Goal: Task Accomplishment & Management: Complete application form

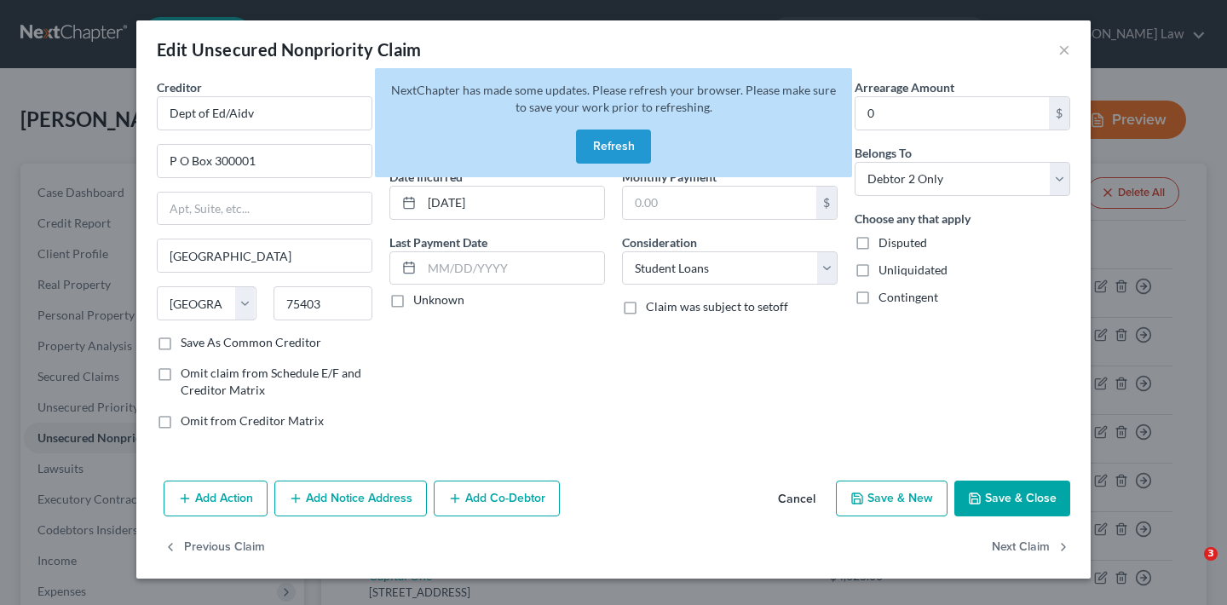
select select "45"
select select "17"
select select "1"
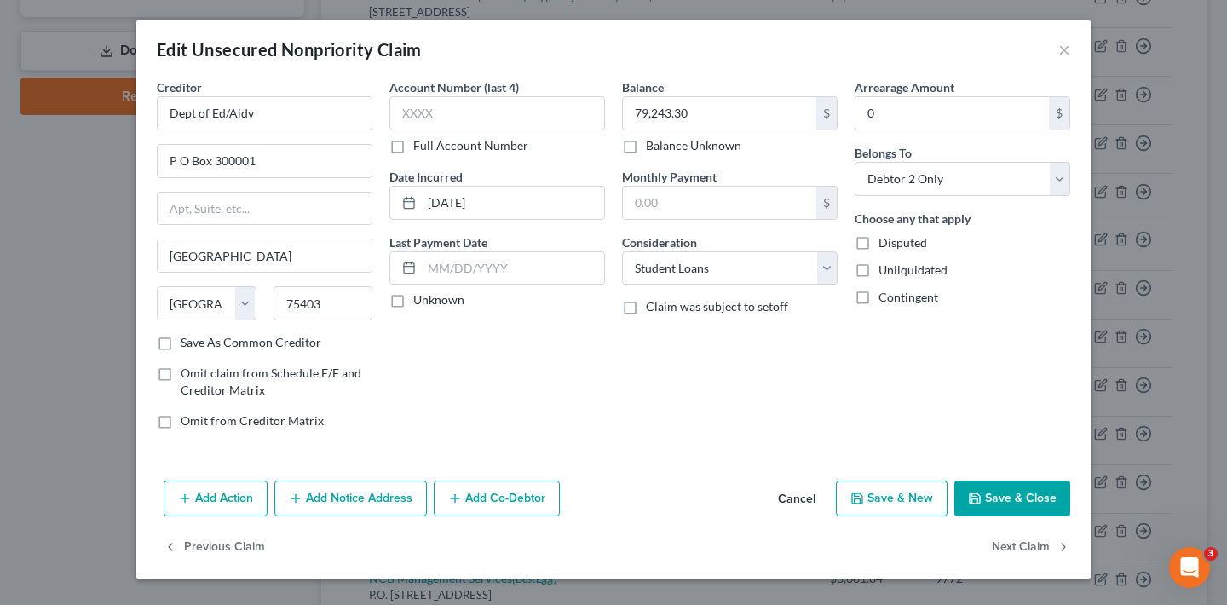
click at [1036, 495] on button "Save & Close" at bounding box center [1013, 499] width 116 height 36
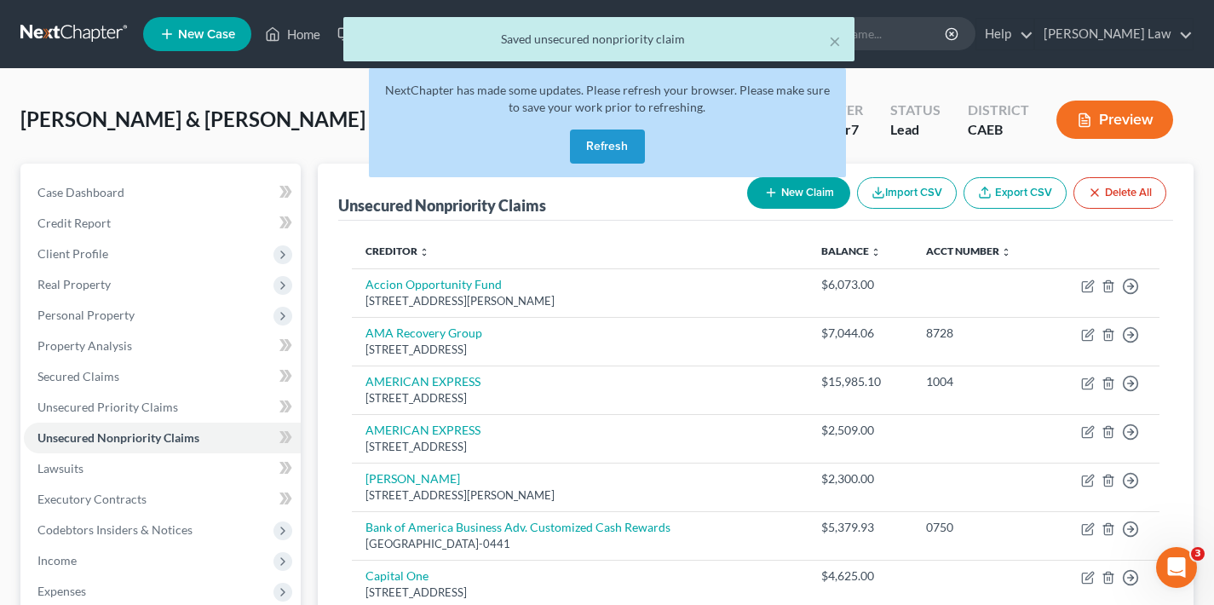
click at [613, 141] on button "Refresh" at bounding box center [607, 147] width 75 height 34
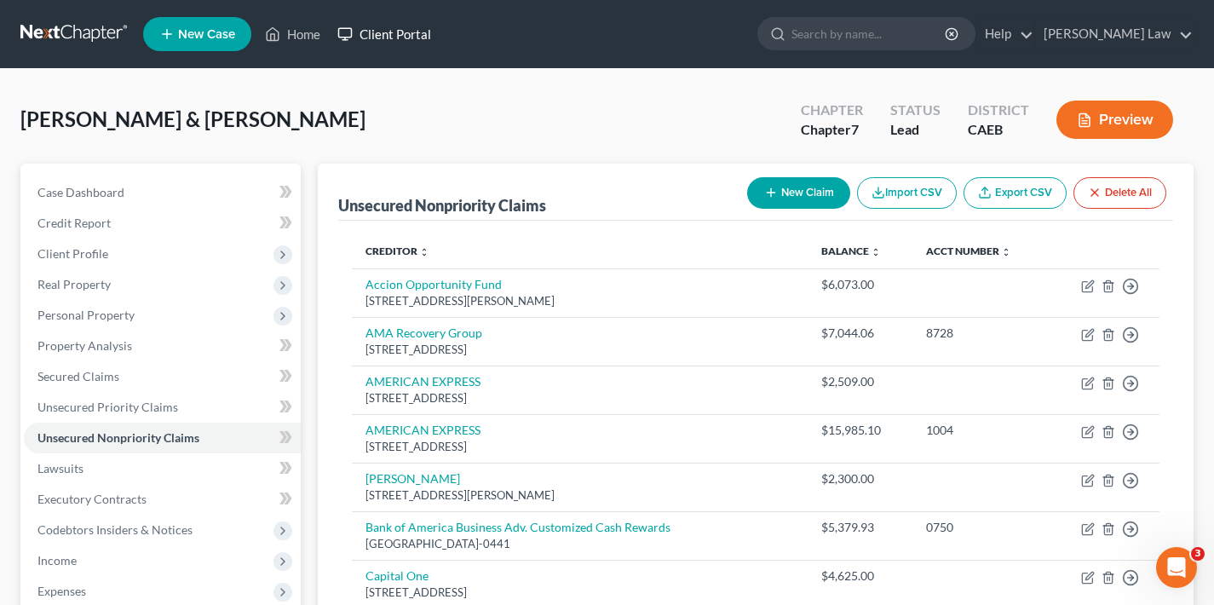
click at [411, 31] on link "Client Portal" at bounding box center [384, 34] width 111 height 31
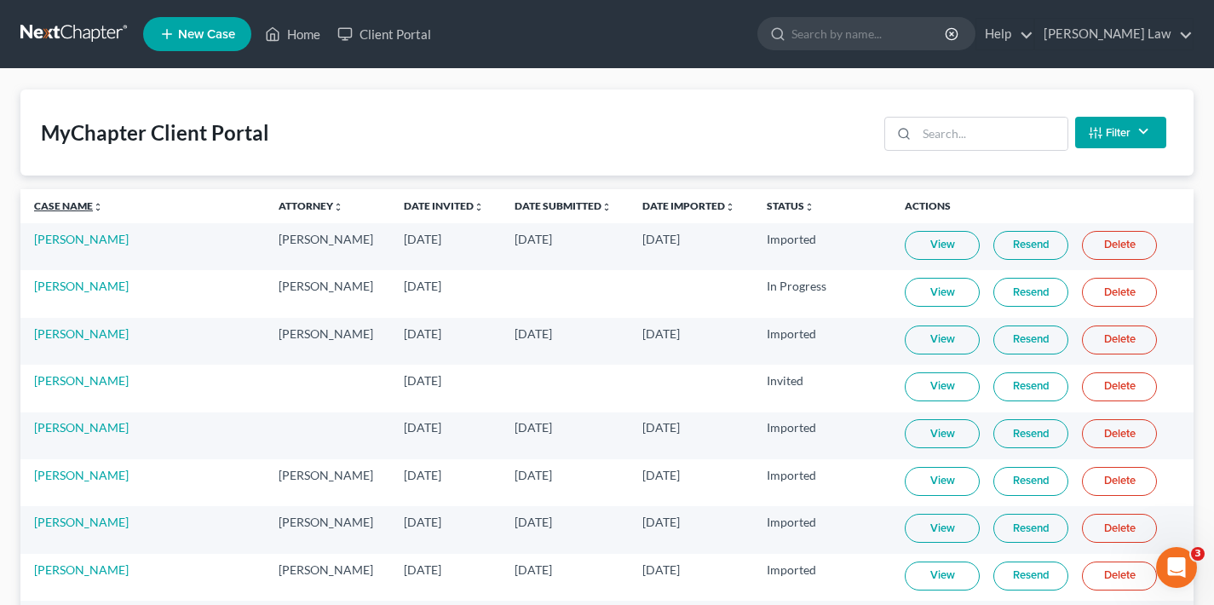
click at [67, 207] on link "Case Name unfold_more expand_more expand_less" at bounding box center [68, 205] width 69 height 13
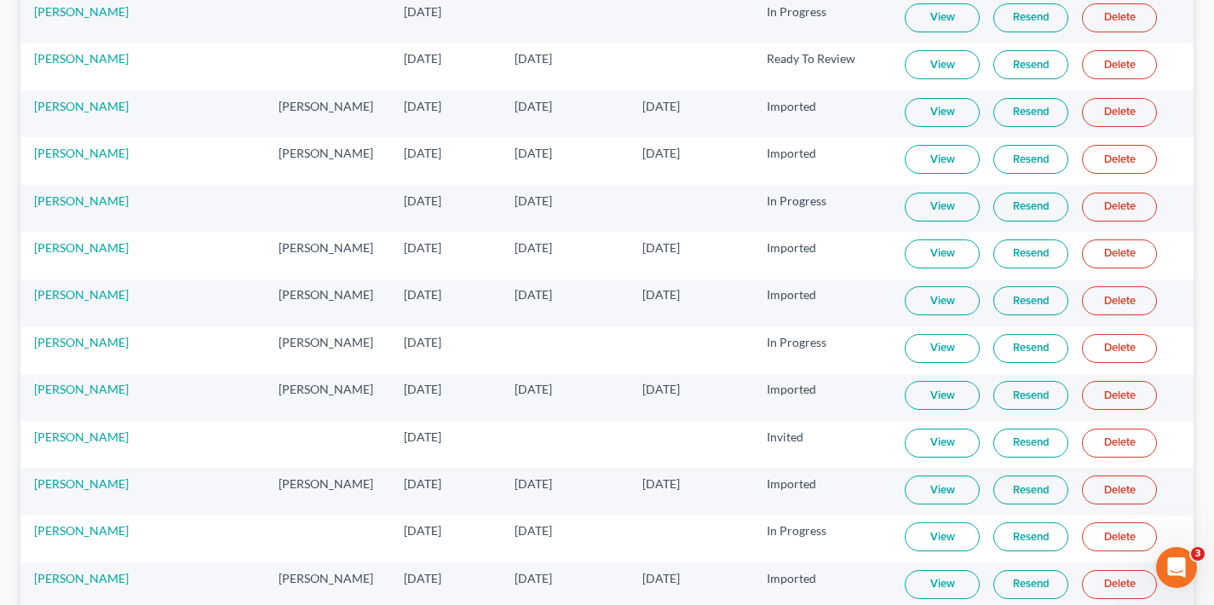
scroll to position [819, 0]
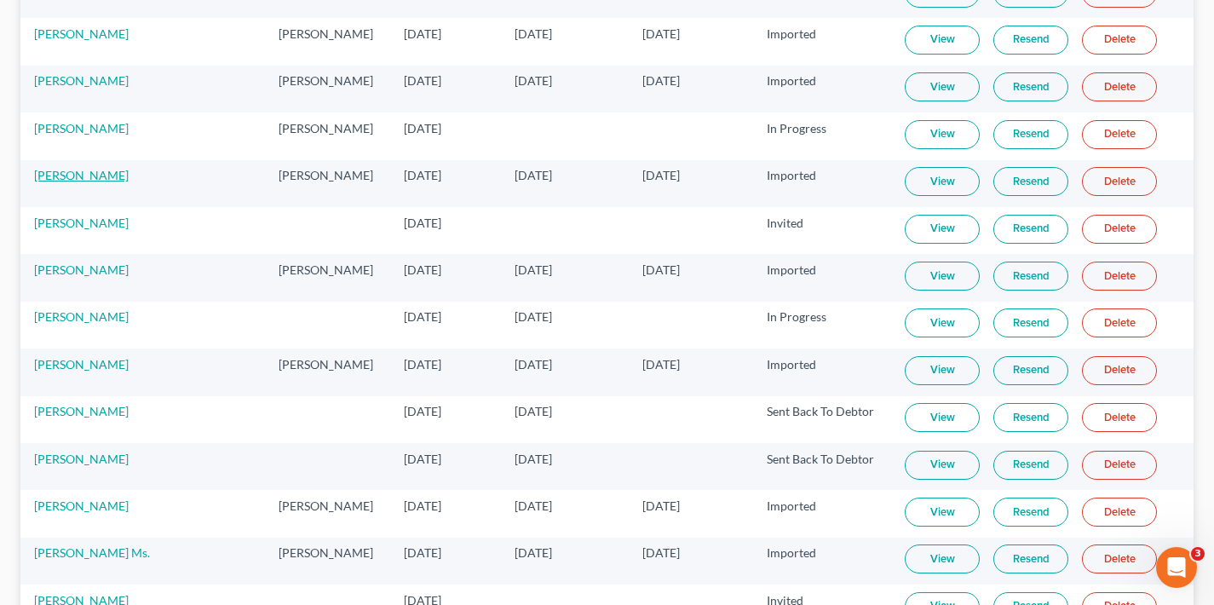
click at [90, 175] on link "Brian Bloomking" at bounding box center [81, 175] width 95 height 14
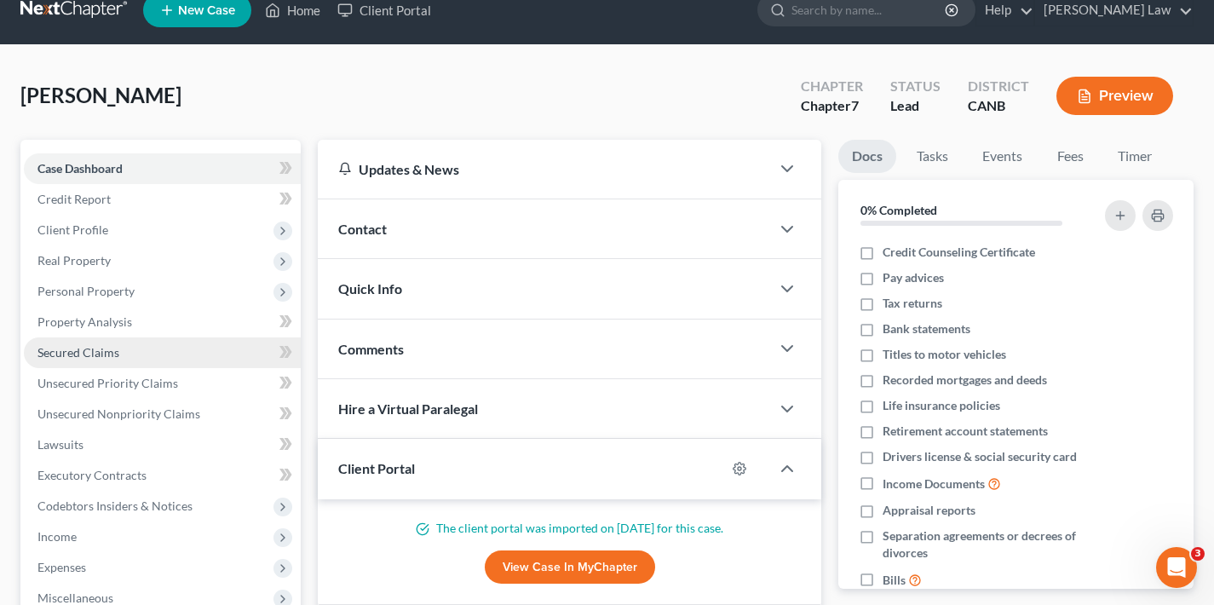
scroll to position [67, 0]
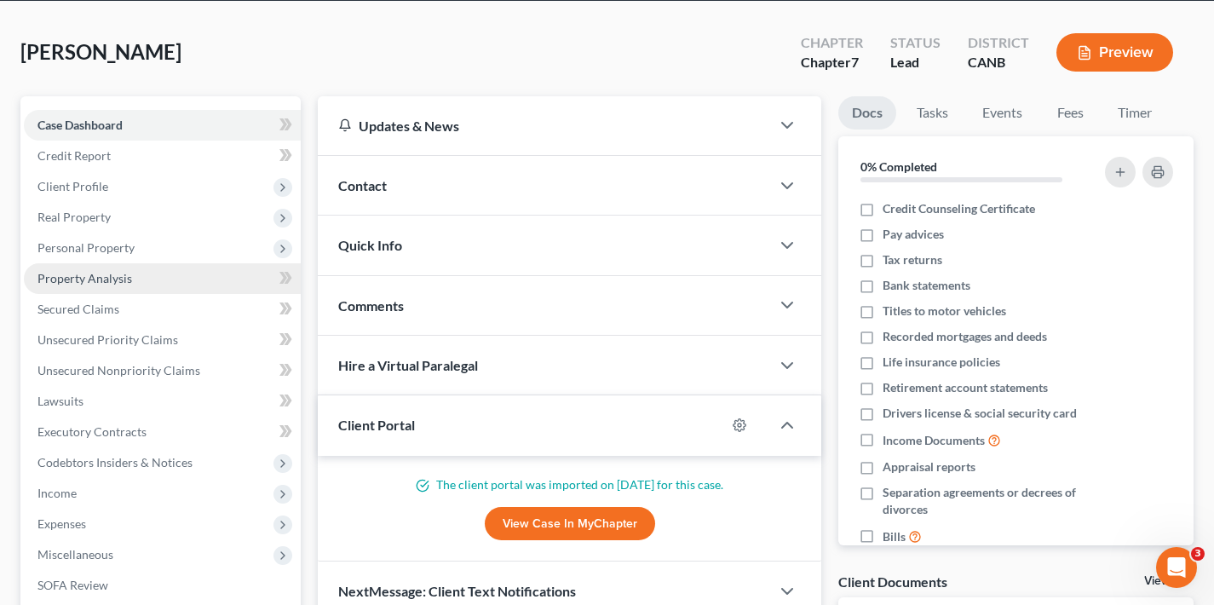
click at [146, 280] on link "Property Analysis" at bounding box center [162, 278] width 277 height 31
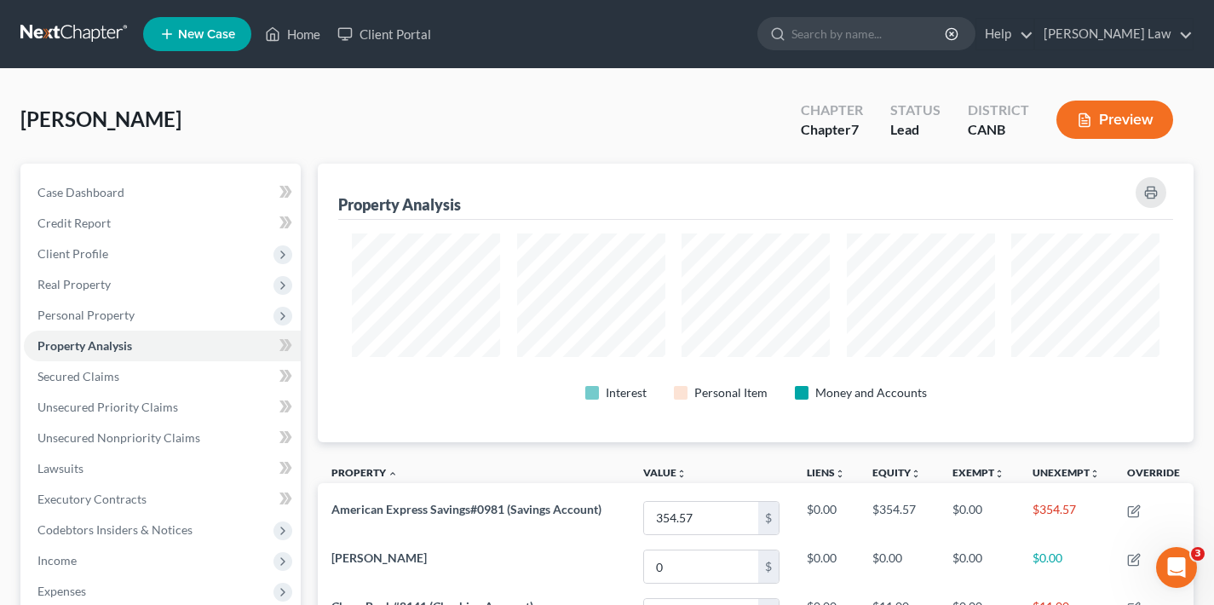
scroll to position [127, 0]
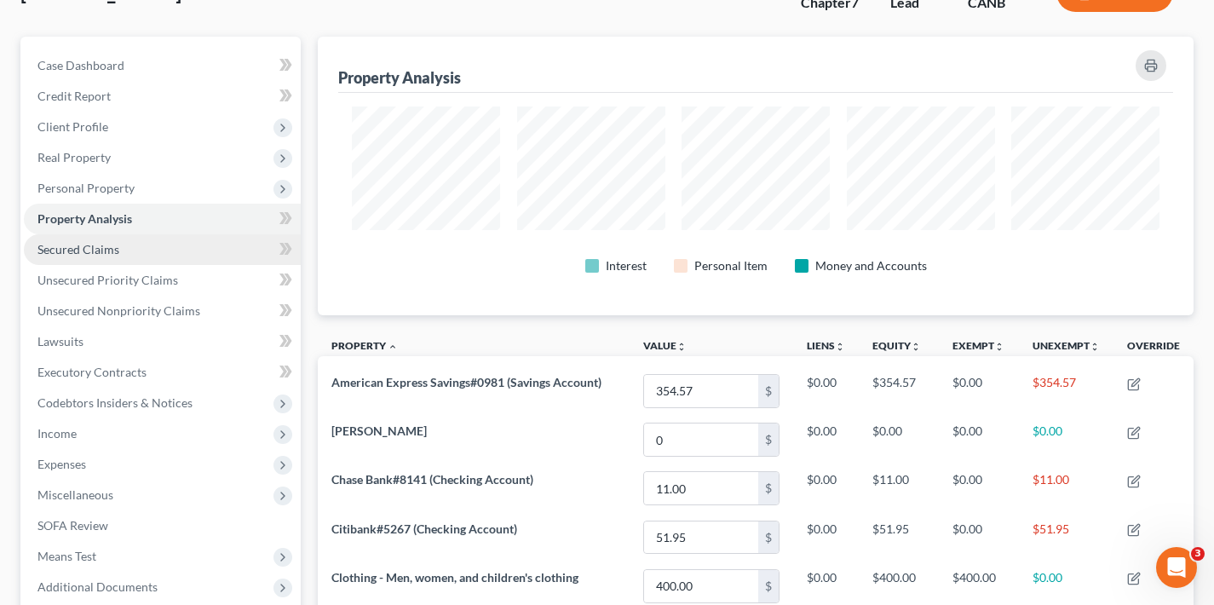
click at [94, 248] on span "Secured Claims" at bounding box center [78, 249] width 82 height 14
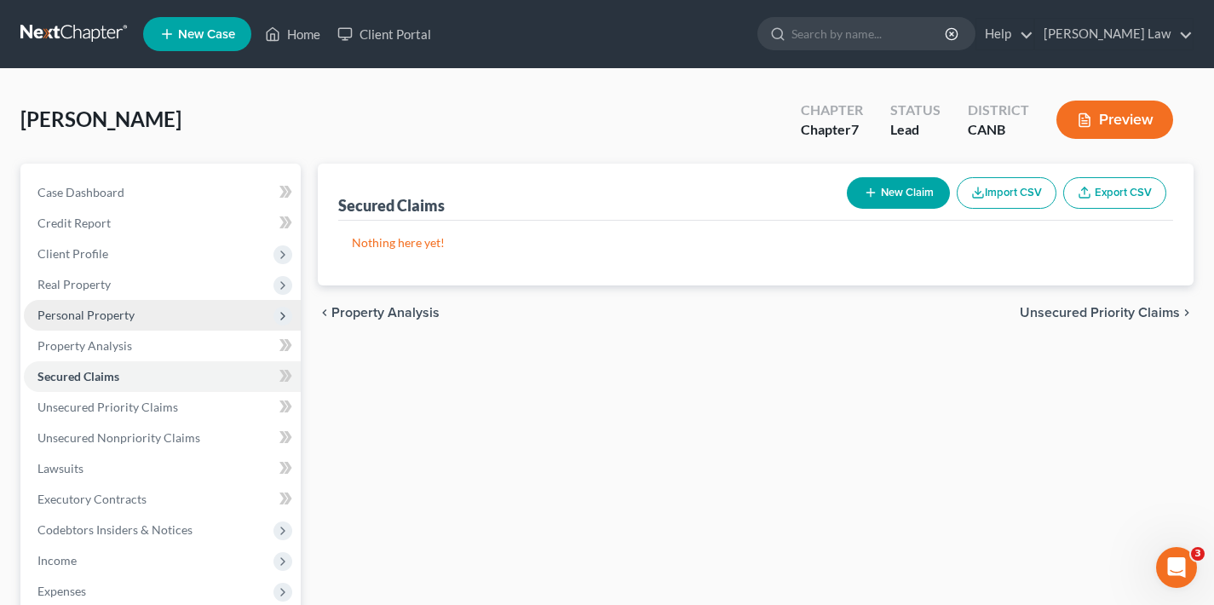
click at [118, 314] on span "Personal Property" at bounding box center [85, 315] width 97 height 14
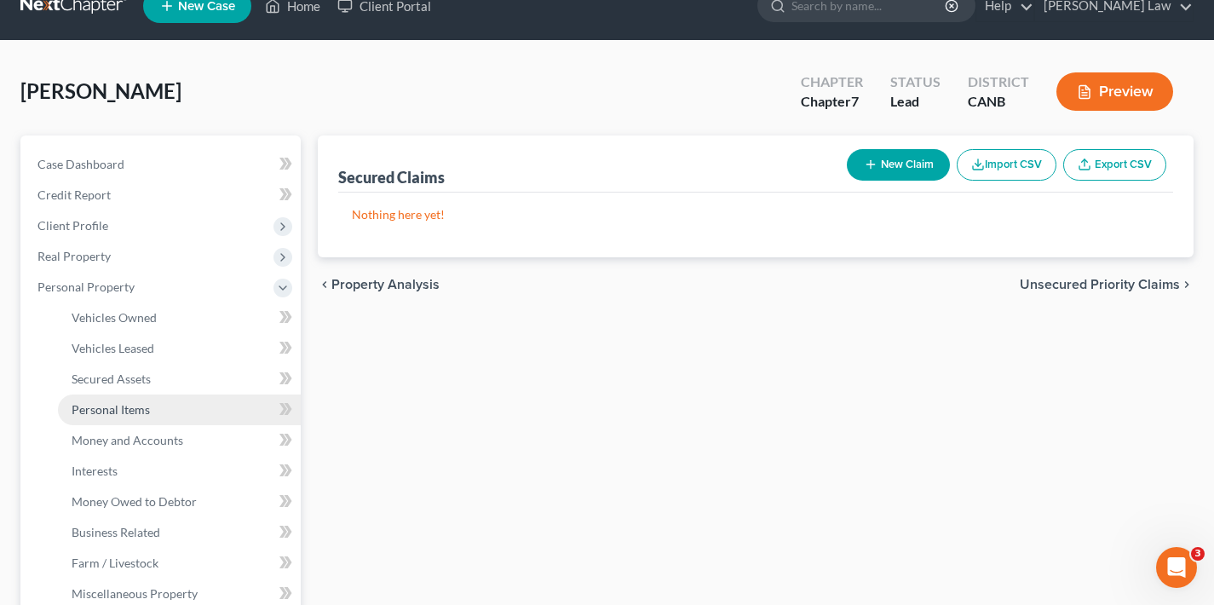
scroll to position [82, 0]
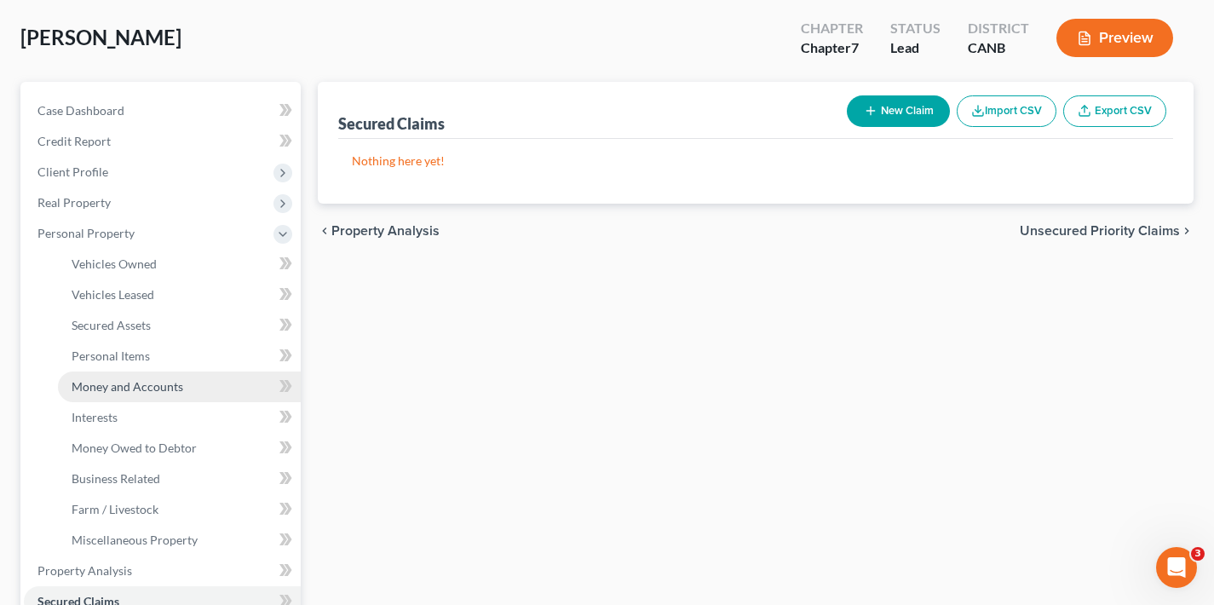
click at [160, 388] on span "Money and Accounts" at bounding box center [128, 386] width 112 height 14
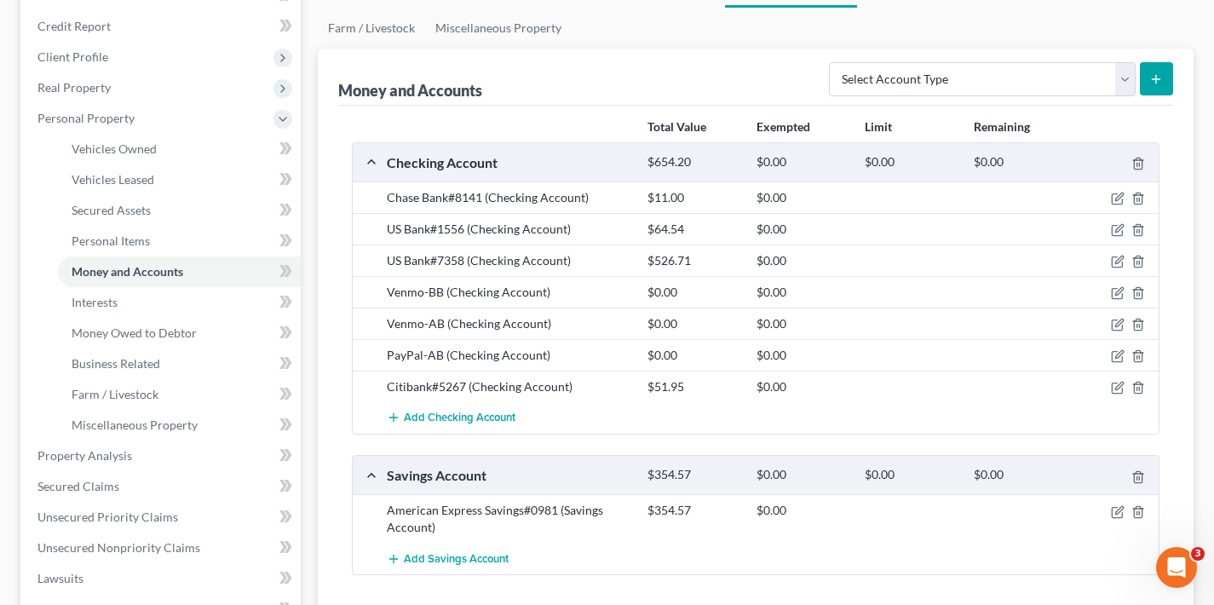
scroll to position [159, 0]
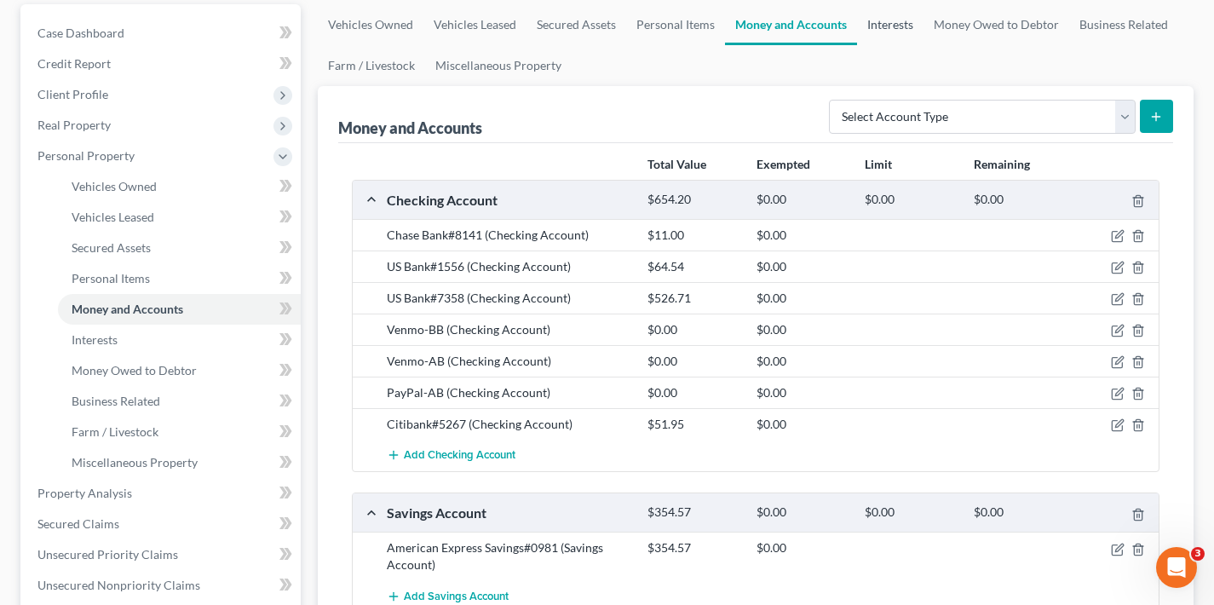
click at [886, 26] on link "Interests" at bounding box center [890, 24] width 66 height 41
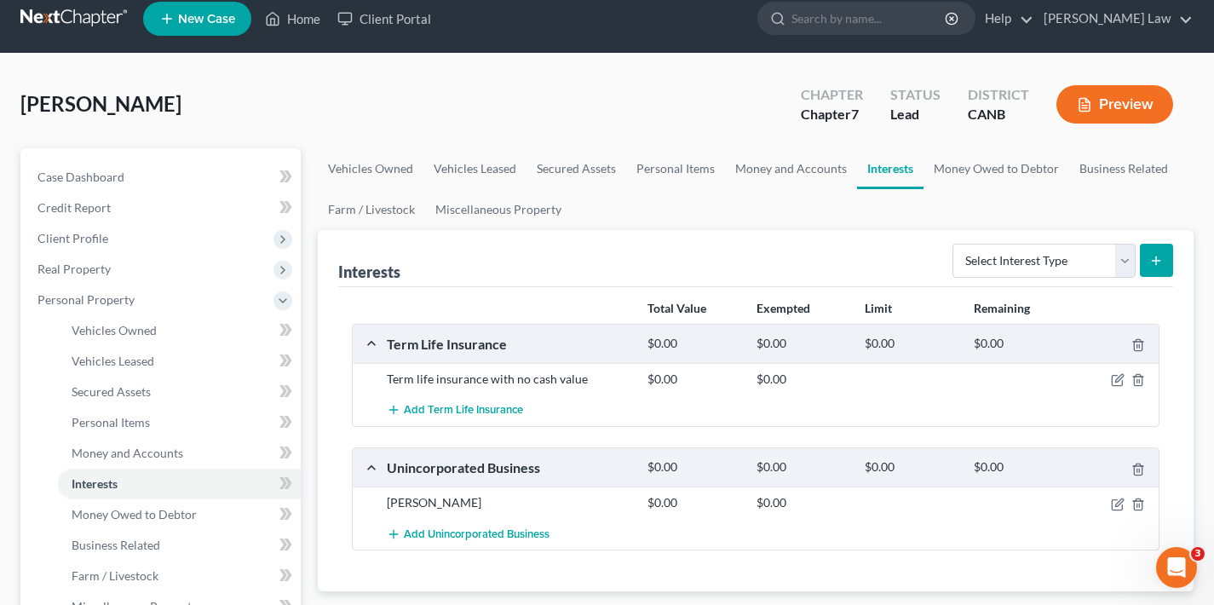
scroll to position [176, 0]
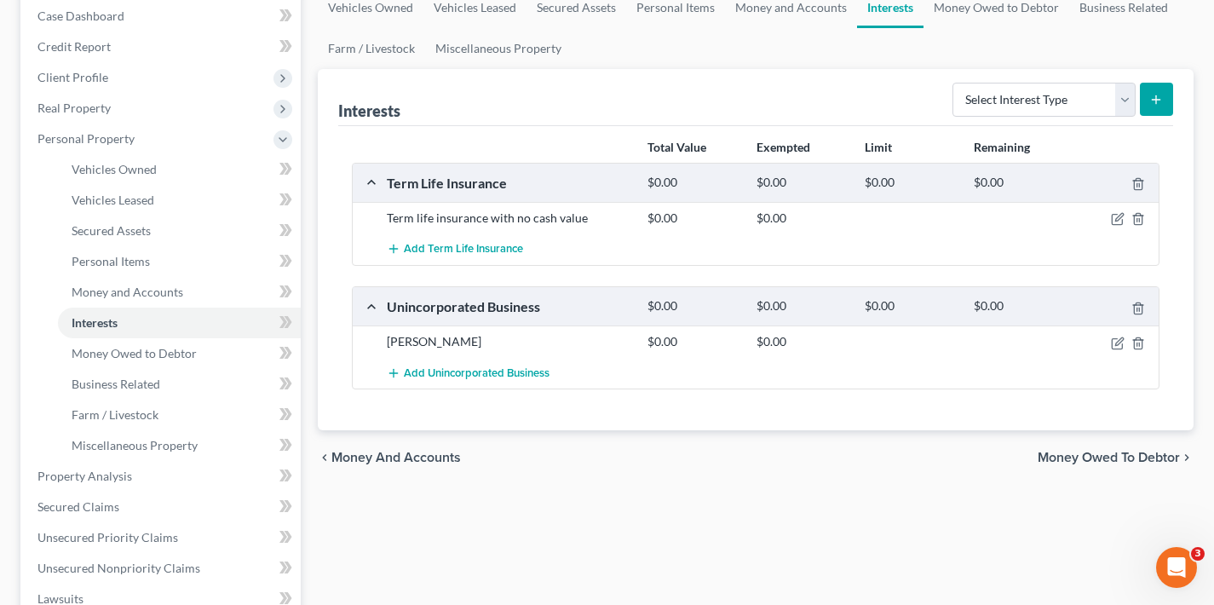
click at [1098, 458] on span "Money Owed to Debtor" at bounding box center [1109, 458] width 142 height 14
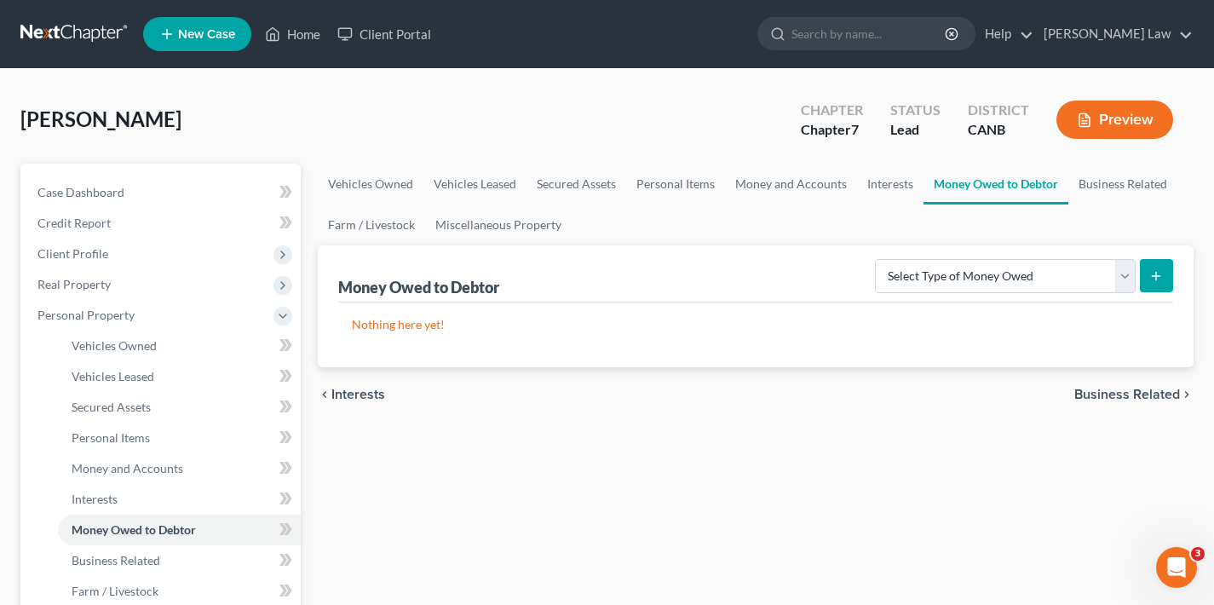
click at [1115, 395] on span "Business Related" at bounding box center [1128, 395] width 106 height 14
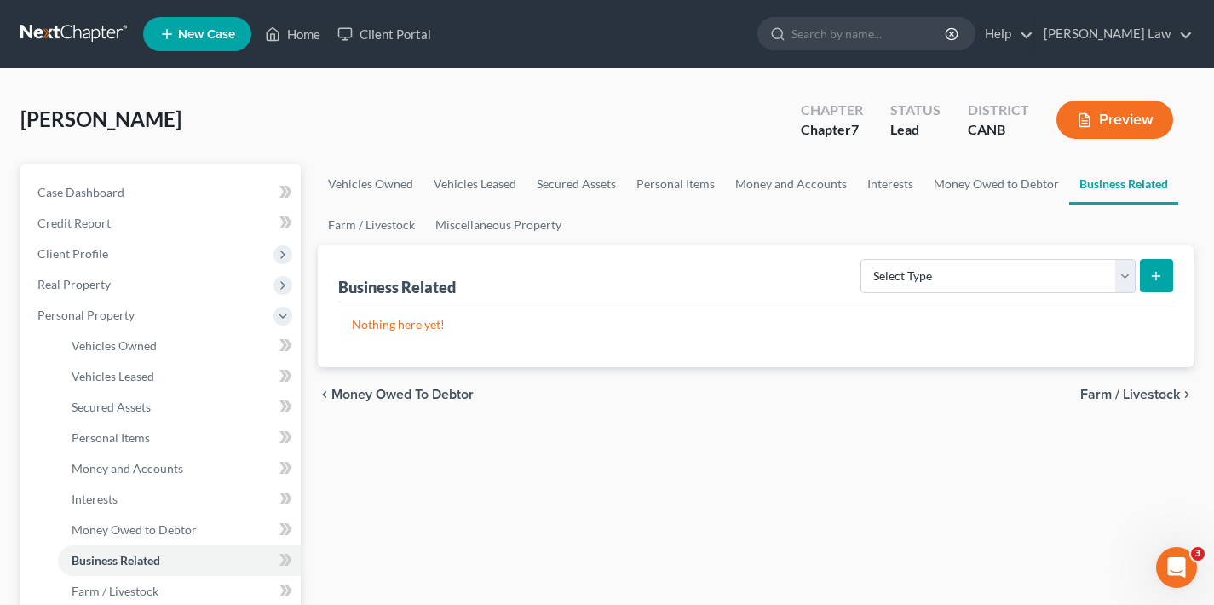
click at [1113, 399] on span "Farm / Livestock" at bounding box center [1131, 395] width 100 height 14
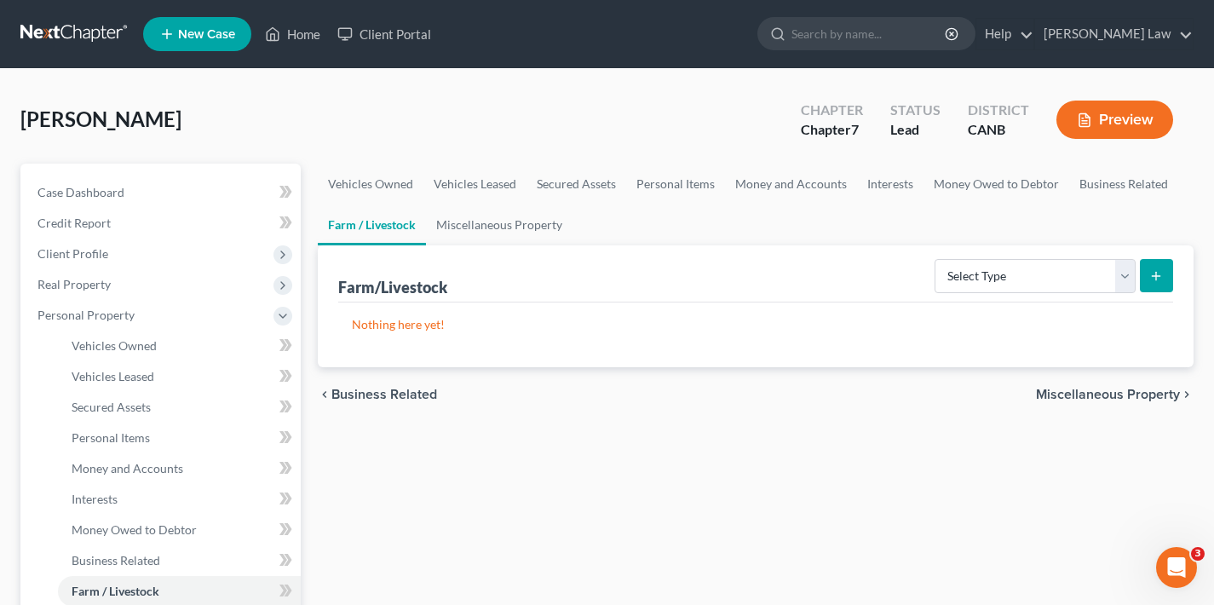
click at [1100, 396] on span "Miscellaneous Property" at bounding box center [1108, 395] width 144 height 14
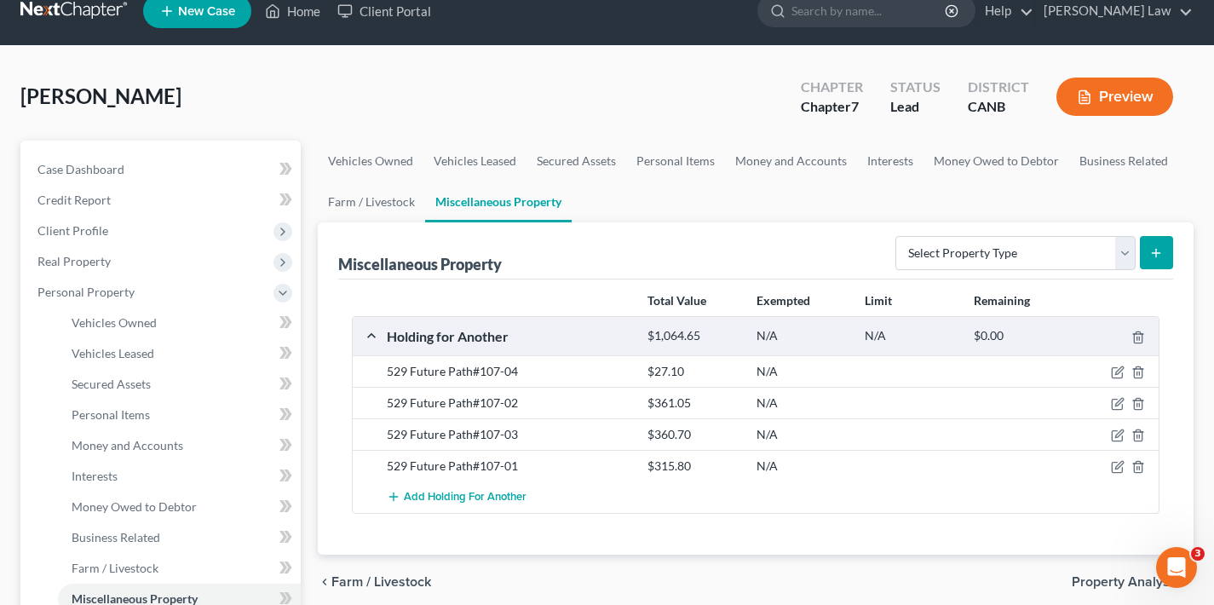
scroll to position [47, 0]
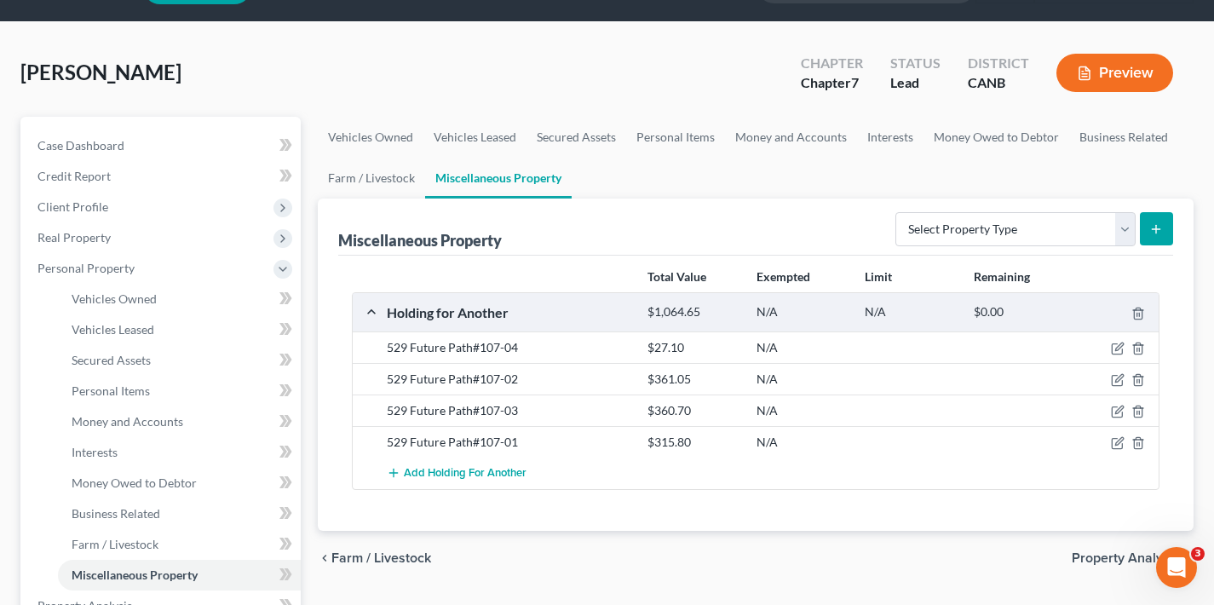
click at [1103, 559] on span "Property Analysis" at bounding box center [1126, 558] width 108 height 14
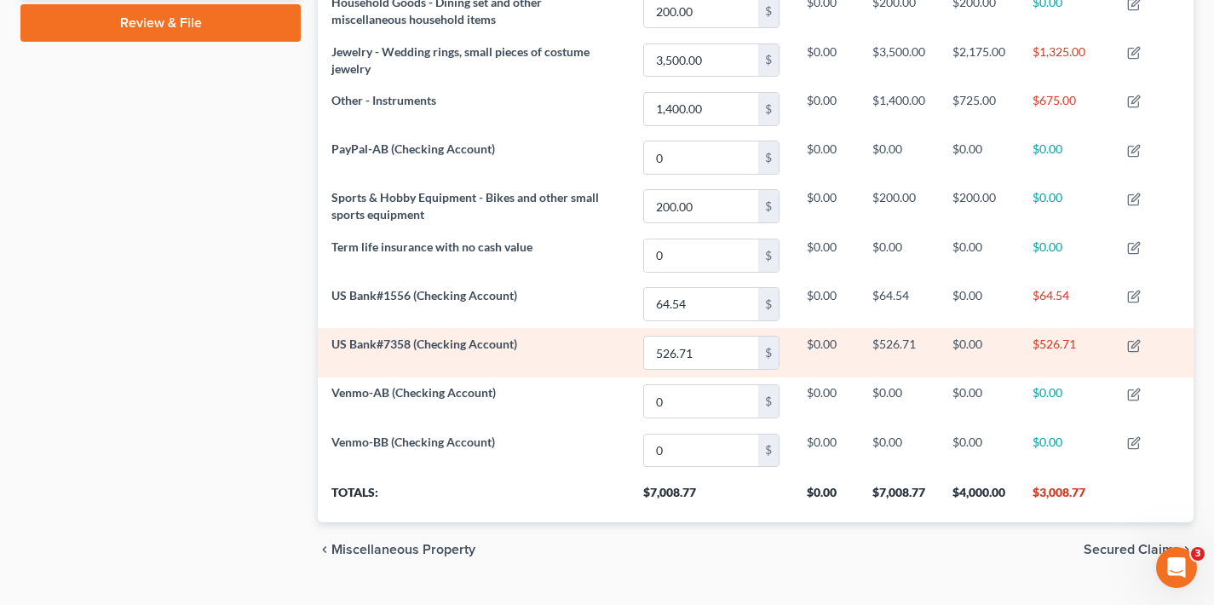
scroll to position [836, 0]
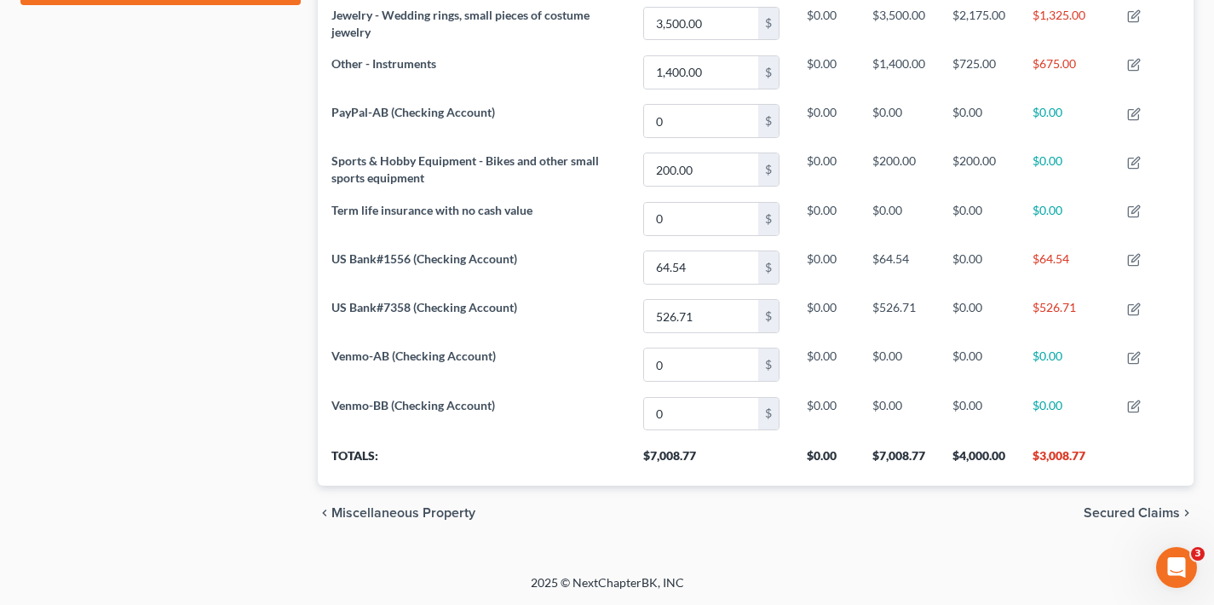
click at [1125, 516] on span "Secured Claims" at bounding box center [1132, 513] width 96 height 14
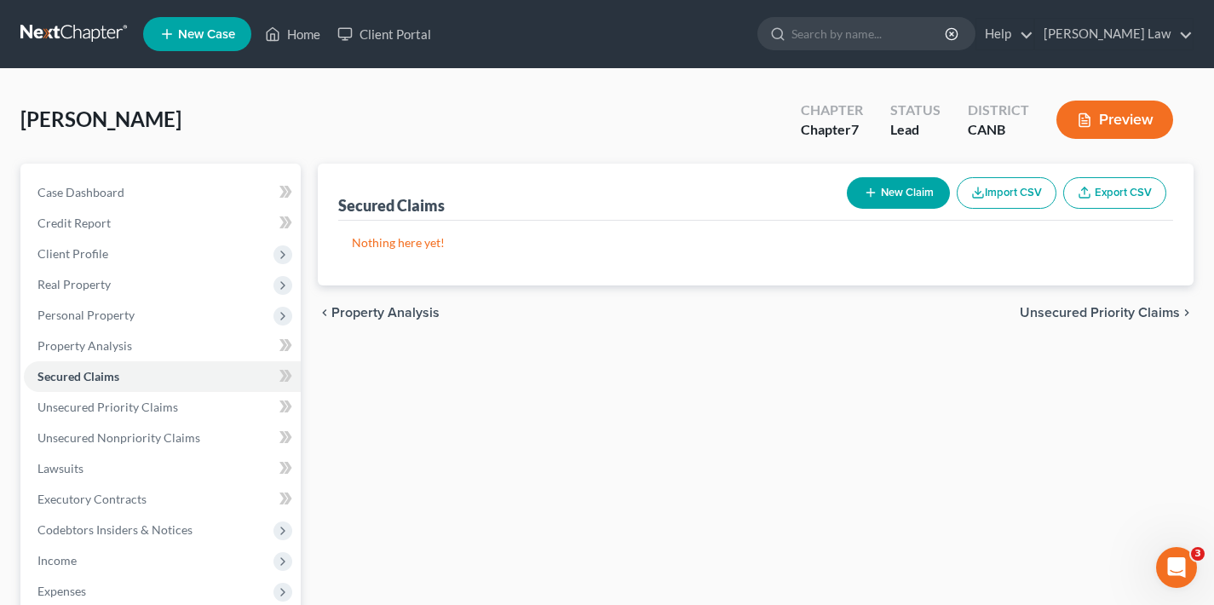
click at [1085, 316] on span "Unsecured Priority Claims" at bounding box center [1100, 313] width 160 height 14
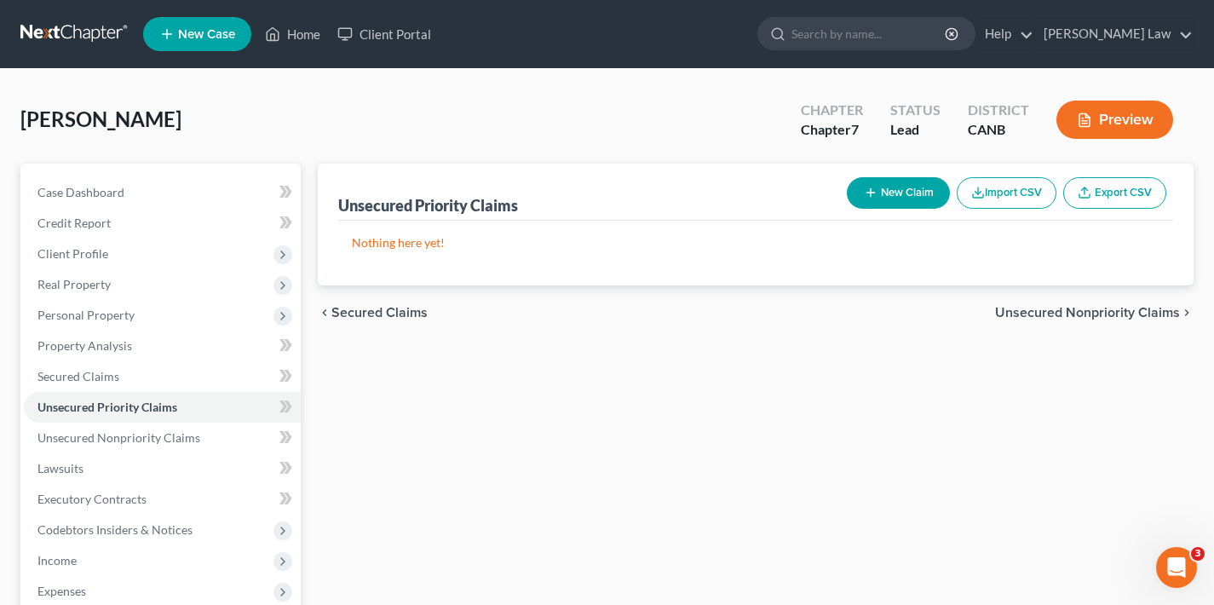
click at [909, 195] on button "New Claim" at bounding box center [898, 193] width 103 height 32
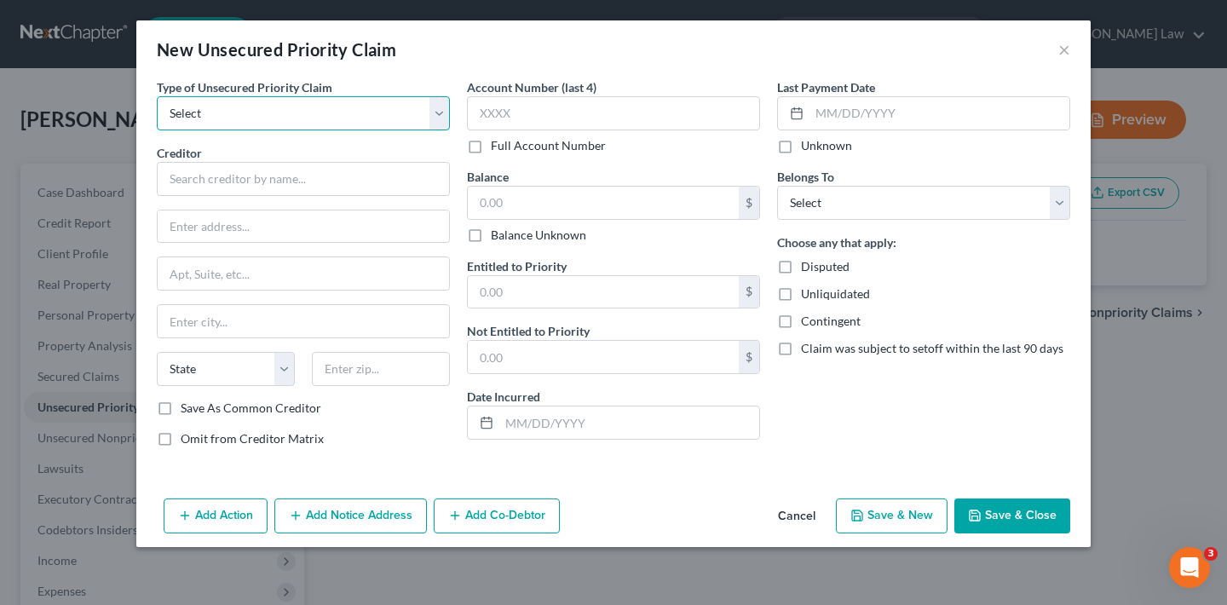
select select "0"
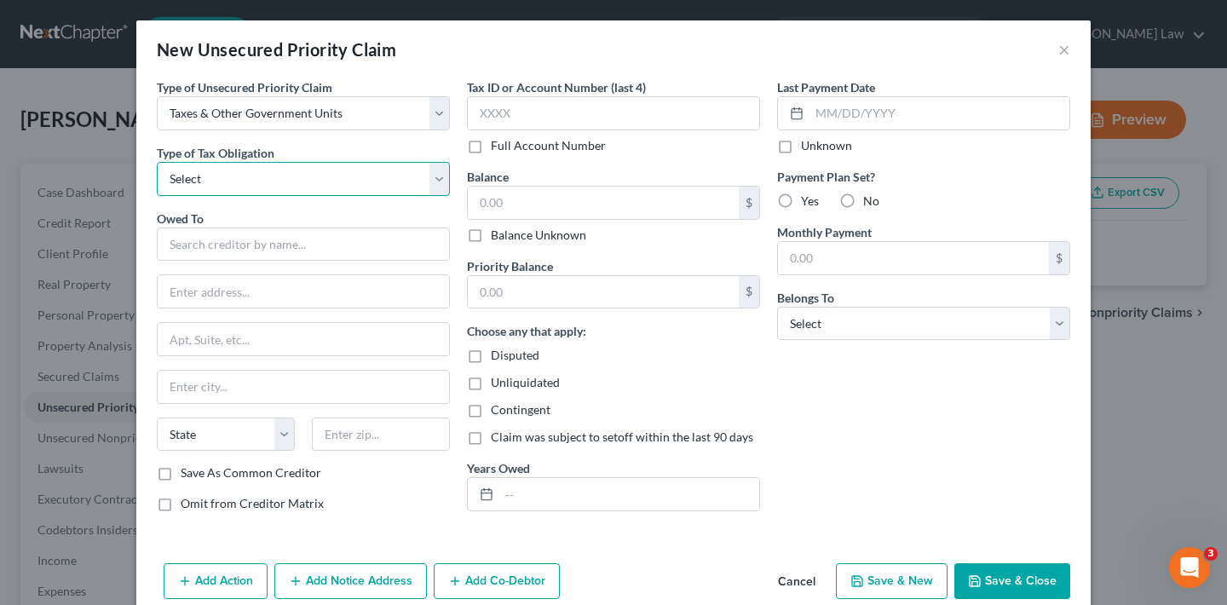
select select "0"
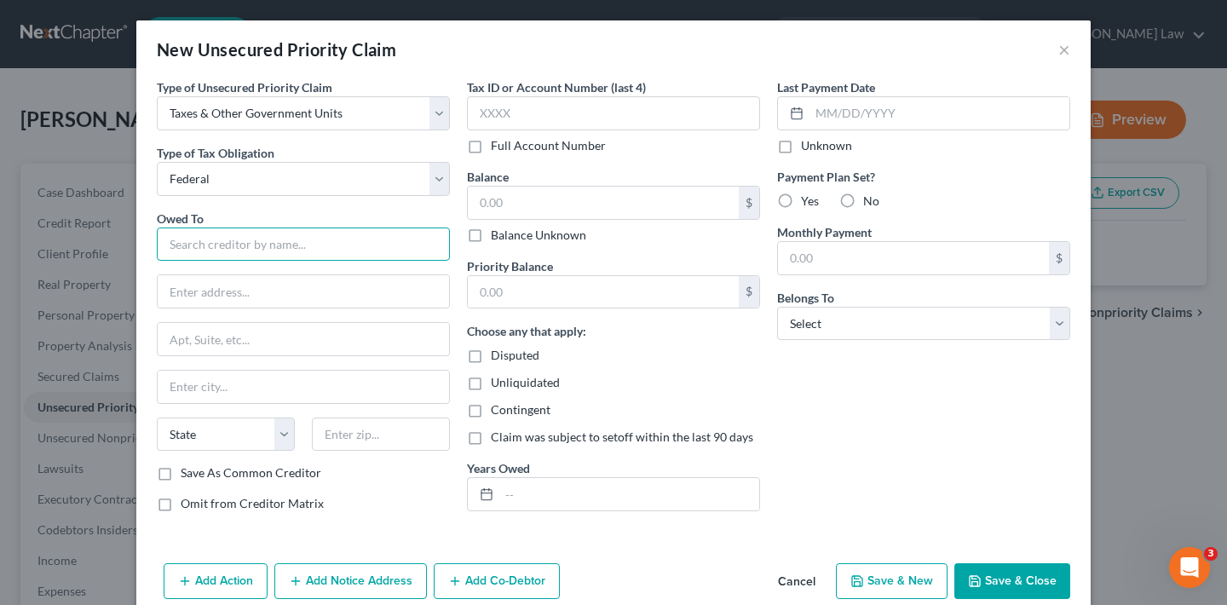
click at [290, 250] on input "text" at bounding box center [303, 245] width 293 height 34
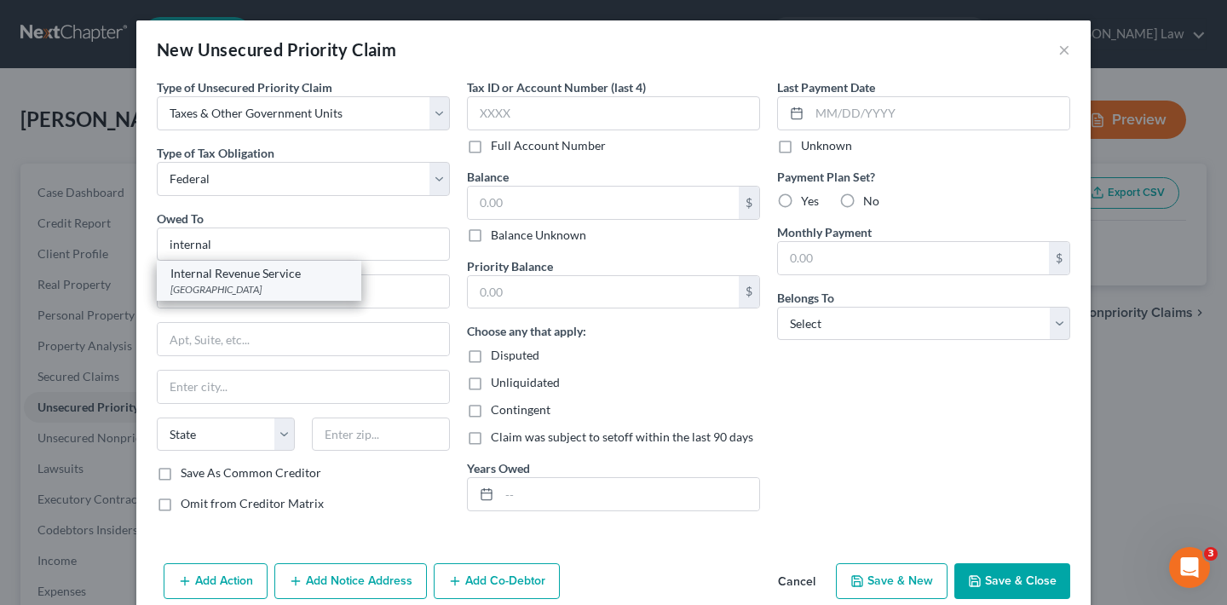
click at [274, 283] on div "P O Box 7346, Philadelphia, PA 19101" at bounding box center [258, 289] width 177 height 14
type input "Internal Revenue Service"
type input "P O Box 7346"
type input "Philadelphia"
select select "39"
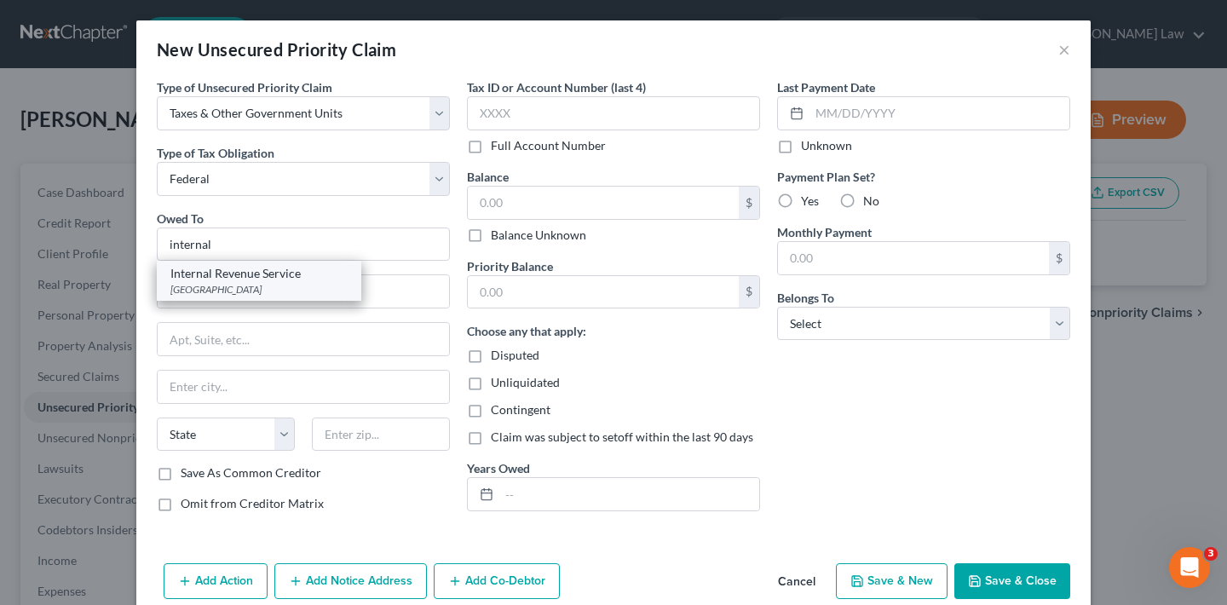
type input "19101"
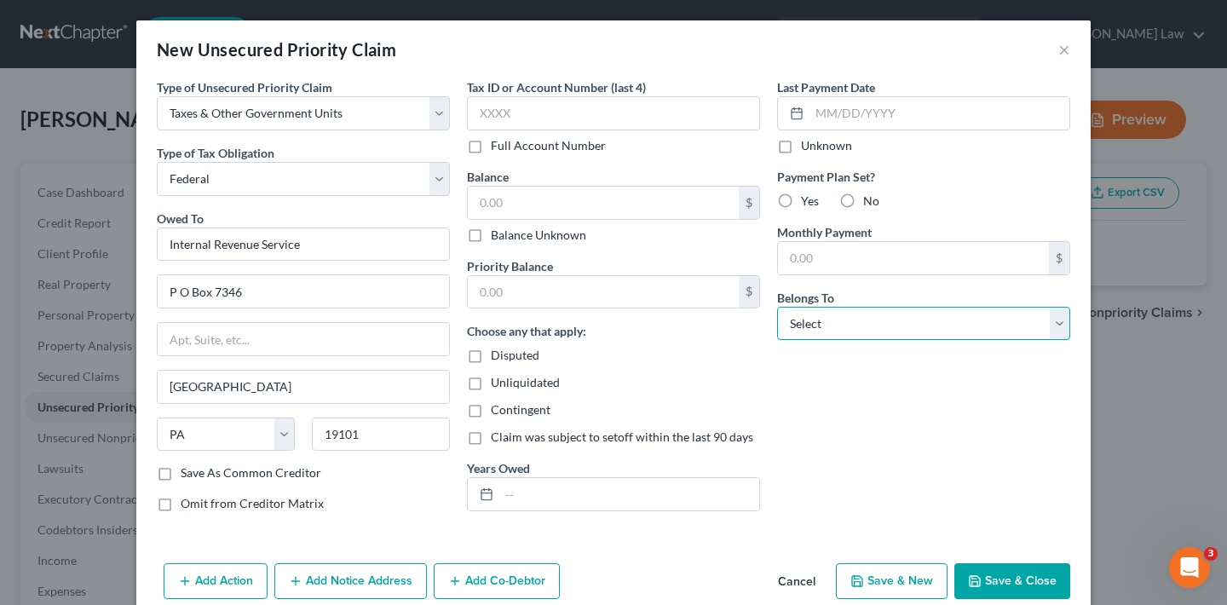
select select "2"
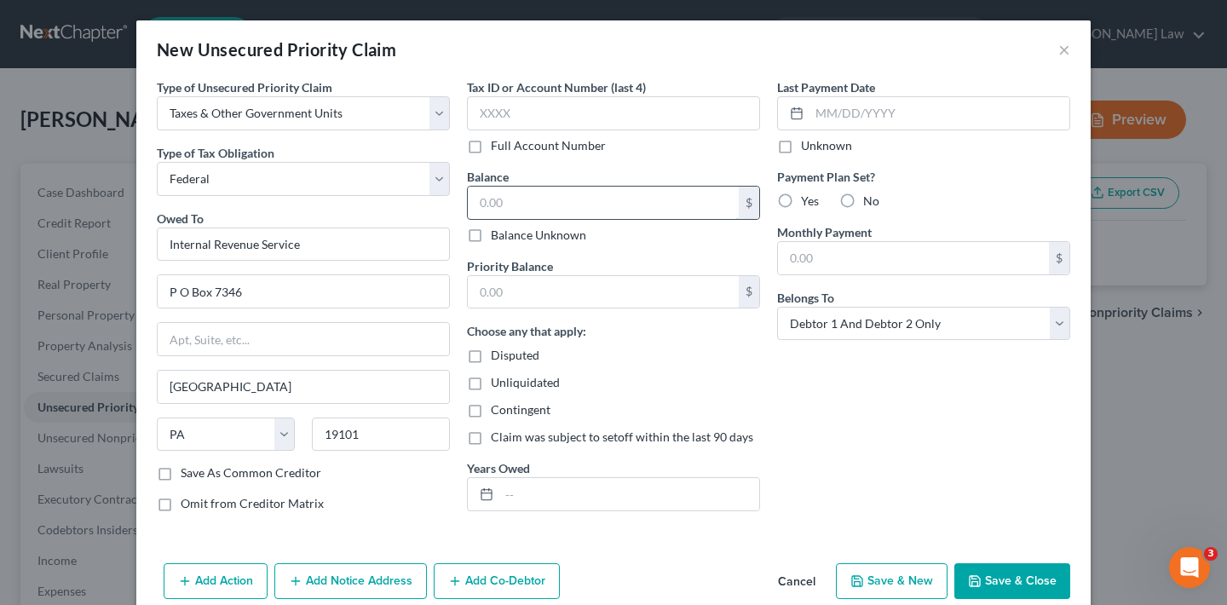
click at [559, 203] on input "text" at bounding box center [603, 203] width 271 height 32
type input "104,490.51"
click at [600, 500] on input "text" at bounding box center [629, 494] width 260 height 32
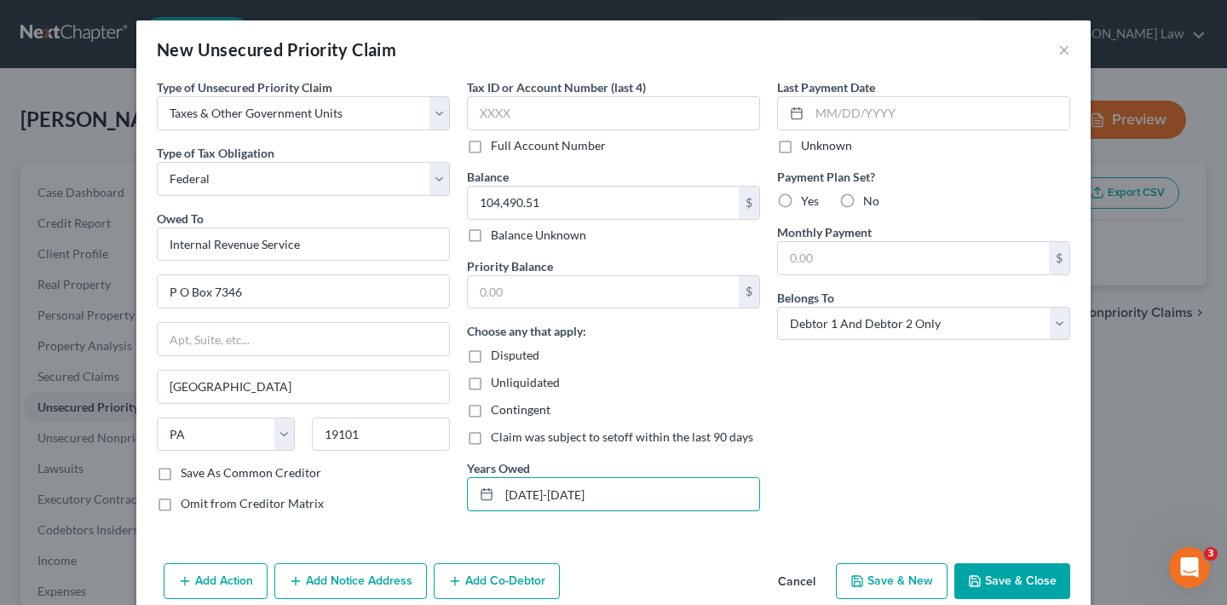
type input "2017-2024"
click at [1032, 580] on button "Save & Close" at bounding box center [1013, 581] width 116 height 36
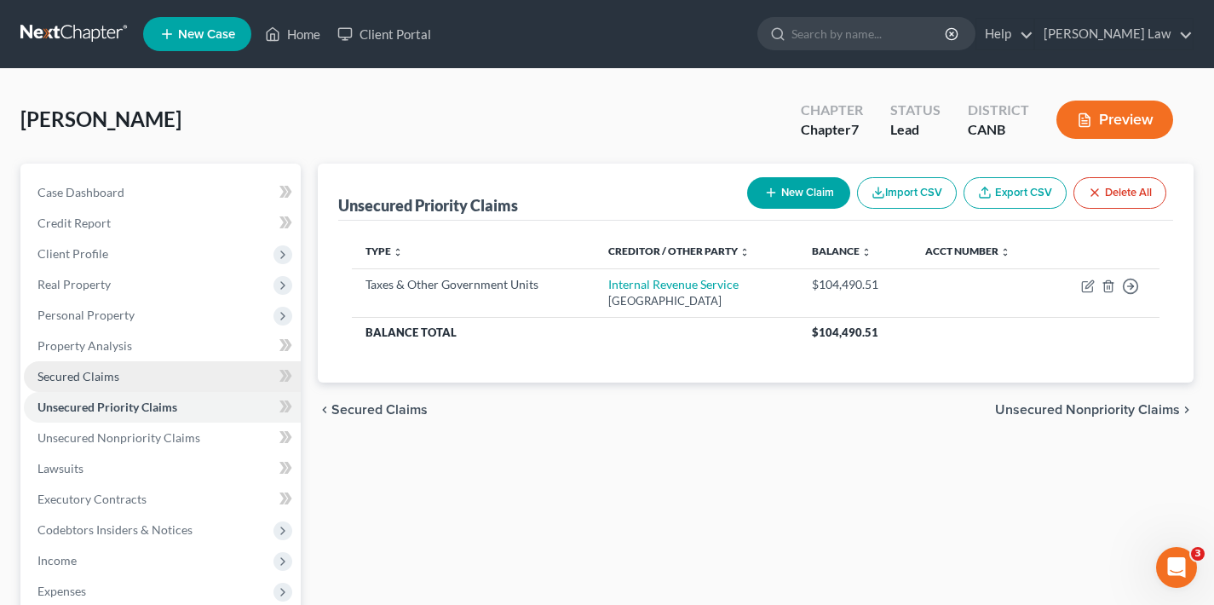
click at [92, 377] on span "Secured Claims" at bounding box center [78, 376] width 82 height 14
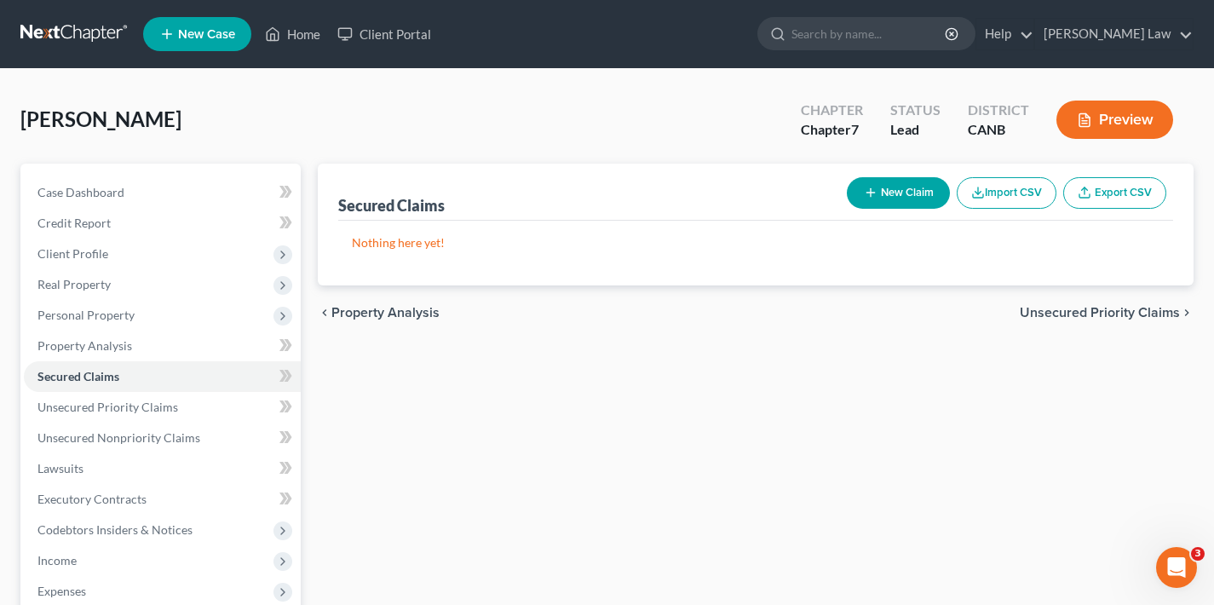
click at [898, 192] on button "New Claim" at bounding box center [898, 193] width 103 height 32
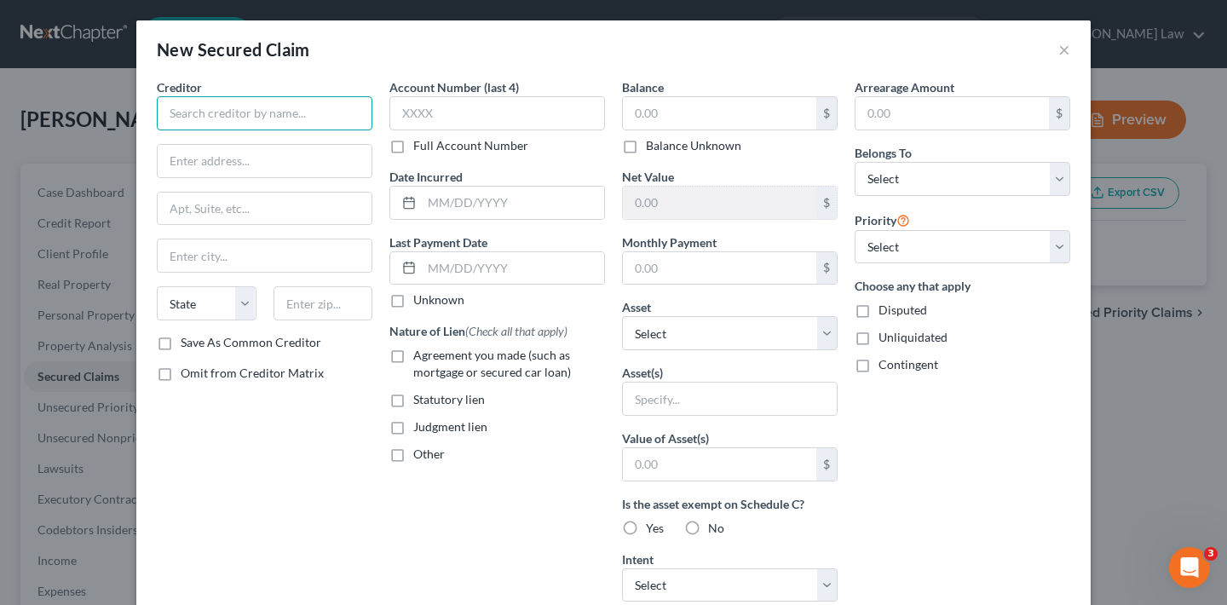
click at [280, 112] on input "text" at bounding box center [265, 113] width 216 height 34
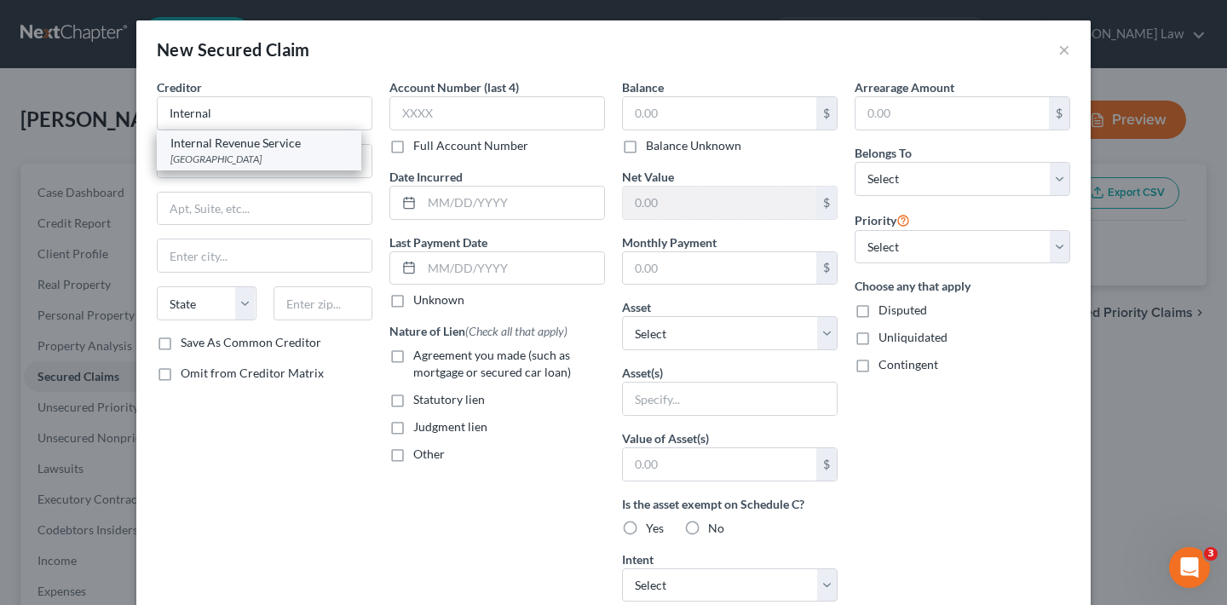
click at [261, 153] on div "P O Box 7346, Philadelphia, PA 19101" at bounding box center [258, 159] width 177 height 14
type input "Internal Revenue Service"
type input "P O Box 7346"
type input "Philadelphia"
select select "39"
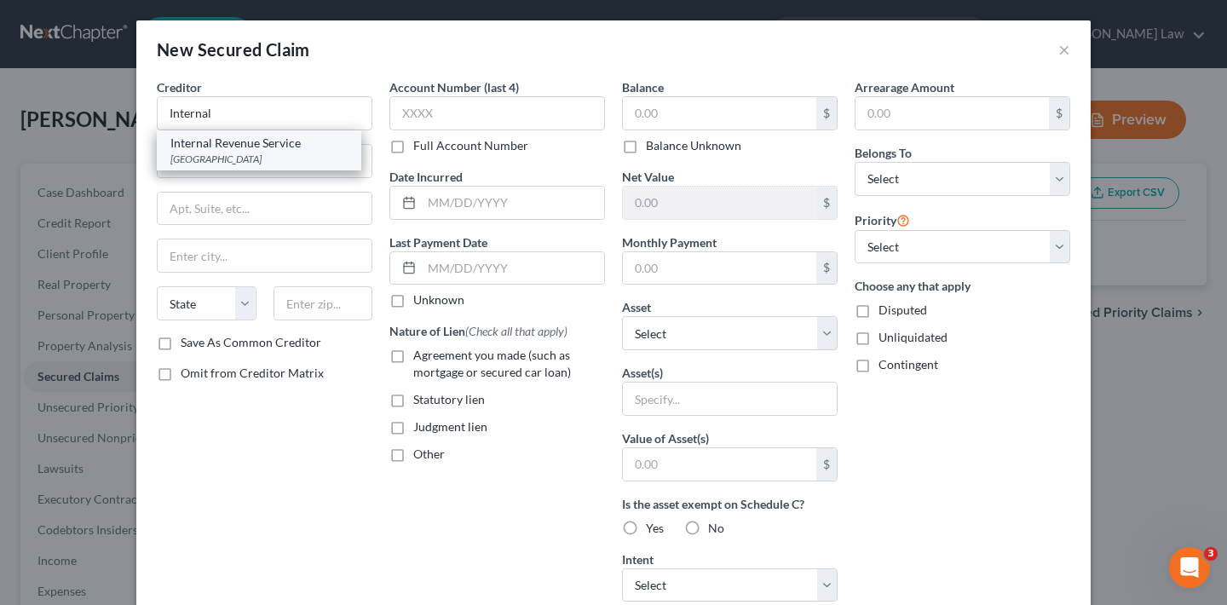
type input "19101"
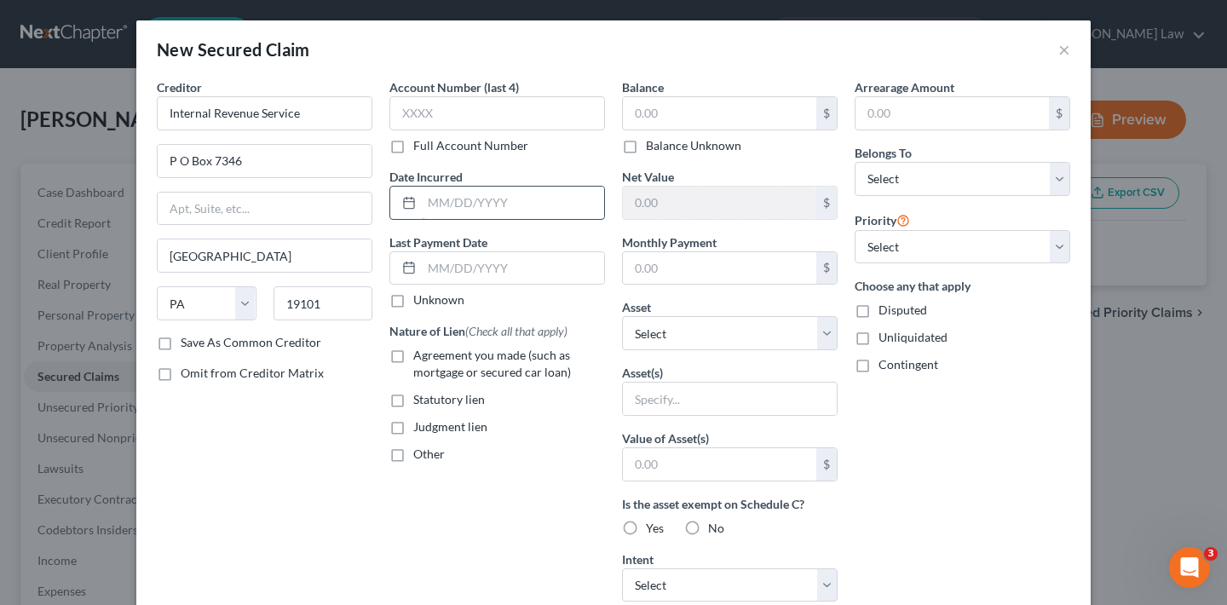
click at [499, 209] on input "text" at bounding box center [513, 203] width 182 height 32
type input "2016"
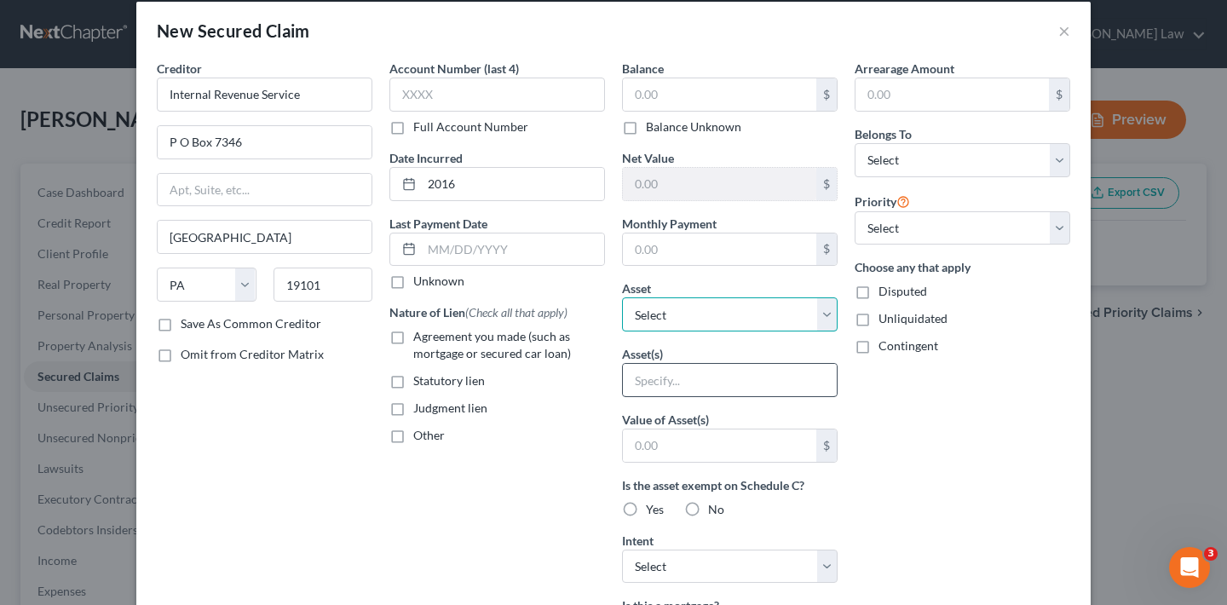
scroll to position [34, 0]
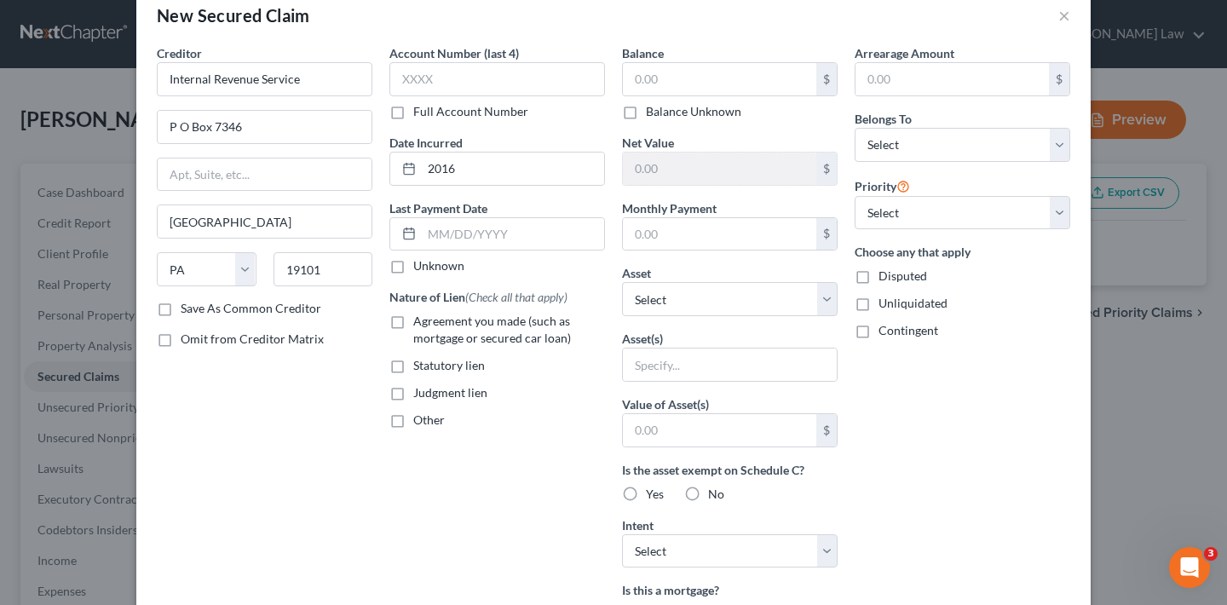
click at [413, 420] on label "Other" at bounding box center [429, 420] width 32 height 17
click at [420, 420] on input "Other" at bounding box center [425, 417] width 11 height 11
checkbox input "true"
click at [419, 457] on input "text" at bounding box center [497, 459] width 214 height 32
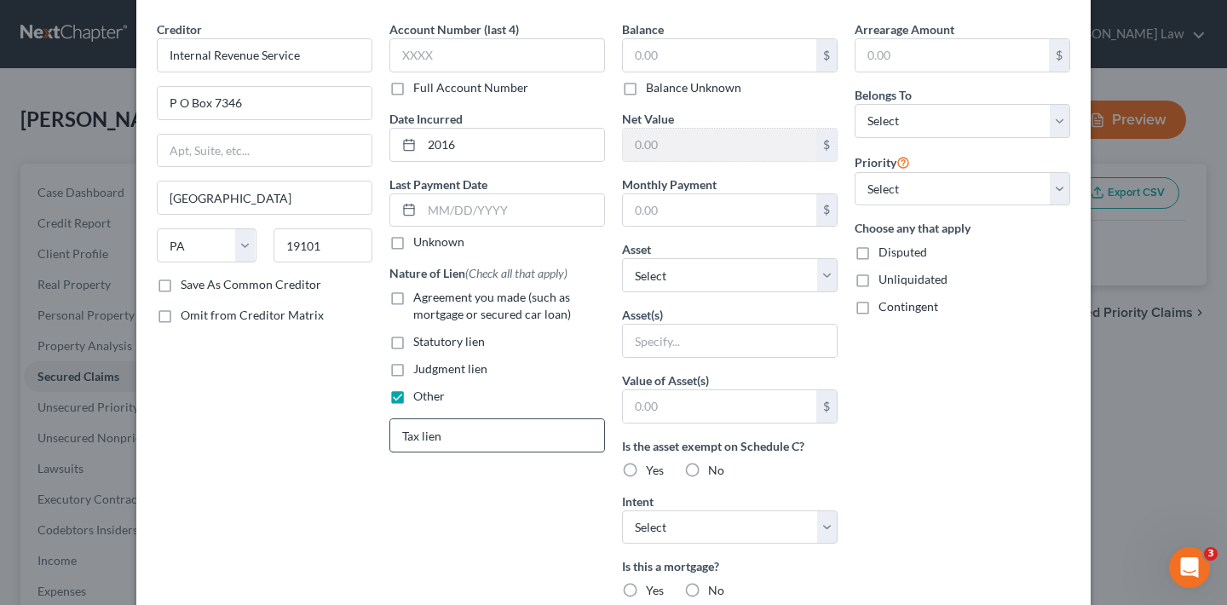
scroll to position [110, 0]
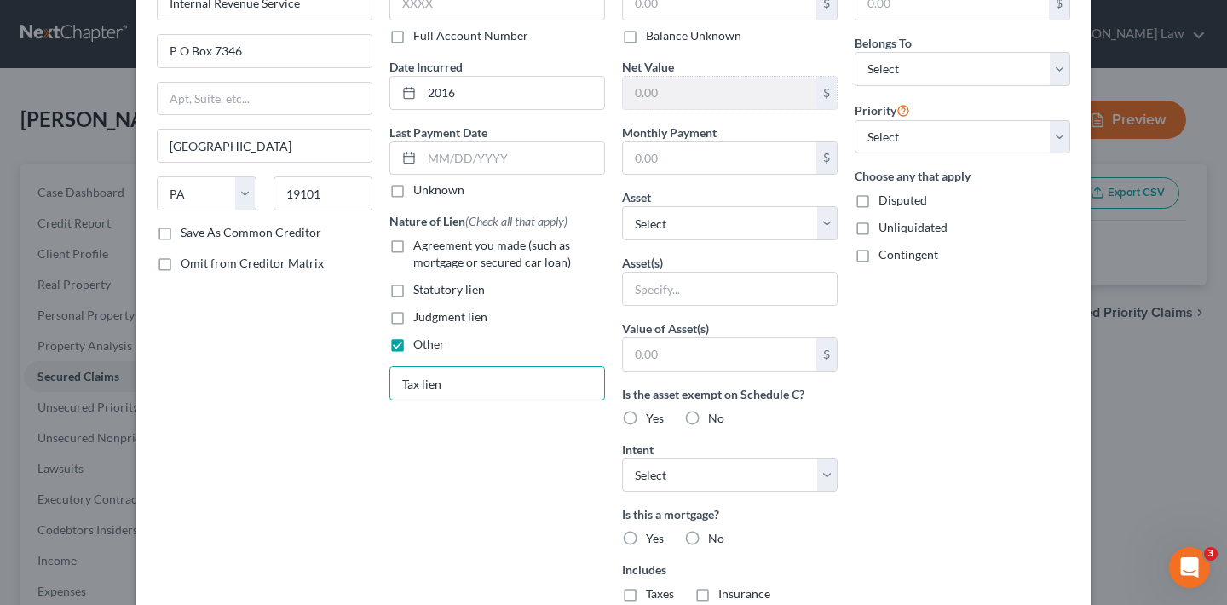
type input "Tax lien"
click at [708, 541] on label "No" at bounding box center [716, 538] width 16 height 17
click at [715, 541] on input "No" at bounding box center [720, 535] width 11 height 11
radio input "true"
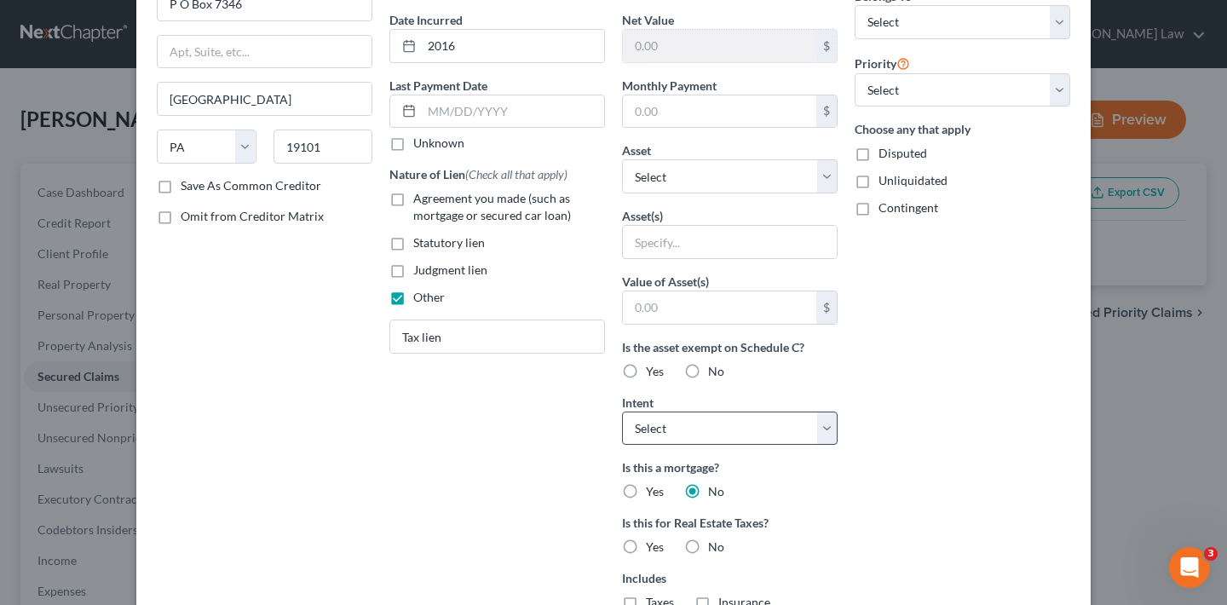
scroll to position [0, 0]
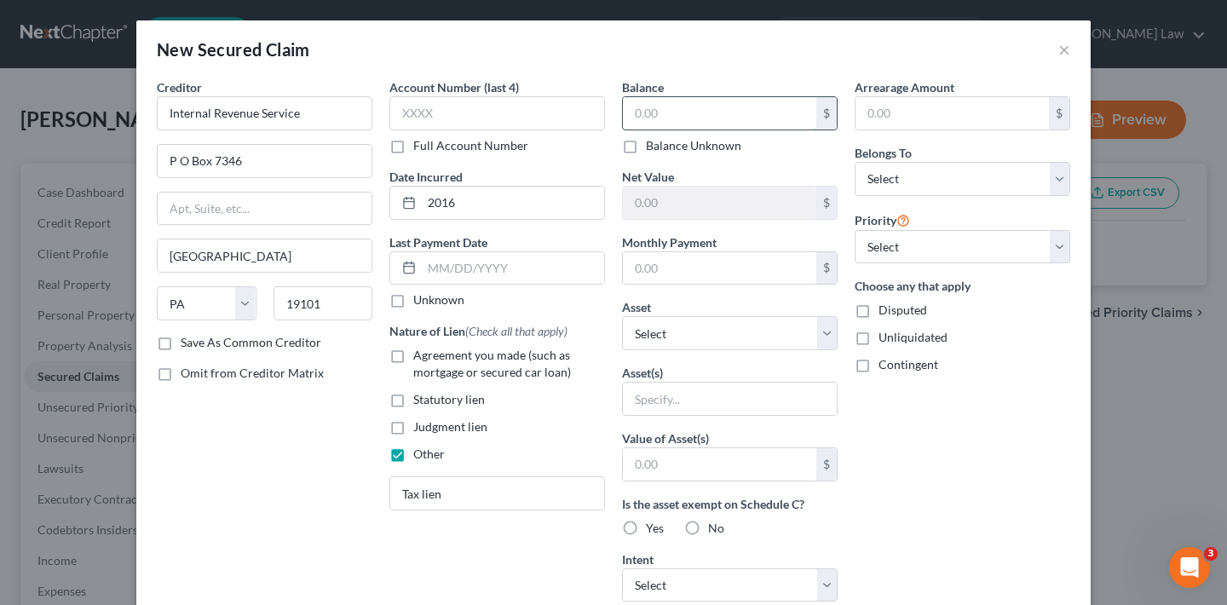
click at [684, 110] on input "text" at bounding box center [719, 113] width 193 height 32
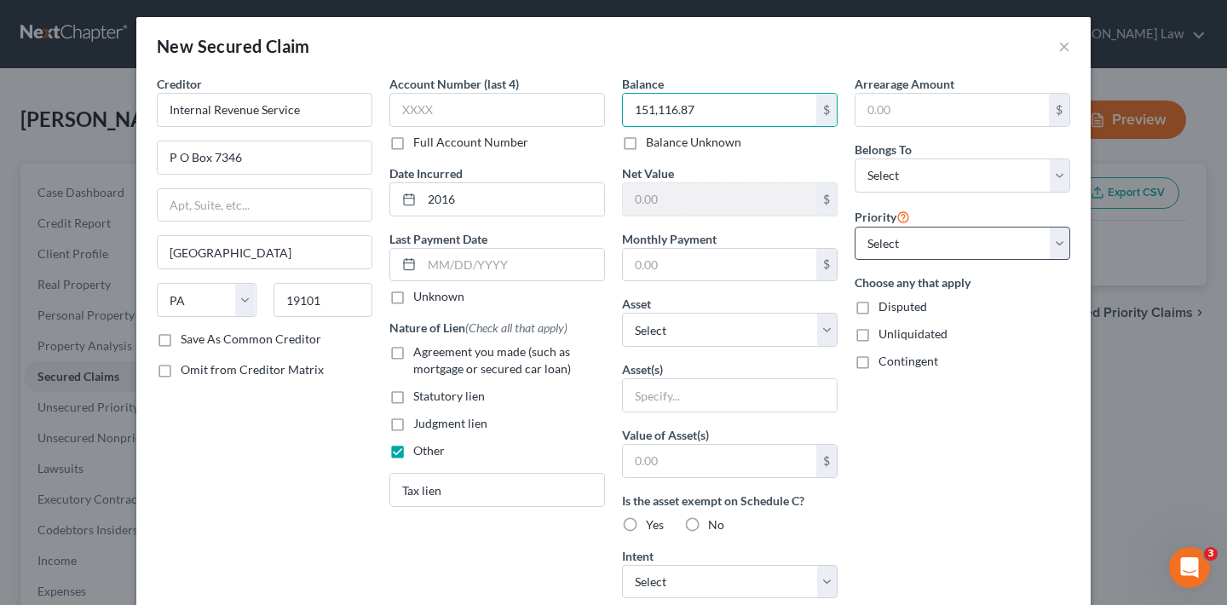
scroll to position [7, 0]
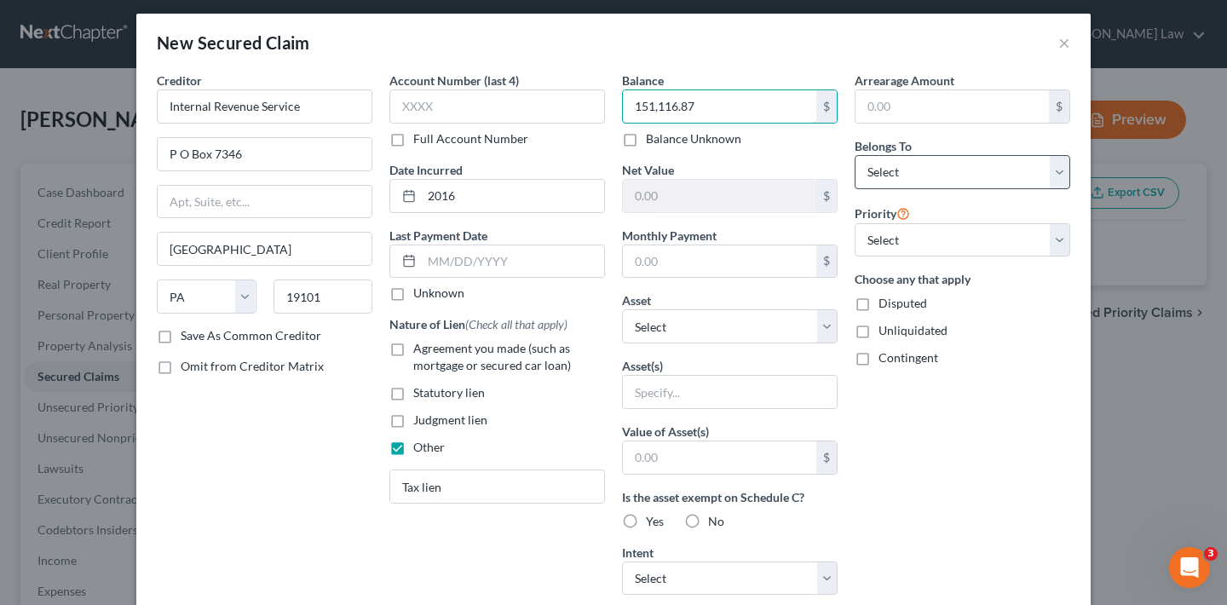
type input "151,116.87"
select select "2"
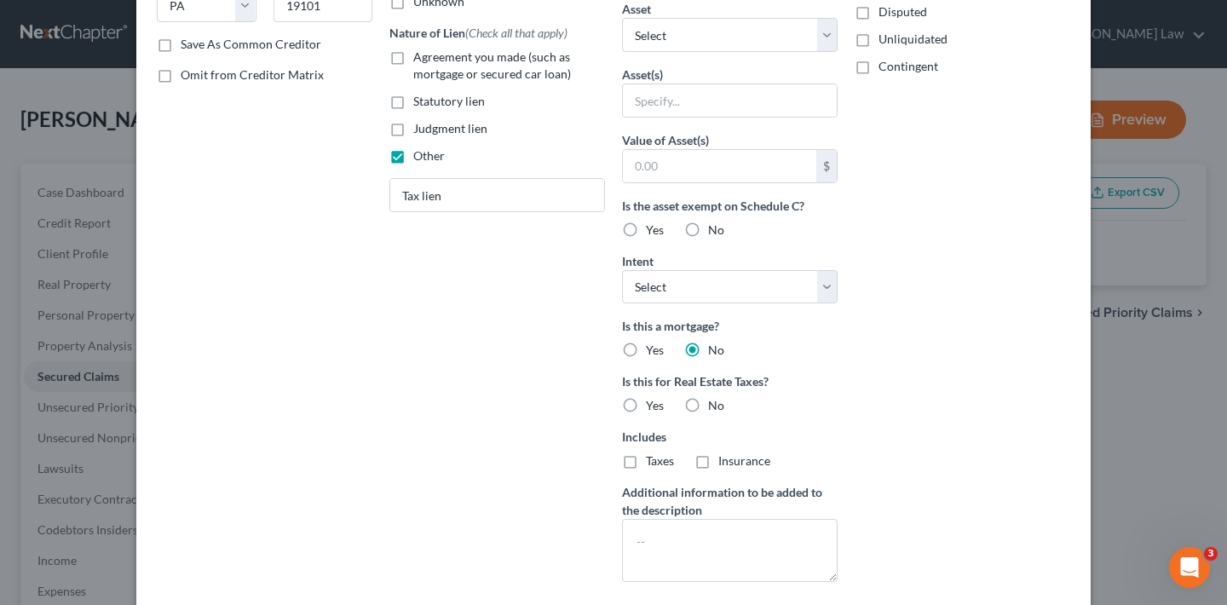
scroll to position [137, 0]
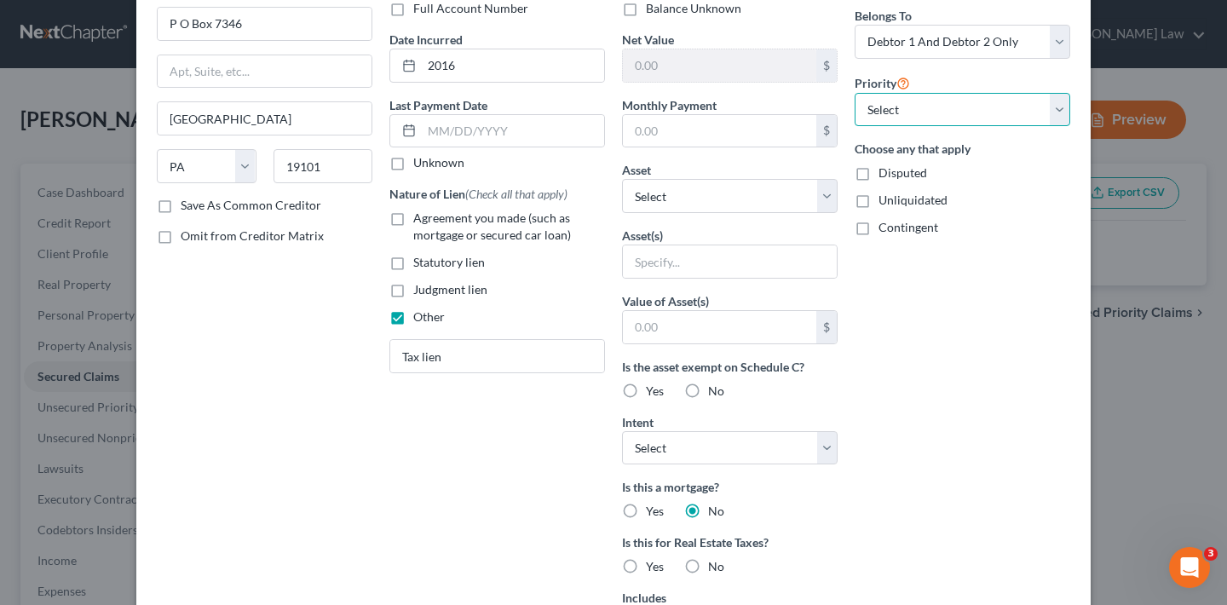
select select "0"
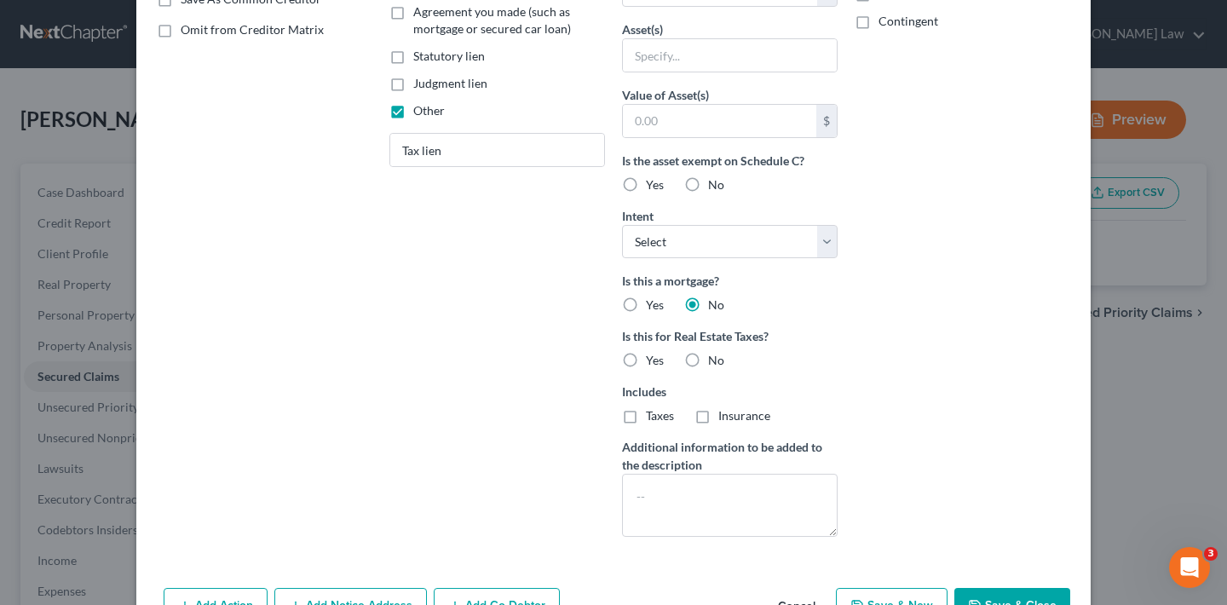
scroll to position [396, 0]
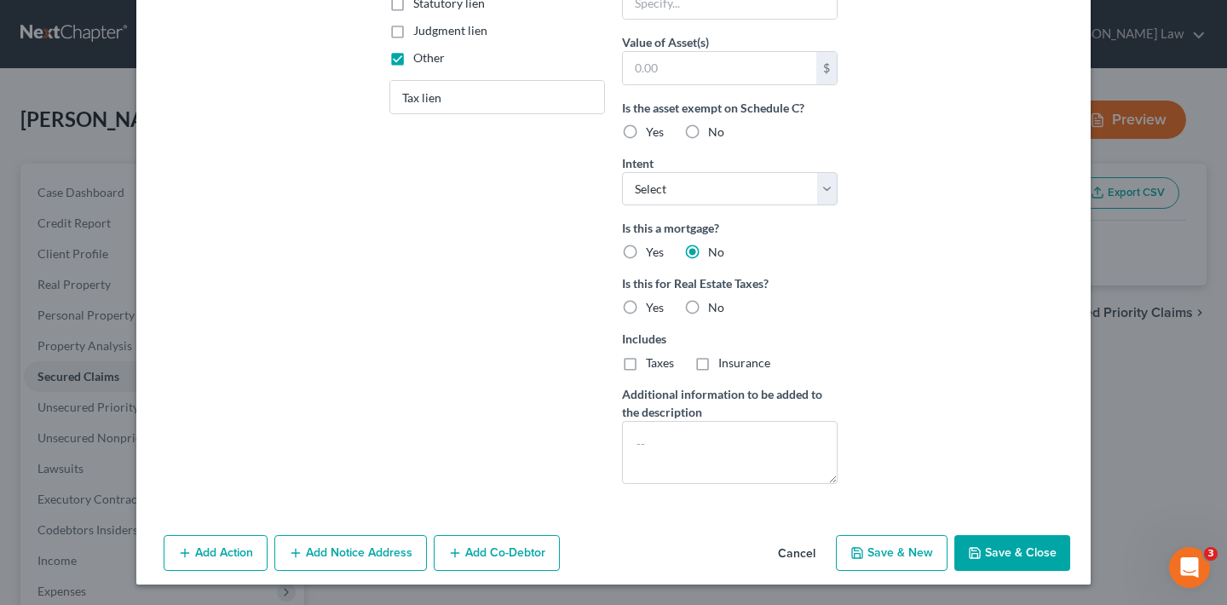
click at [1009, 551] on button "Save & Close" at bounding box center [1013, 553] width 116 height 36
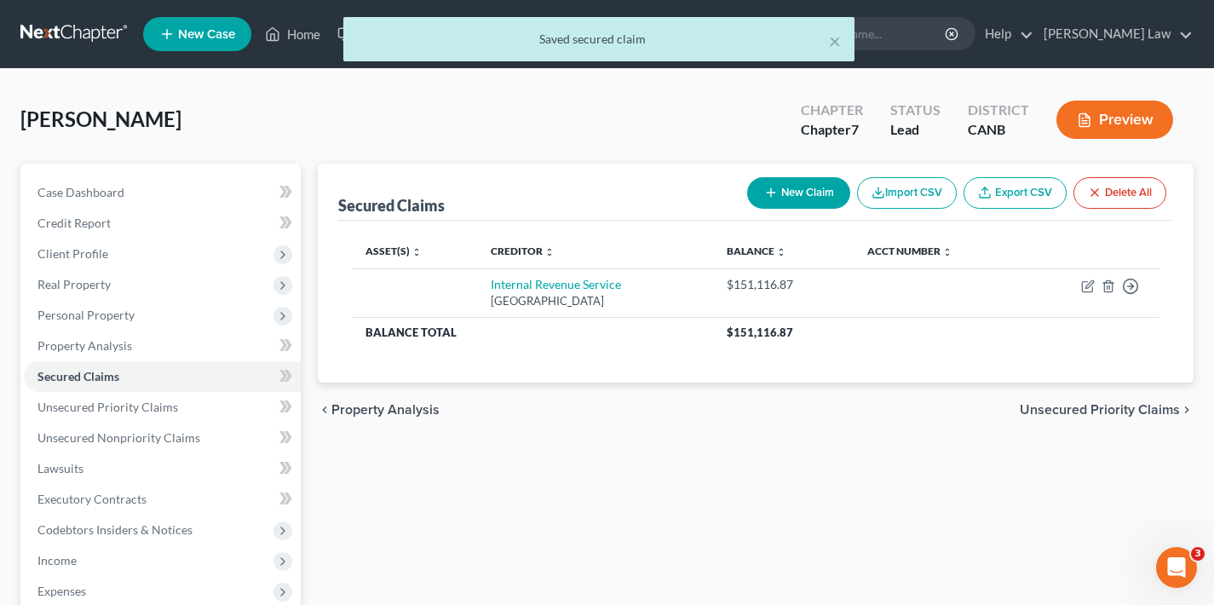
click at [1087, 418] on div "chevron_left Property Analysis Unsecured Priority Claims chevron_right" at bounding box center [756, 410] width 876 height 55
click at [1083, 410] on span "Unsecured Priority Claims" at bounding box center [1100, 410] width 160 height 14
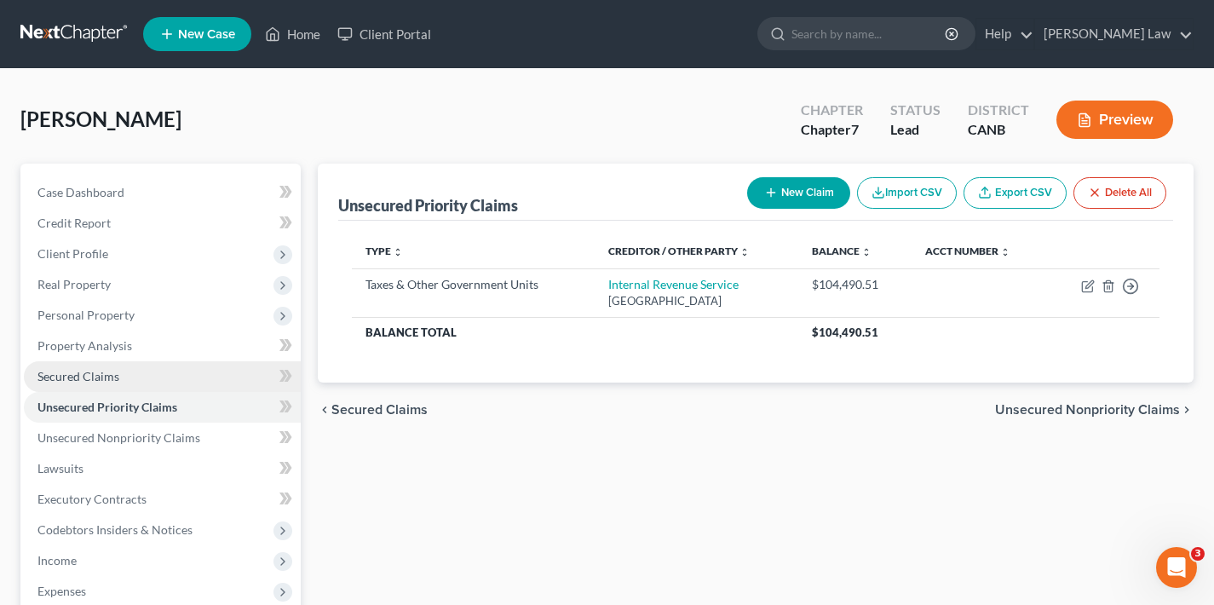
click at [87, 378] on span "Secured Claims" at bounding box center [78, 376] width 82 height 14
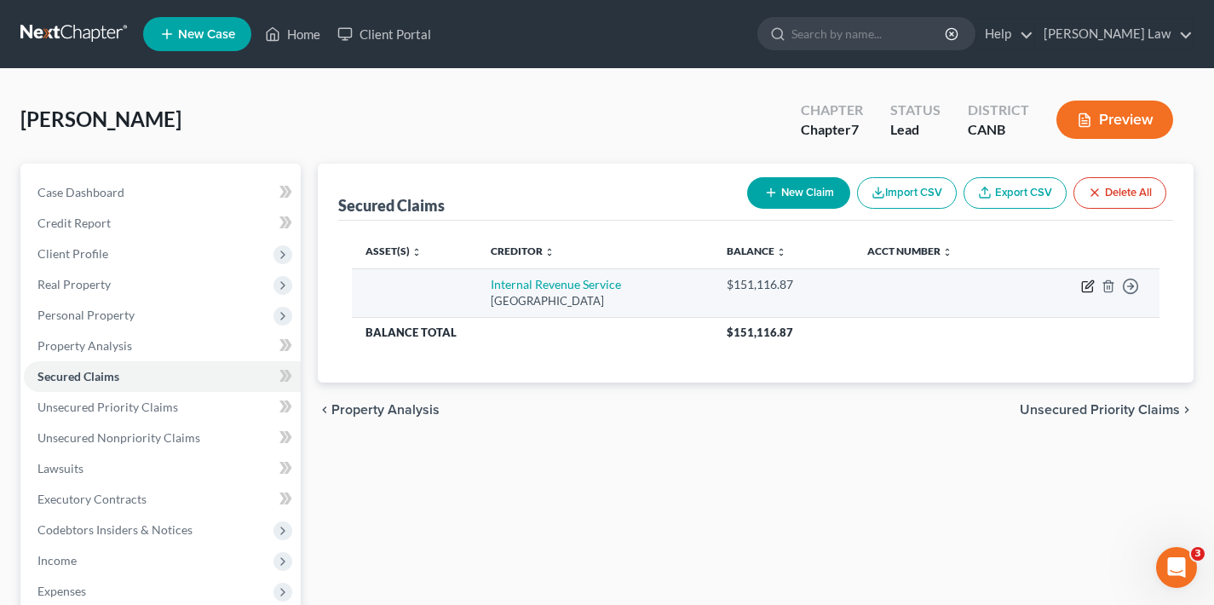
click at [1089, 285] on icon "button" at bounding box center [1089, 287] width 14 height 14
select select "39"
select select "2"
select select "0"
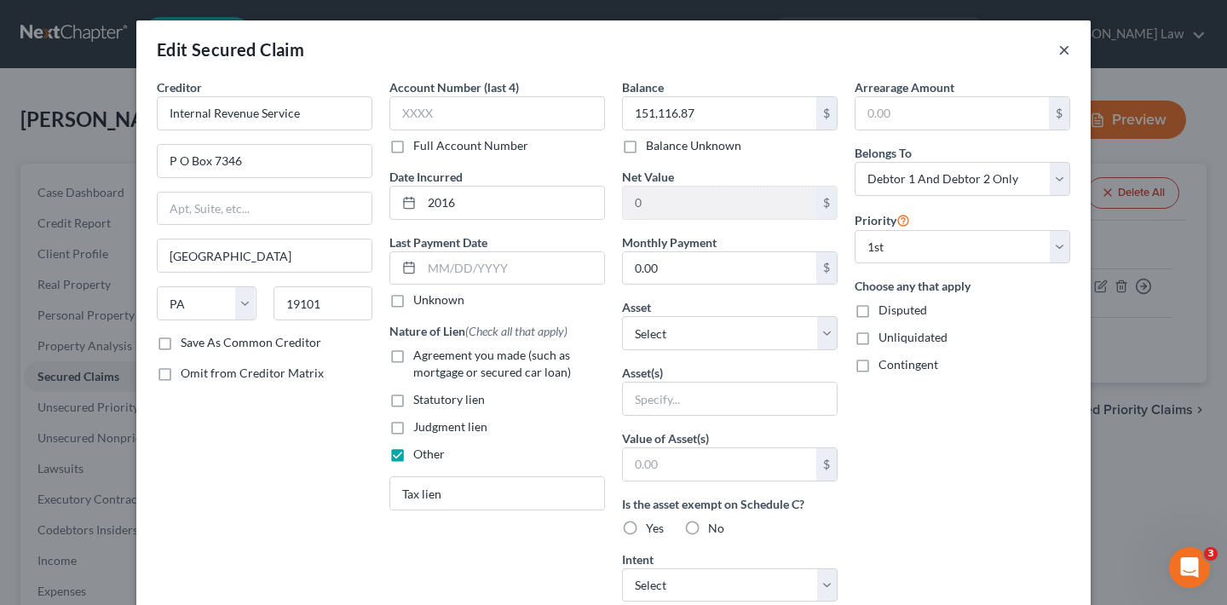
click at [1059, 51] on button "×" at bounding box center [1065, 49] width 12 height 20
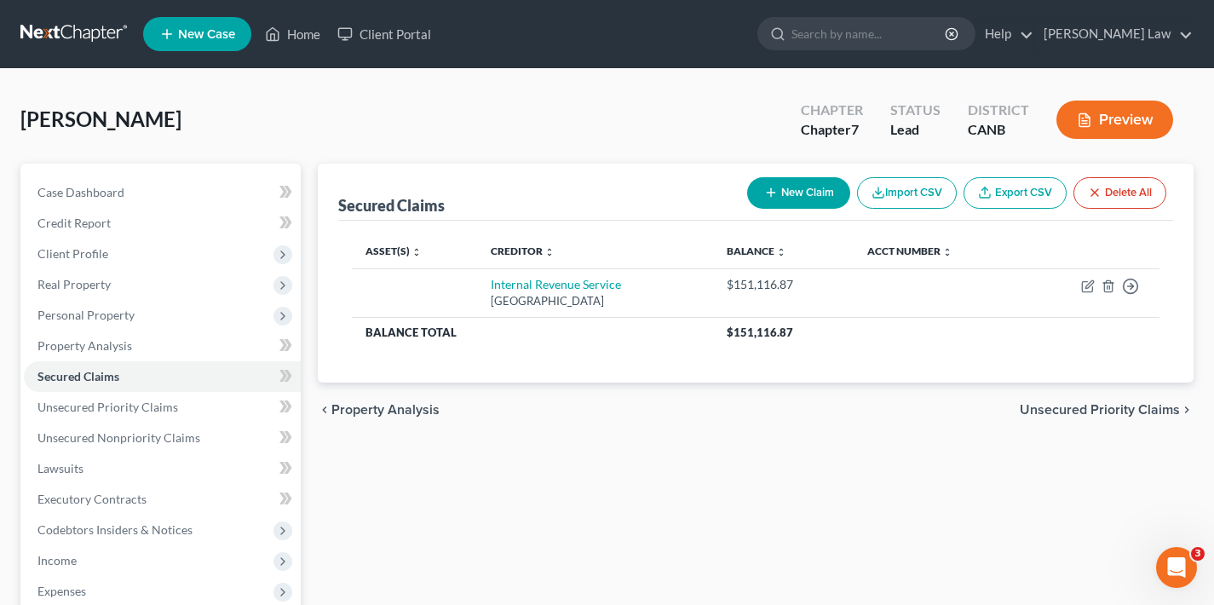
click at [800, 190] on button "New Claim" at bounding box center [798, 193] width 103 height 32
select select "0"
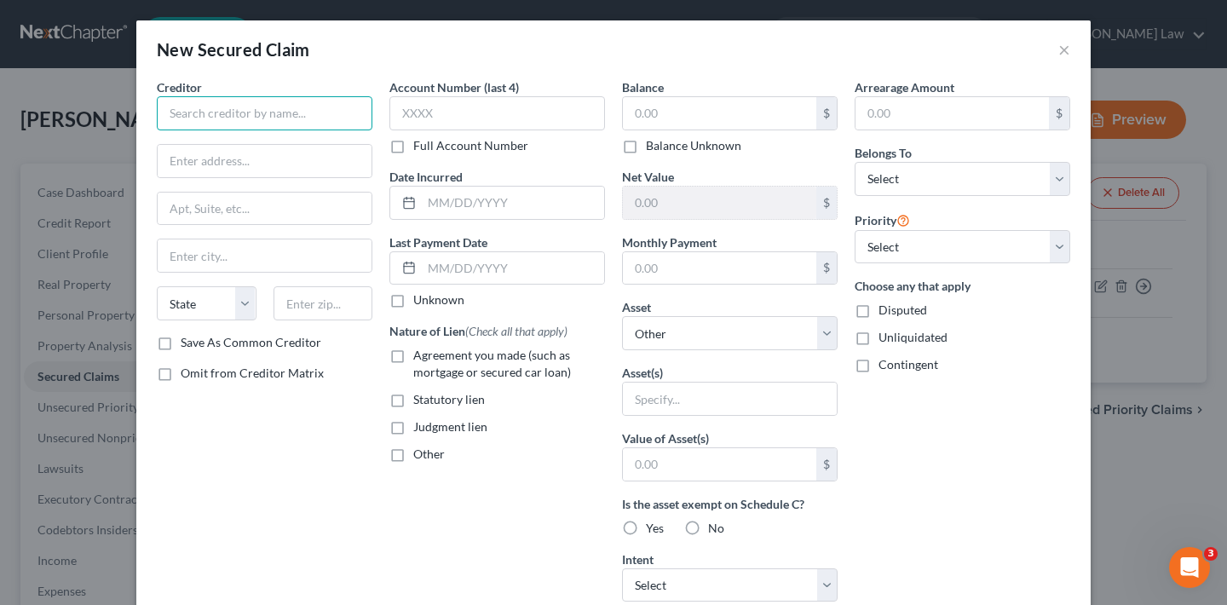
click at [332, 113] on input "text" at bounding box center [265, 113] width 216 height 34
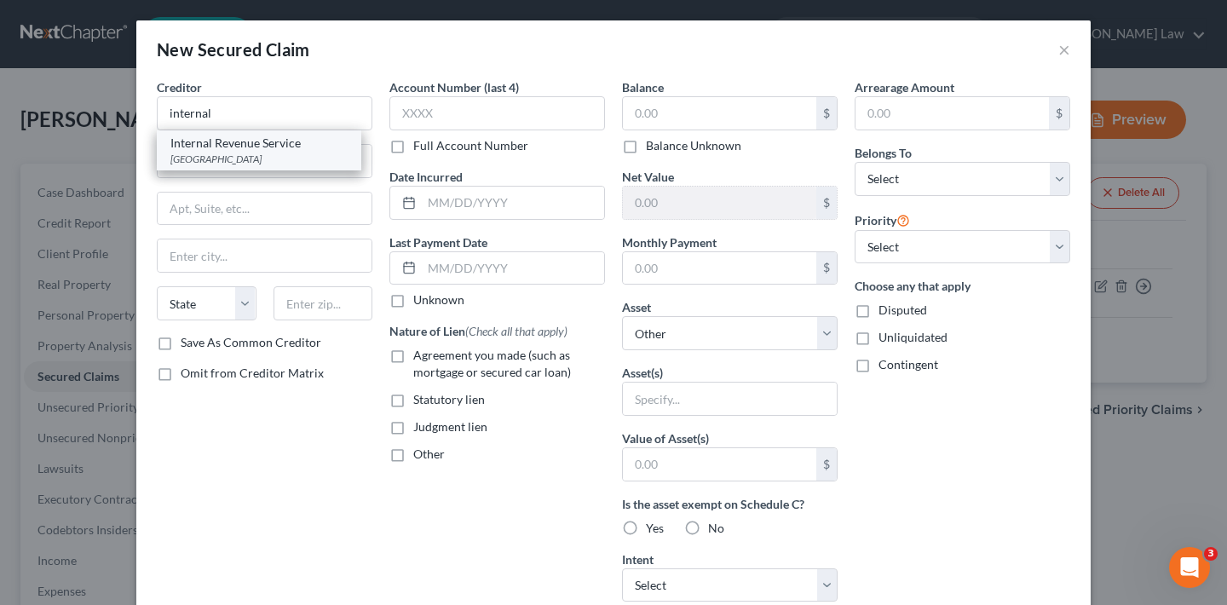
click at [309, 159] on div "P O Box 7346, Philadelphia, PA 19101" at bounding box center [258, 159] width 177 height 14
type input "Internal Revenue Service"
type input "P O Box 7346"
type input "Philadelphia"
select select "39"
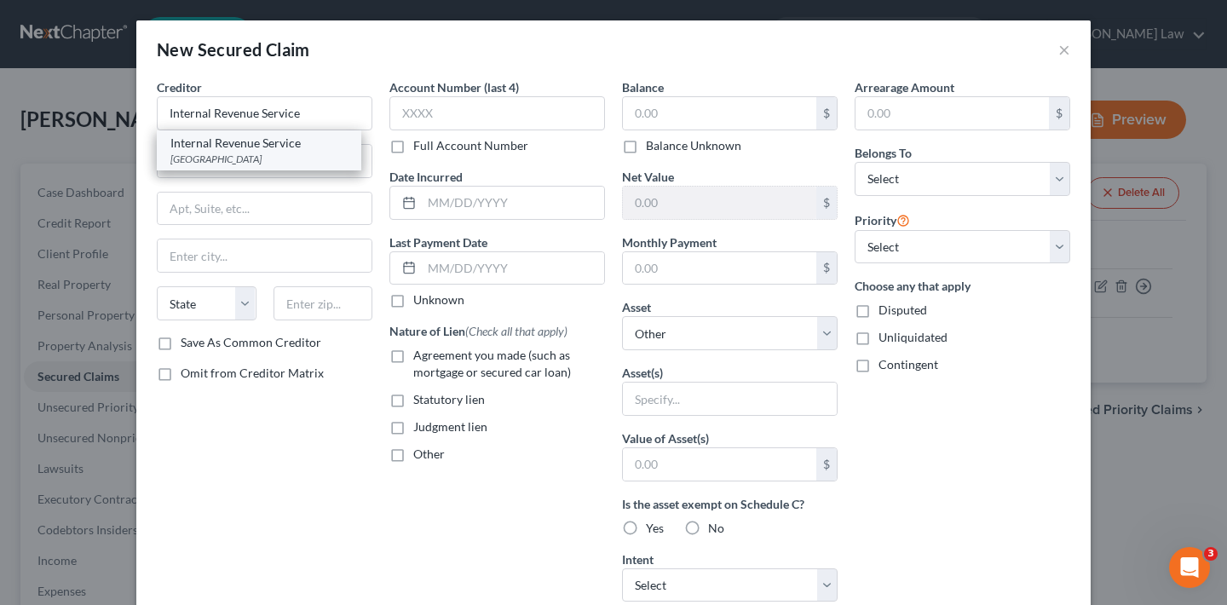
type input "19101"
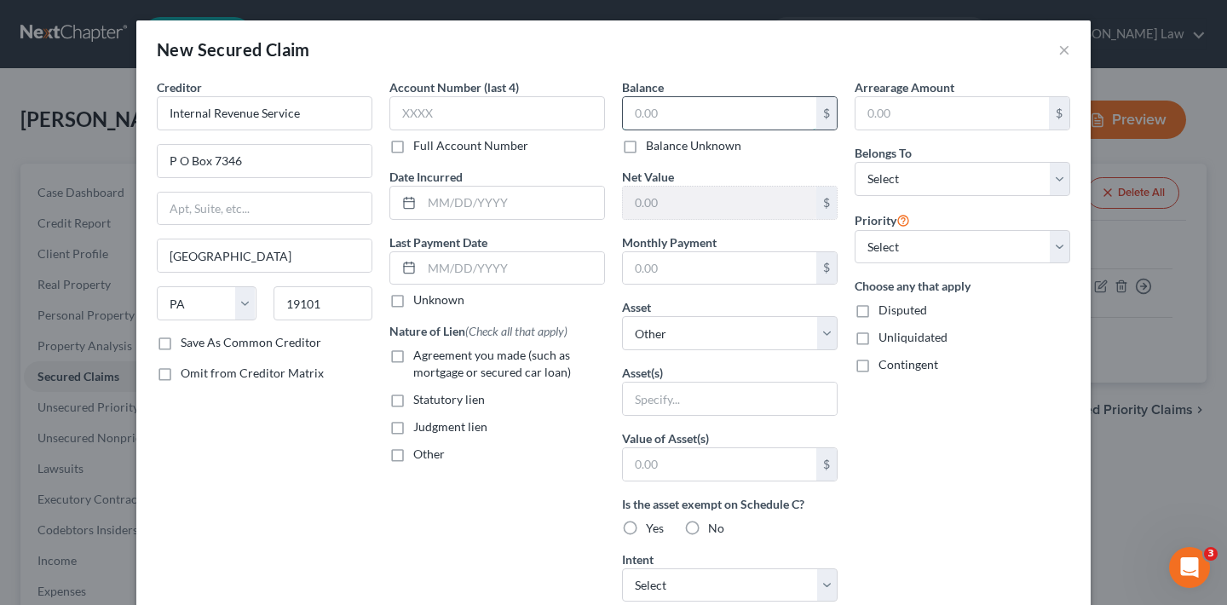
click at [671, 112] on input "text" at bounding box center [719, 113] width 193 height 32
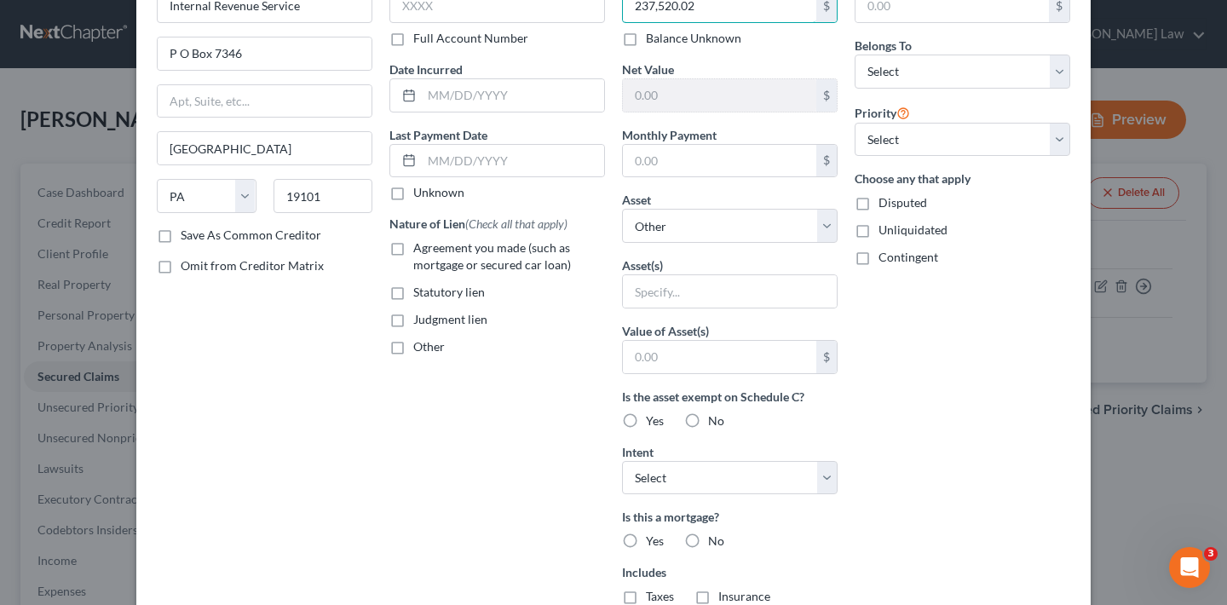
scroll to position [143, 0]
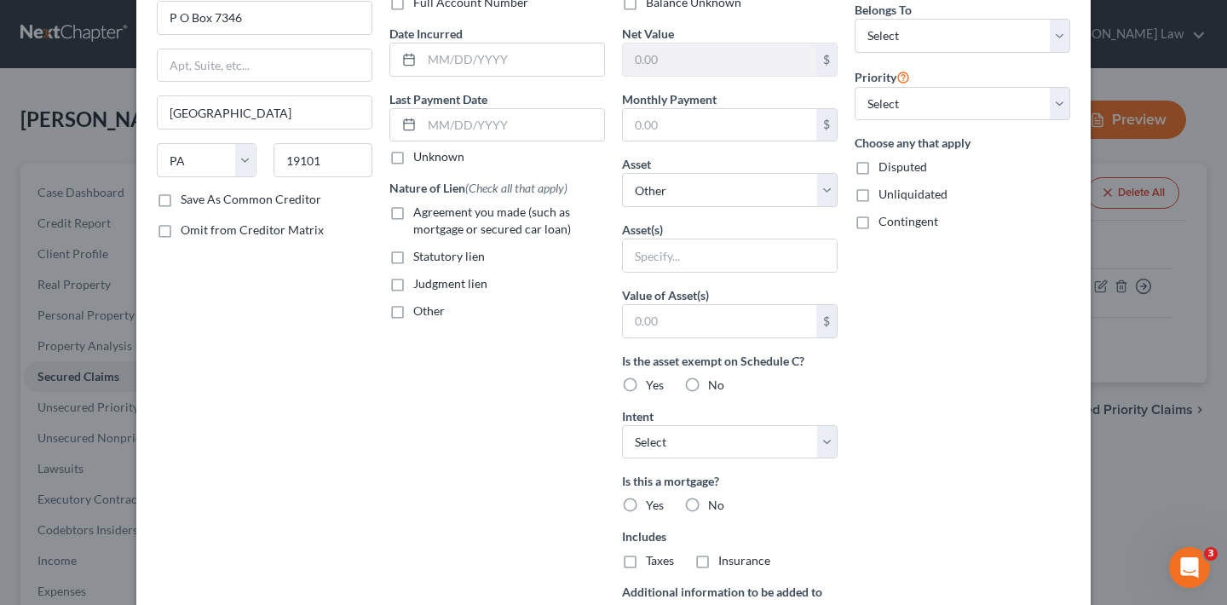
type input "237,520.02"
click at [413, 316] on label "Other" at bounding box center [429, 311] width 32 height 17
click at [420, 314] on input "Other" at bounding box center [425, 308] width 11 height 11
checkbox input "true"
click at [441, 358] on input "text" at bounding box center [497, 350] width 214 height 32
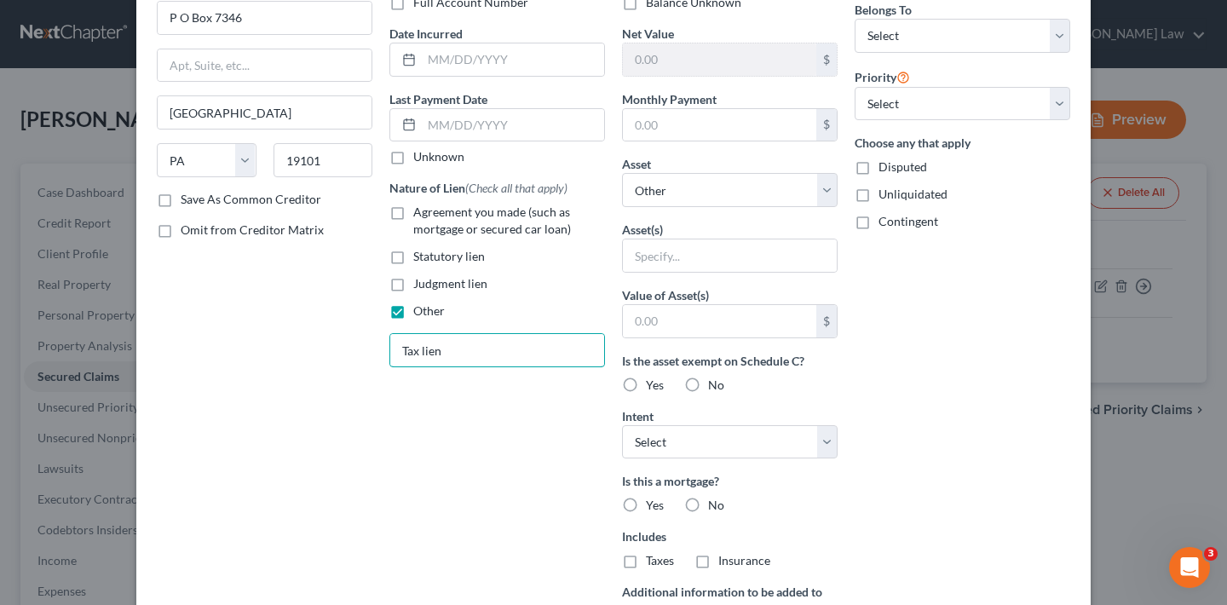
scroll to position [115, 0]
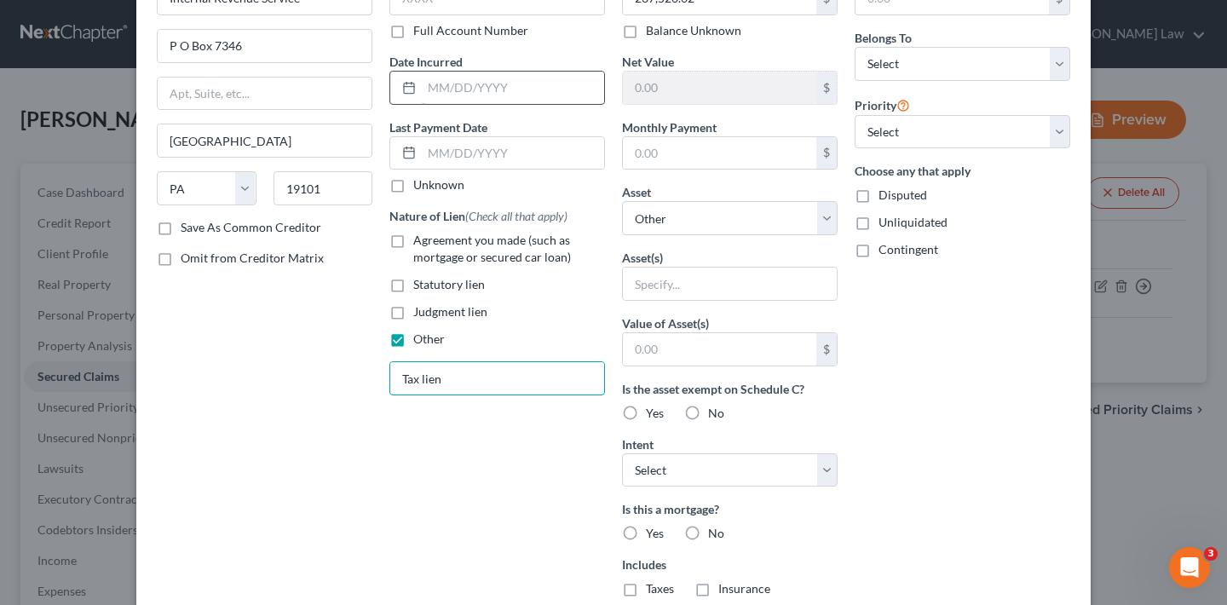
type input "Tax lien"
click at [480, 86] on input "text" at bounding box center [513, 88] width 182 height 32
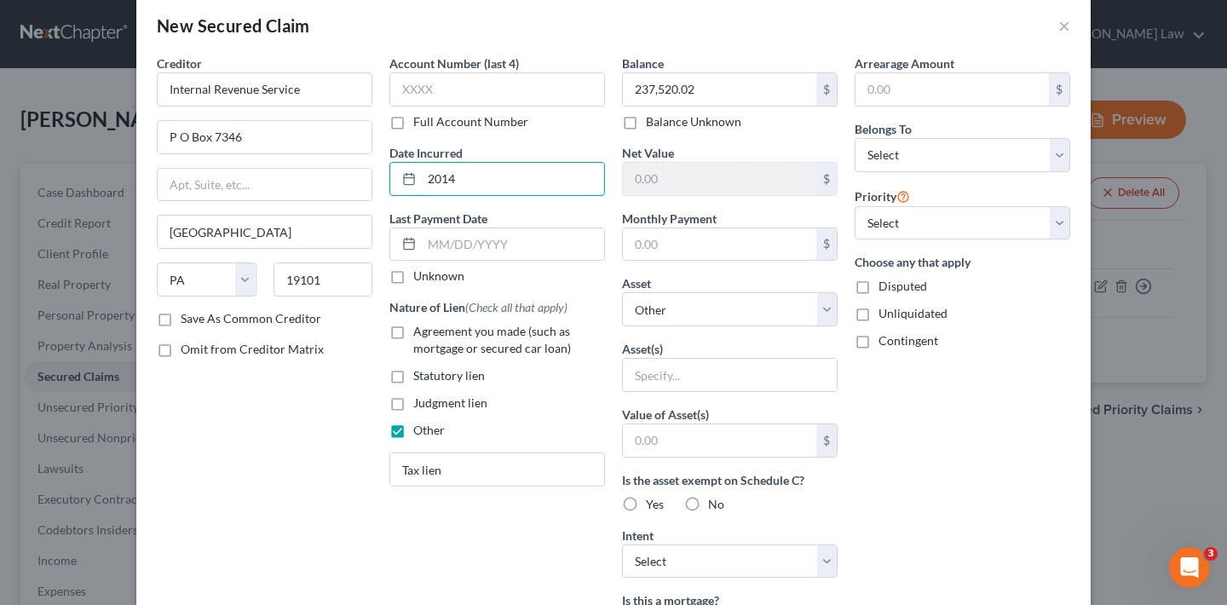
scroll to position [149, 0]
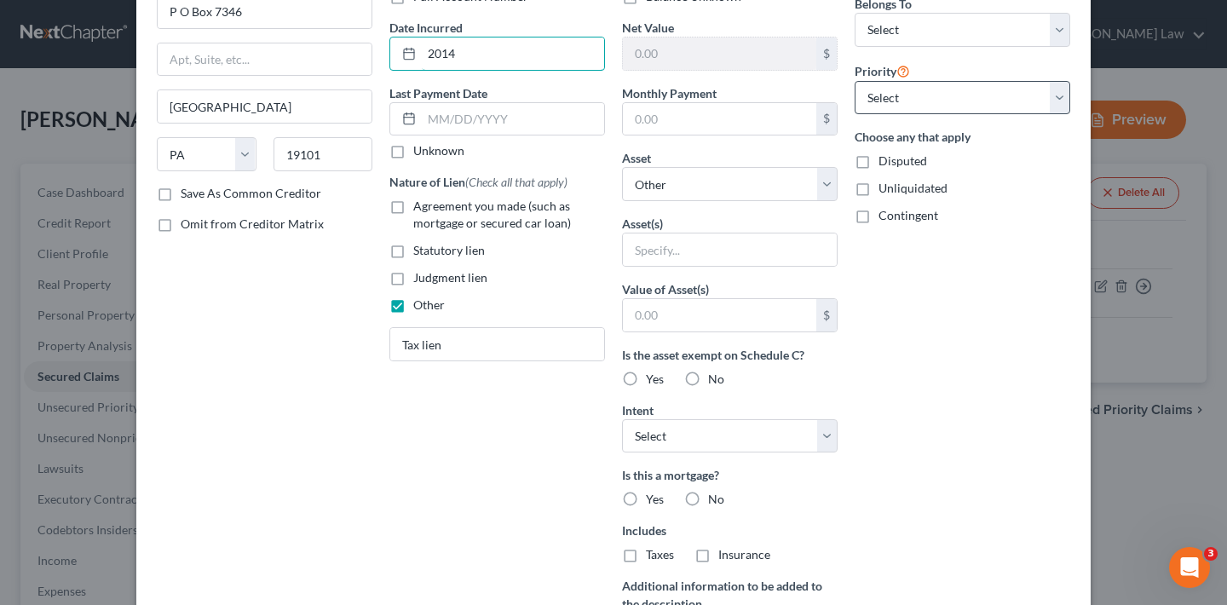
type input "2014"
select select "0"
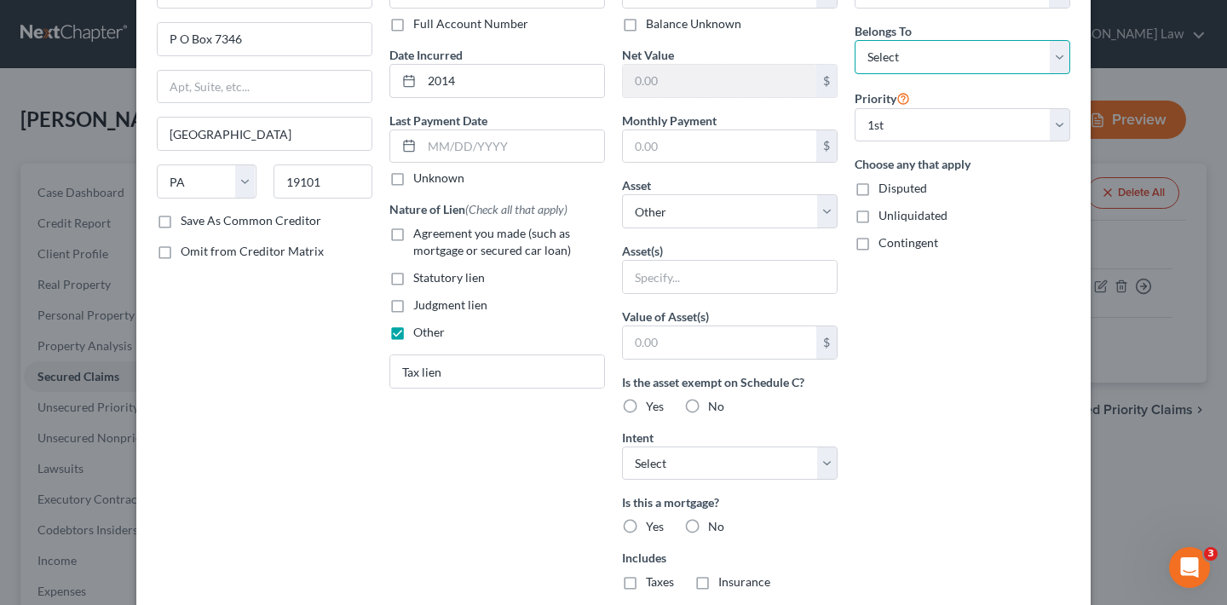
select select "2"
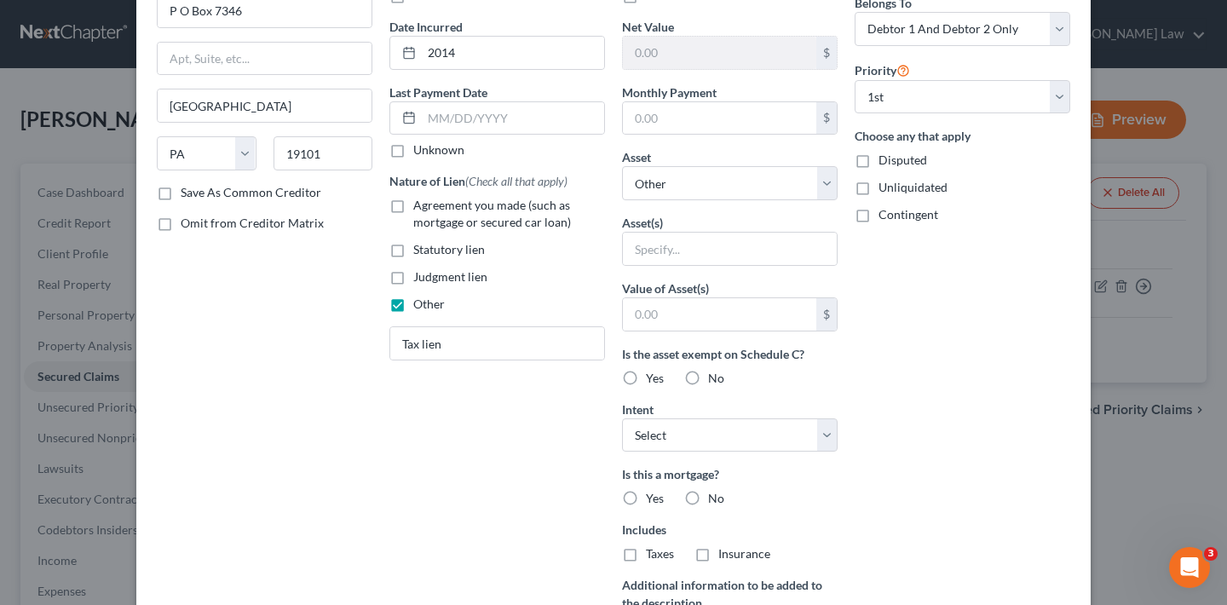
click at [708, 503] on label "No" at bounding box center [716, 498] width 16 height 17
click at [715, 501] on input "No" at bounding box center [720, 495] width 11 height 11
radio input "true"
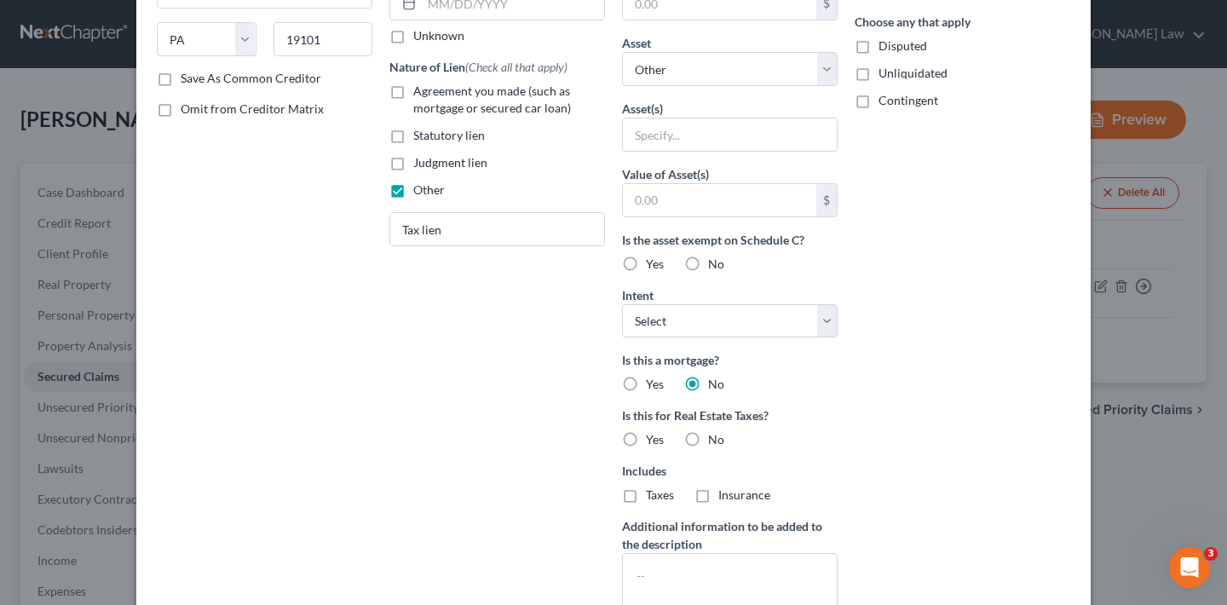
scroll to position [386, 0]
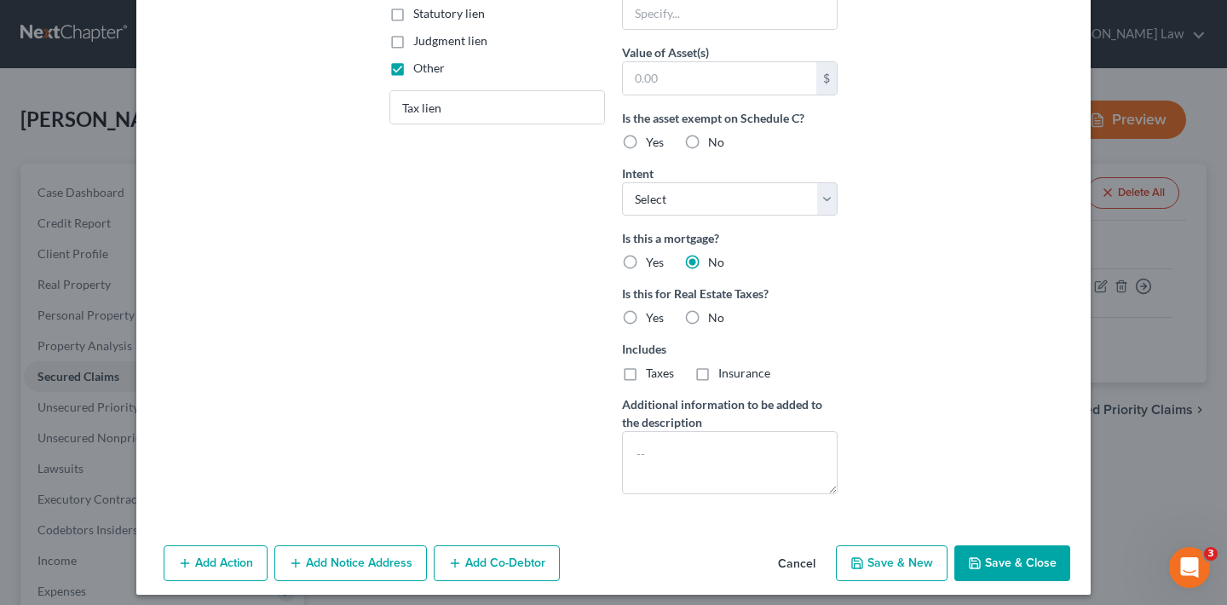
click at [708, 319] on label "No" at bounding box center [716, 317] width 16 height 17
click at [715, 319] on input "No" at bounding box center [720, 314] width 11 height 11
radio input "true"
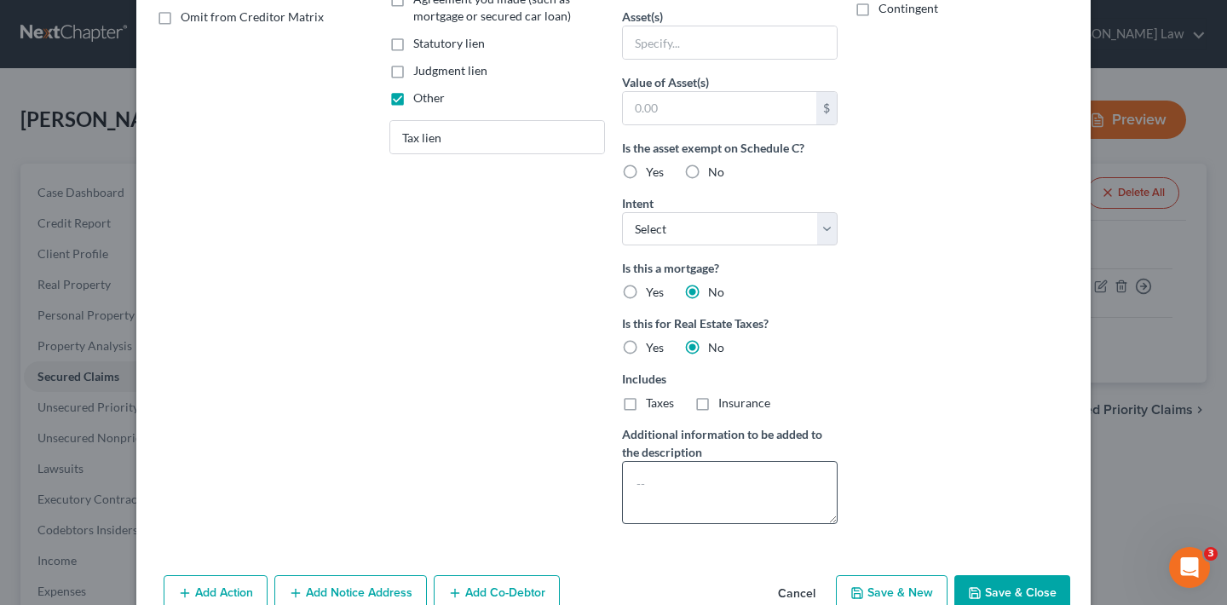
scroll to position [396, 0]
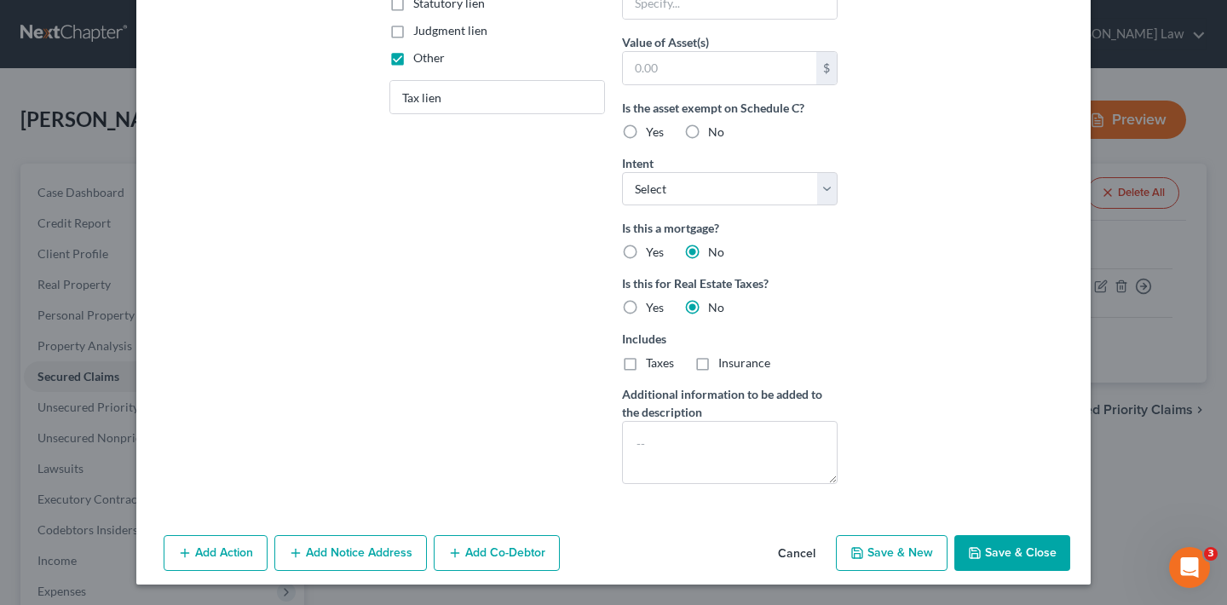
click at [1013, 557] on button "Save & Close" at bounding box center [1013, 553] width 116 height 36
select select
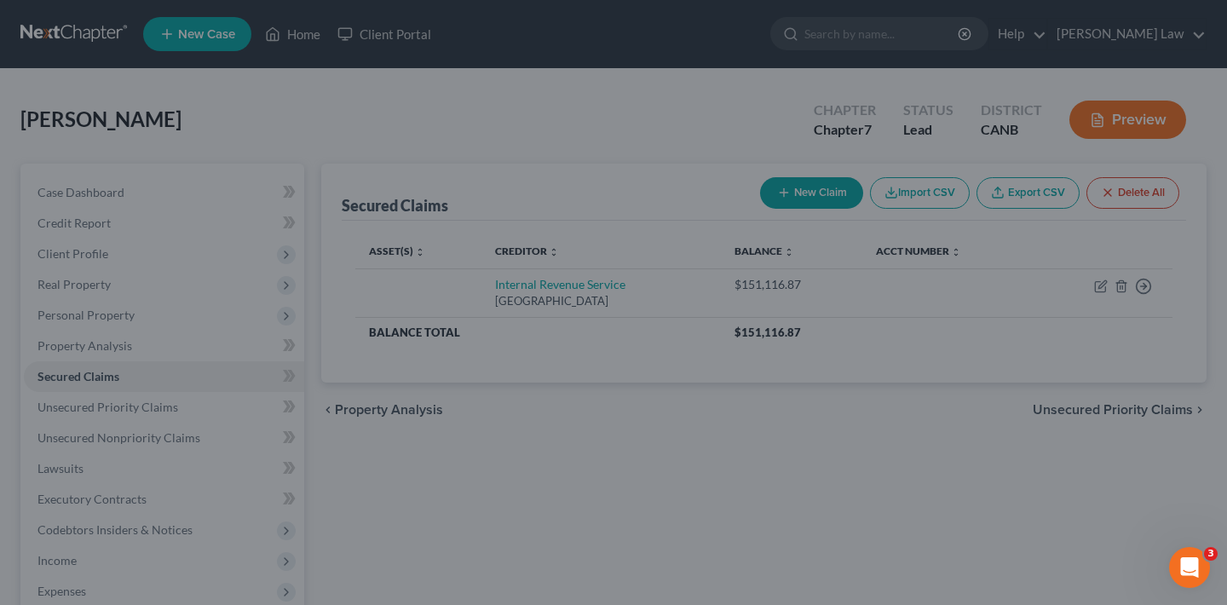
scroll to position [211, 0]
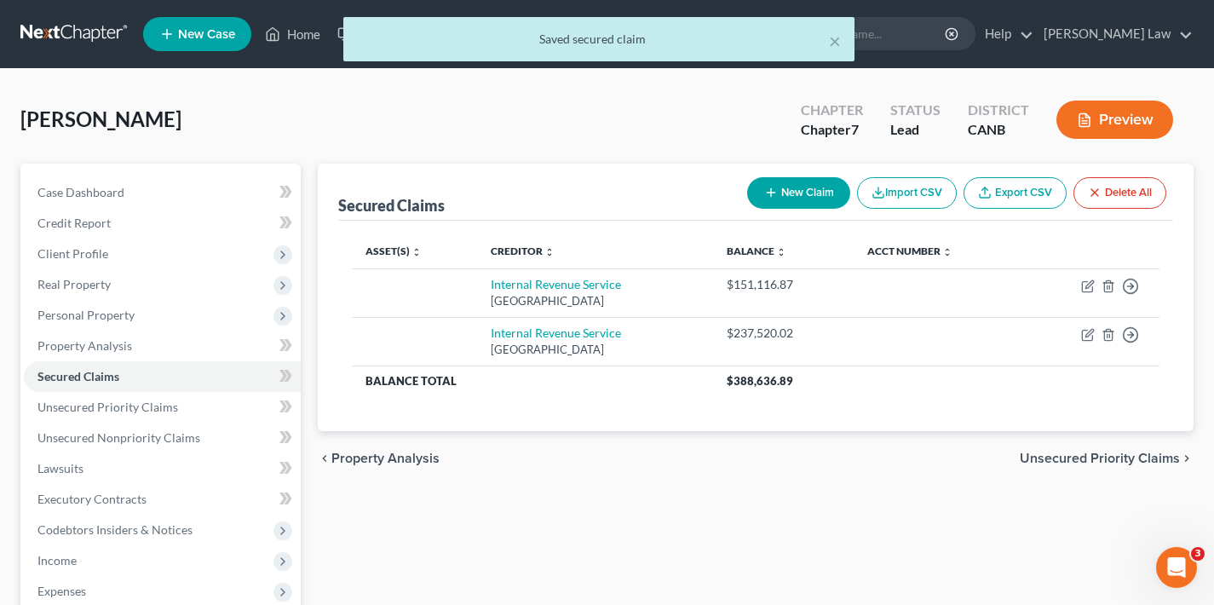
click at [809, 191] on button "New Claim" at bounding box center [798, 193] width 103 height 32
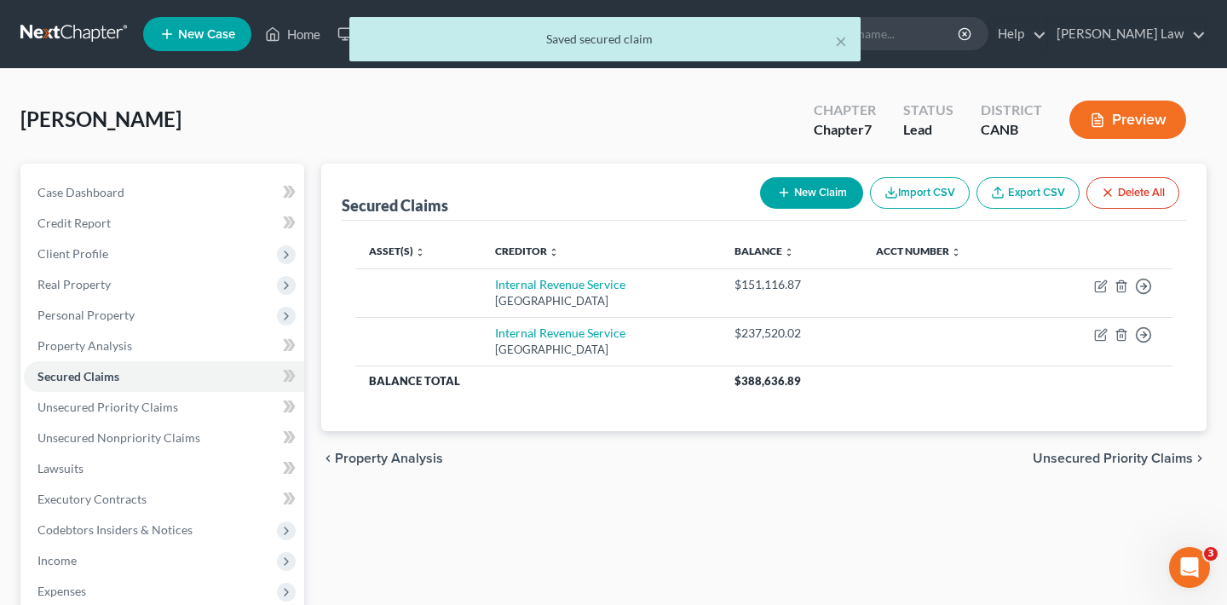
select select "0"
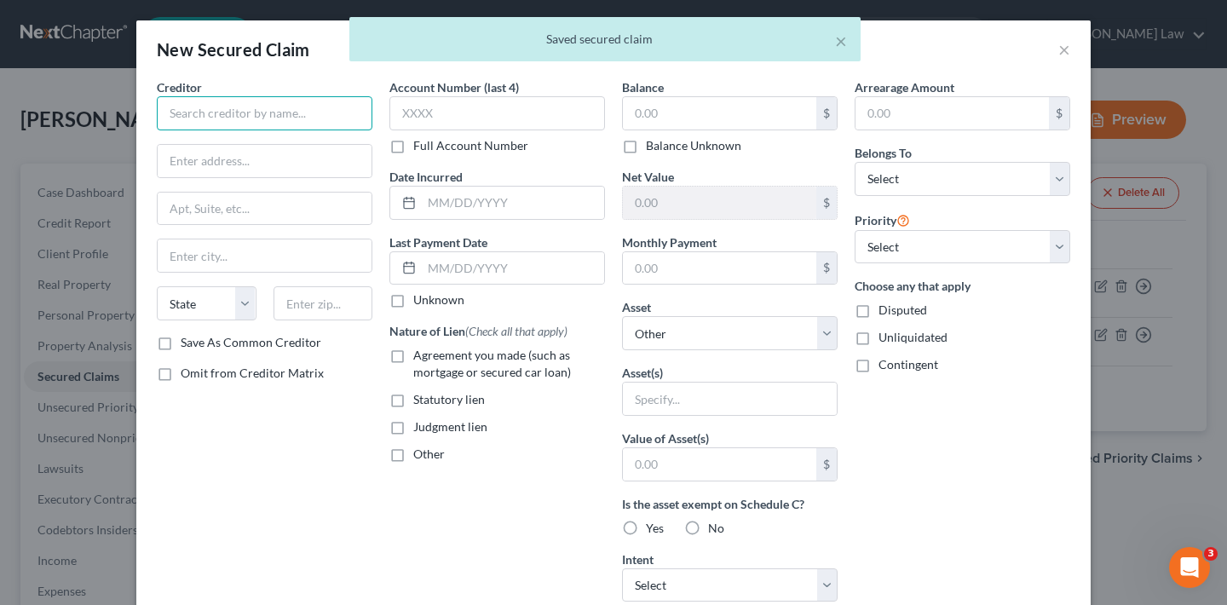
click at [327, 111] on input "text" at bounding box center [265, 113] width 216 height 34
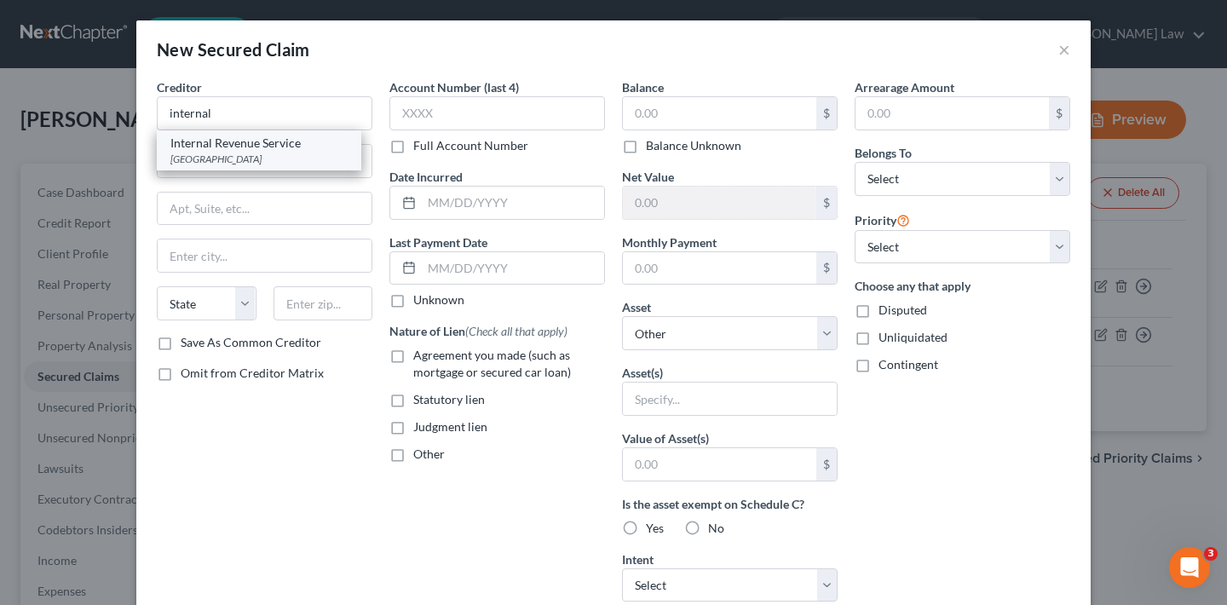
click at [309, 149] on div "Internal Revenue Service" at bounding box center [258, 143] width 177 height 17
type input "Internal Revenue Service"
type input "P O Box 7346"
type input "Philadelphia"
select select "39"
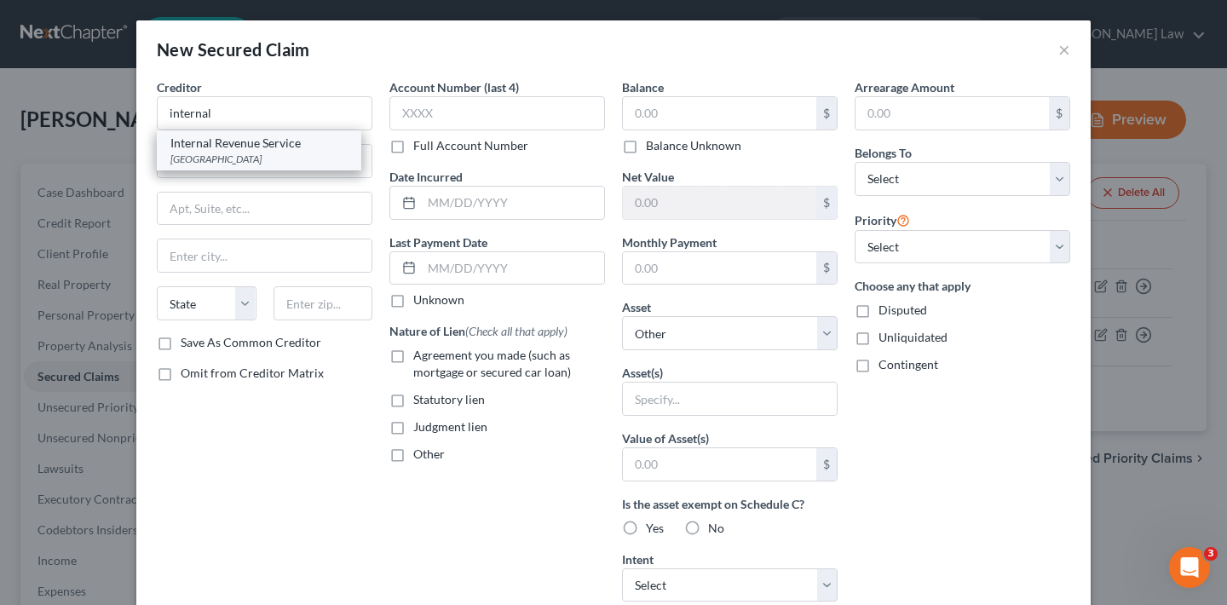
type input "19101"
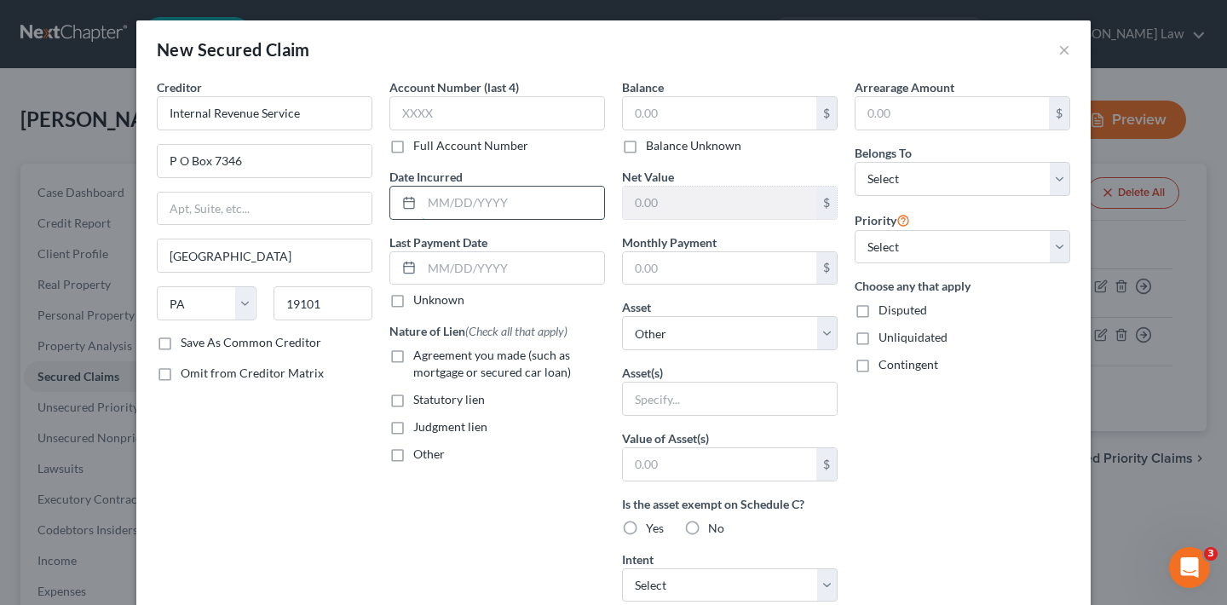
click at [469, 199] on input "text" at bounding box center [513, 203] width 182 height 32
type input "2013"
click at [666, 109] on input "text" at bounding box center [719, 113] width 193 height 32
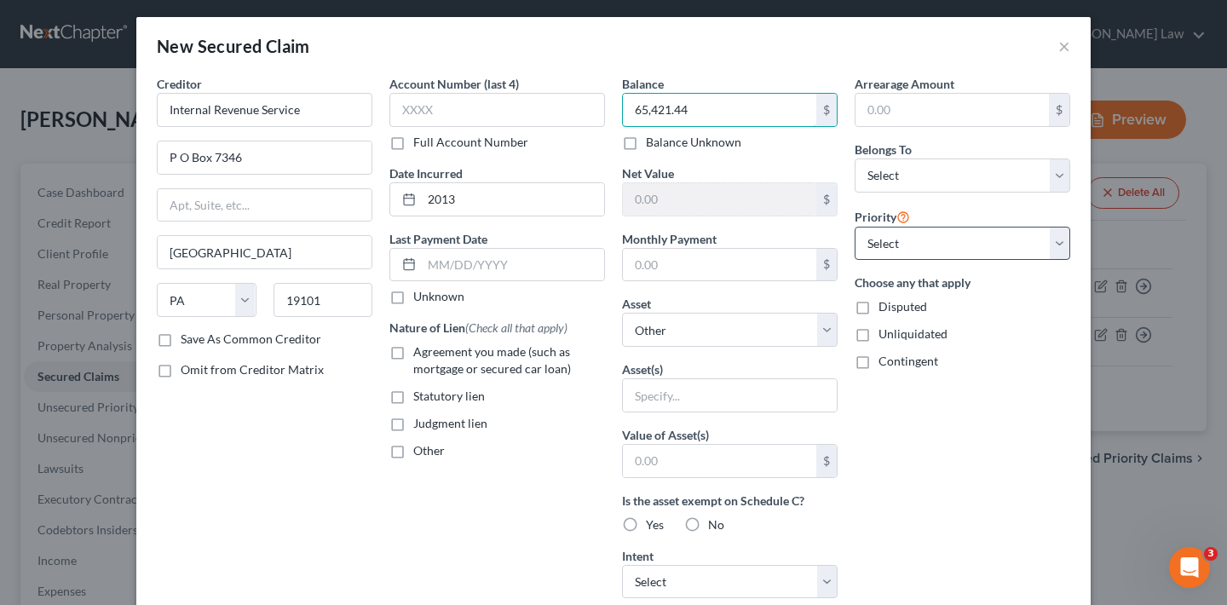
type input "65,421.44"
select select "0"
select select "2"
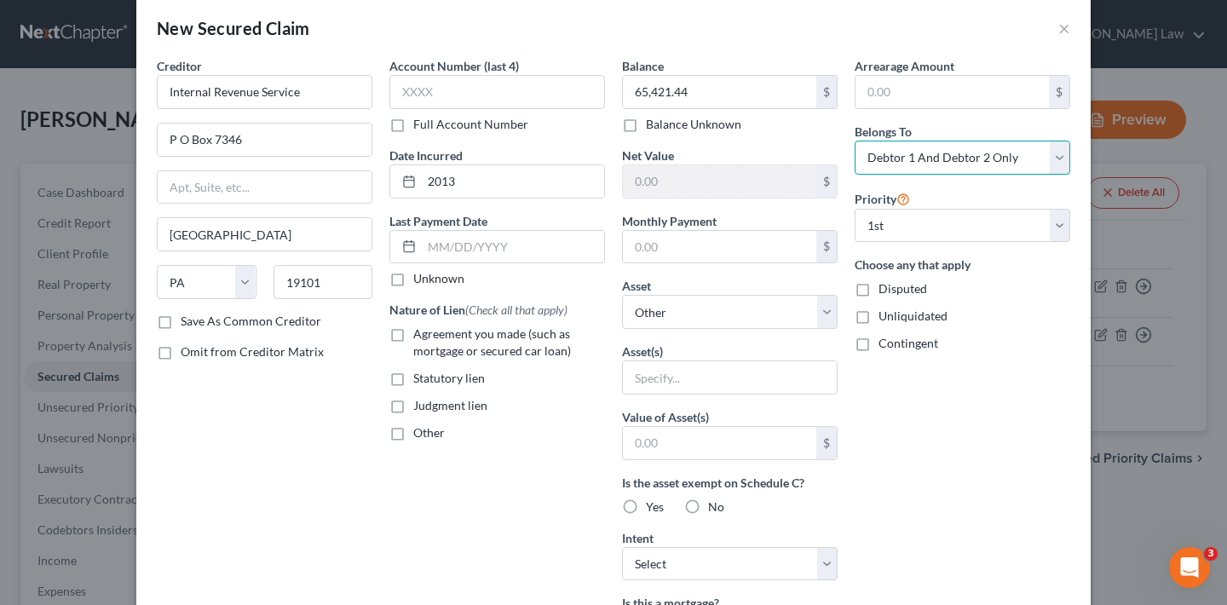
scroll to position [120, 0]
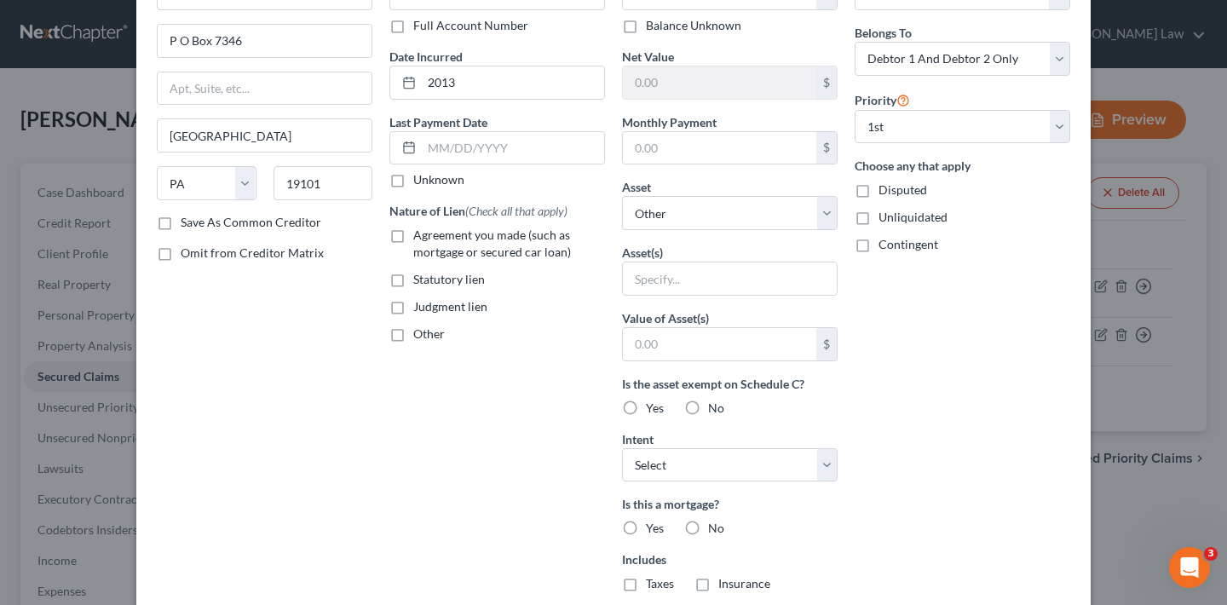
click at [413, 336] on label "Other" at bounding box center [429, 334] width 32 height 17
click at [420, 336] on input "Other" at bounding box center [425, 331] width 11 height 11
checkbox input "true"
click at [447, 377] on input "text" at bounding box center [497, 373] width 214 height 32
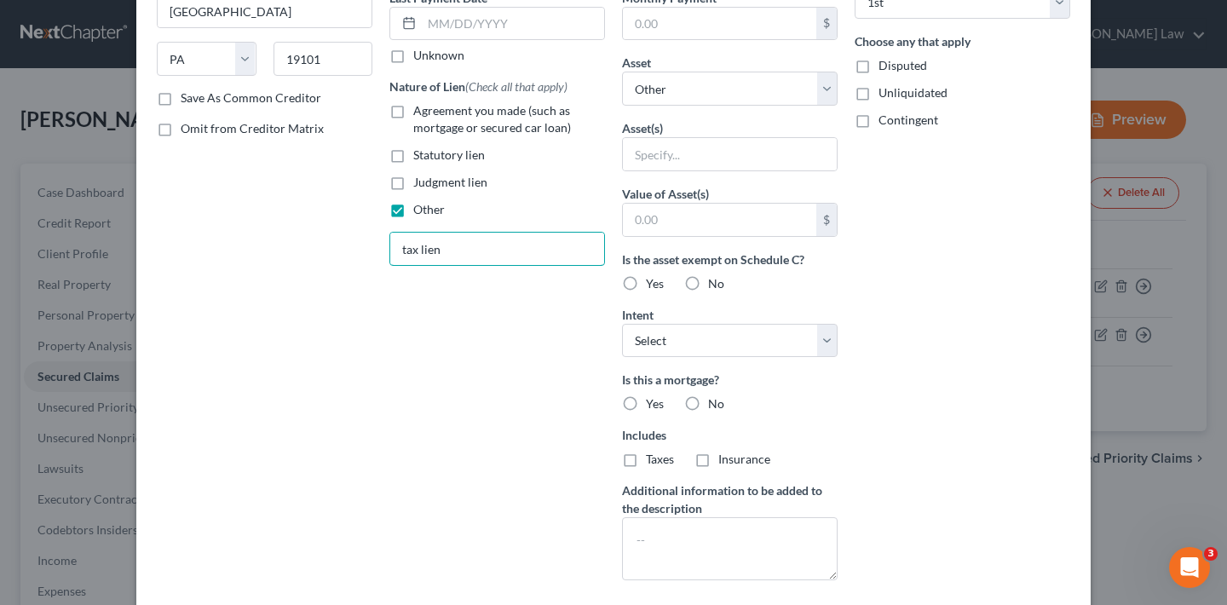
scroll to position [298, 0]
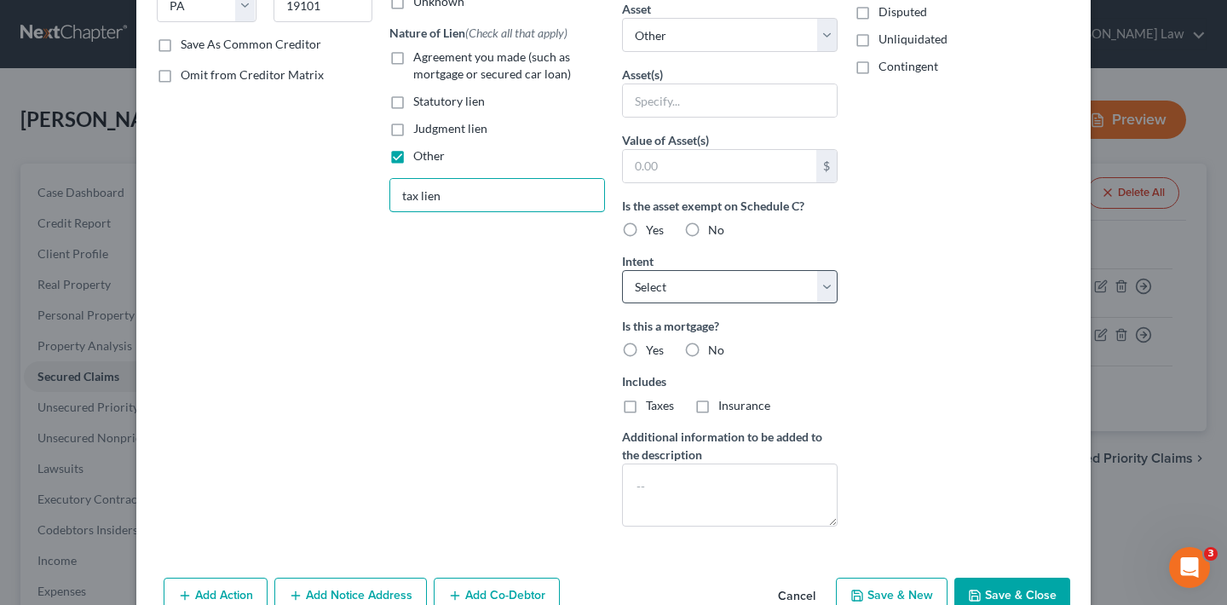
type input "tax lien"
click at [708, 352] on label "No" at bounding box center [716, 350] width 16 height 17
click at [715, 352] on input "No" at bounding box center [720, 347] width 11 height 11
radio input "true"
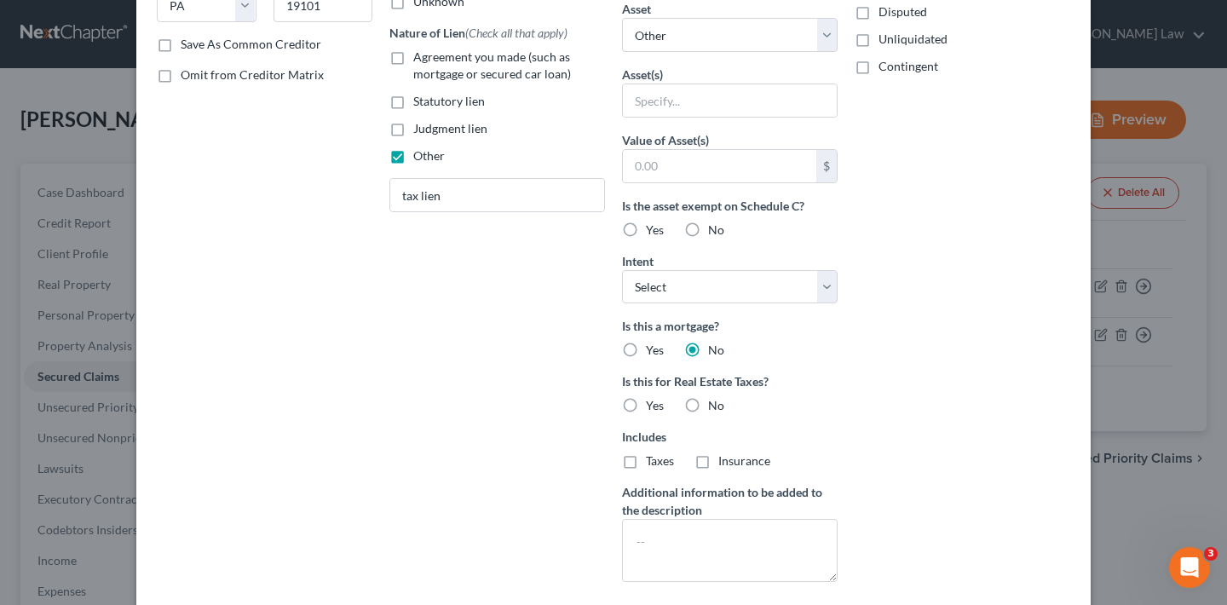
click at [708, 407] on label "No" at bounding box center [716, 405] width 16 height 17
click at [715, 407] on input "No" at bounding box center [720, 402] width 11 height 11
radio input "true"
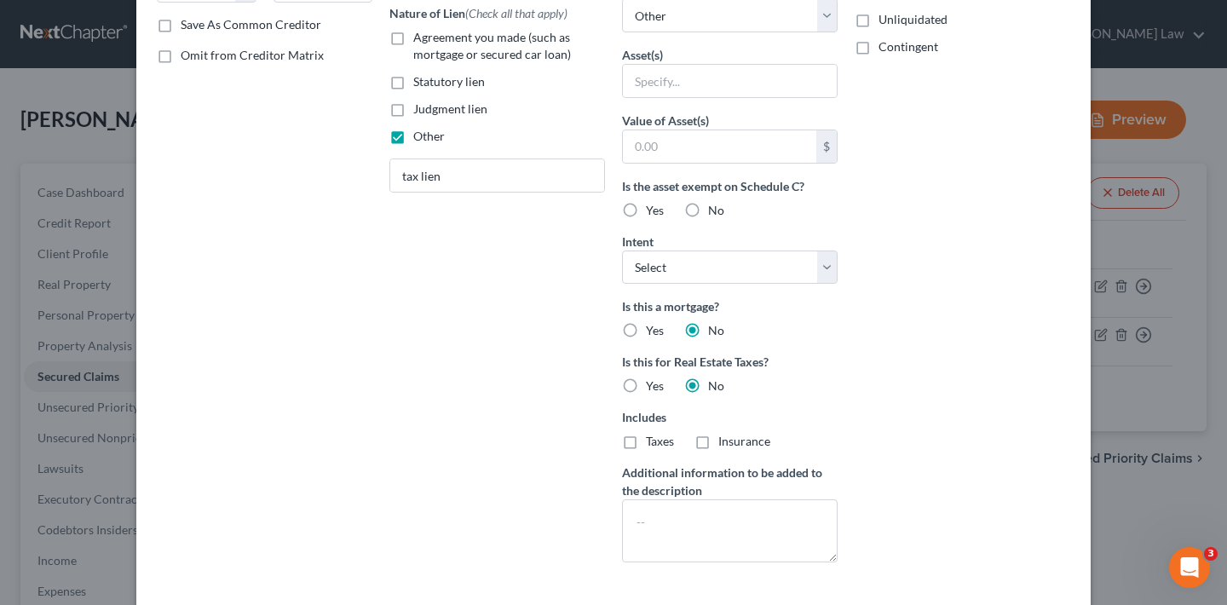
scroll to position [372, 0]
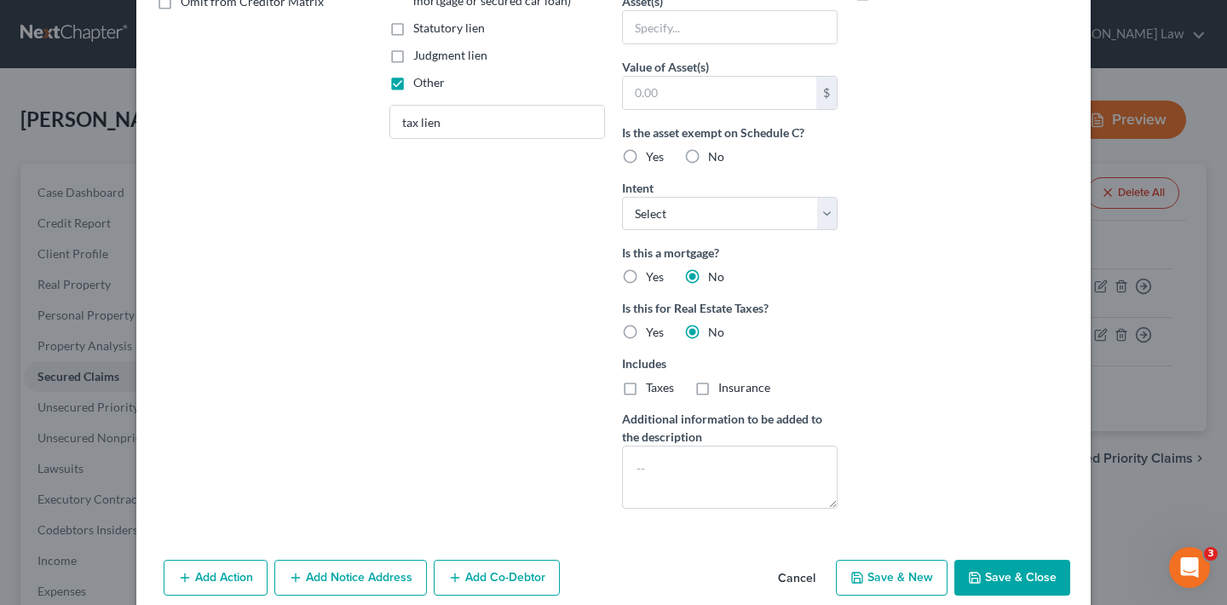
click at [1027, 572] on button "Save & Close" at bounding box center [1013, 578] width 116 height 36
select select
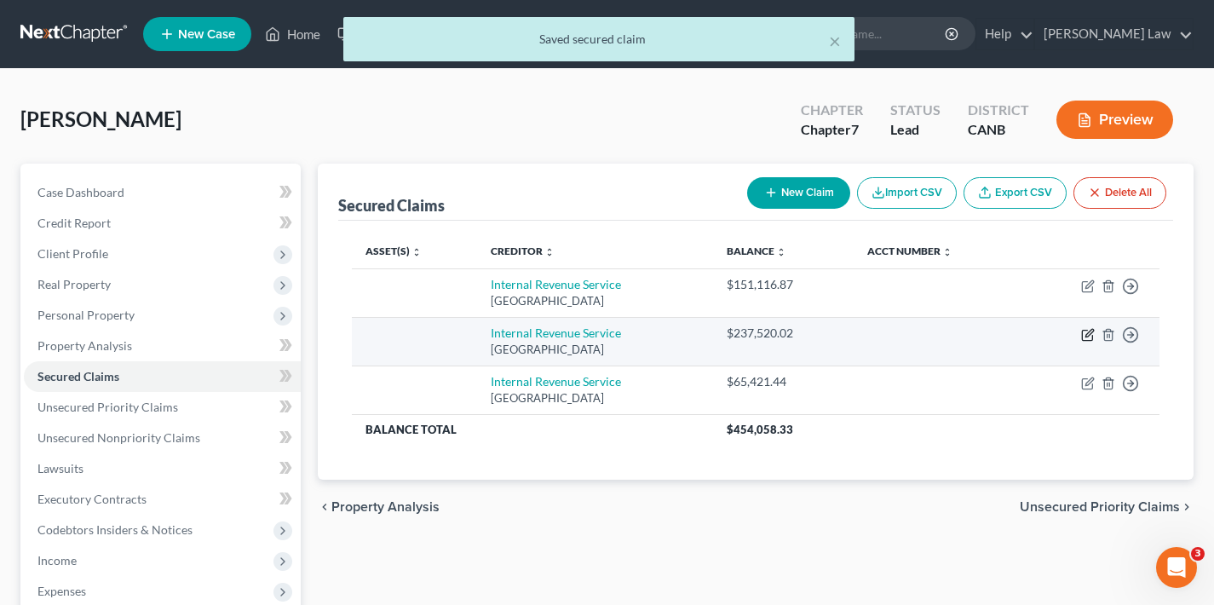
click at [1088, 332] on icon "button" at bounding box center [1089, 335] width 14 height 14
select select "39"
select select "2"
select select "0"
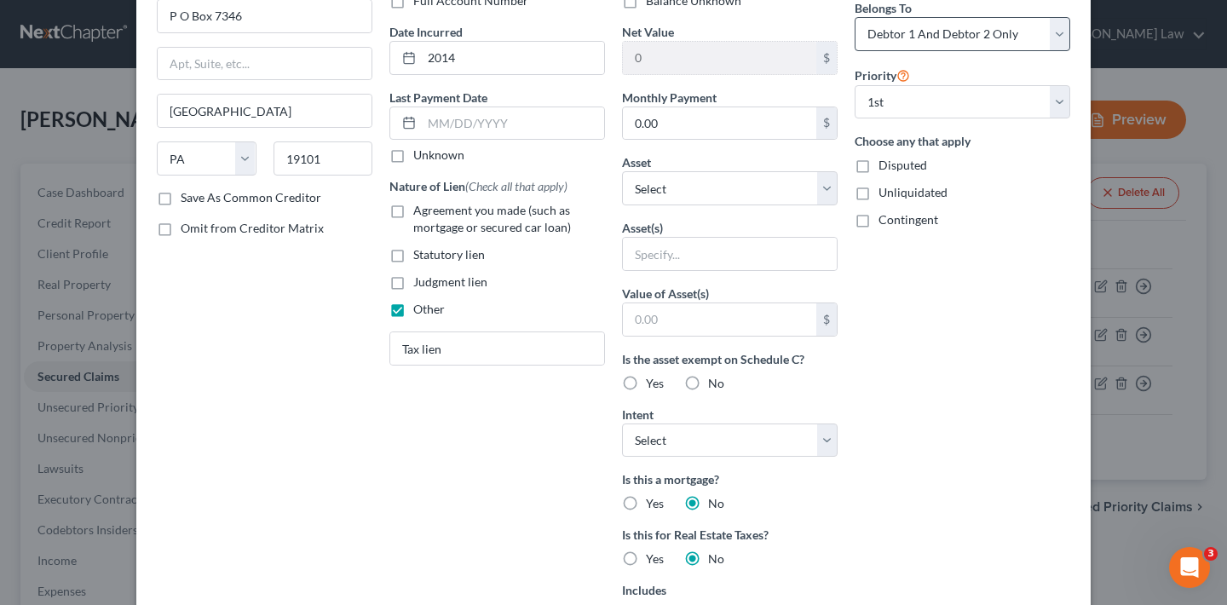
scroll to position [0, 0]
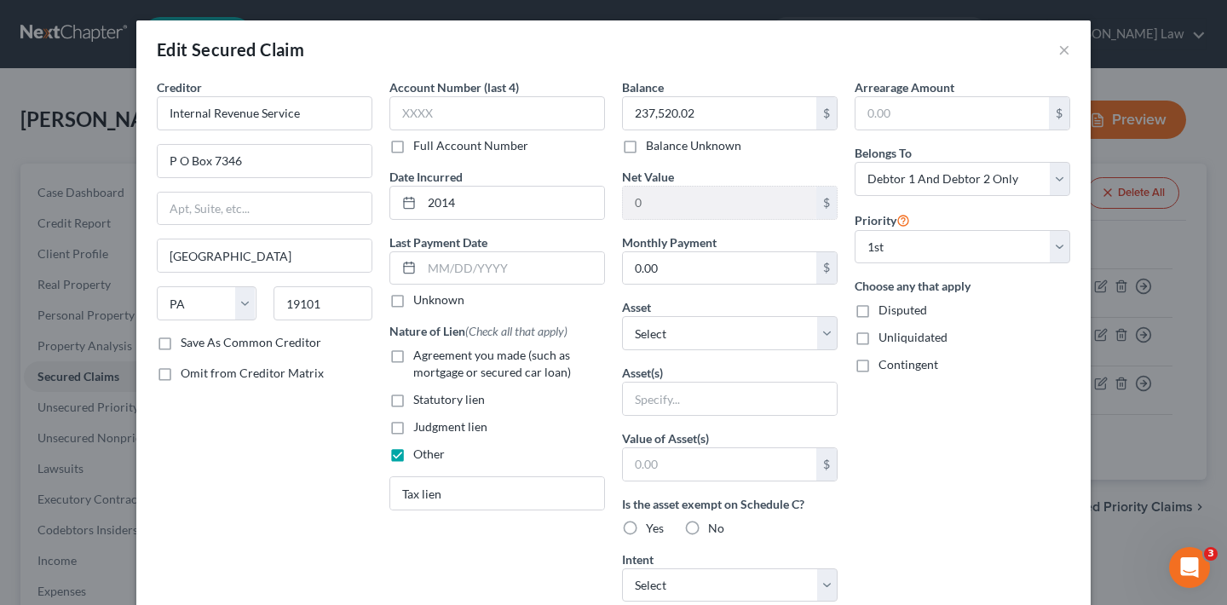
click at [1064, 50] on div "Edit Secured Claim ×" at bounding box center [613, 49] width 955 height 58
click at [1059, 54] on button "×" at bounding box center [1065, 49] width 12 height 20
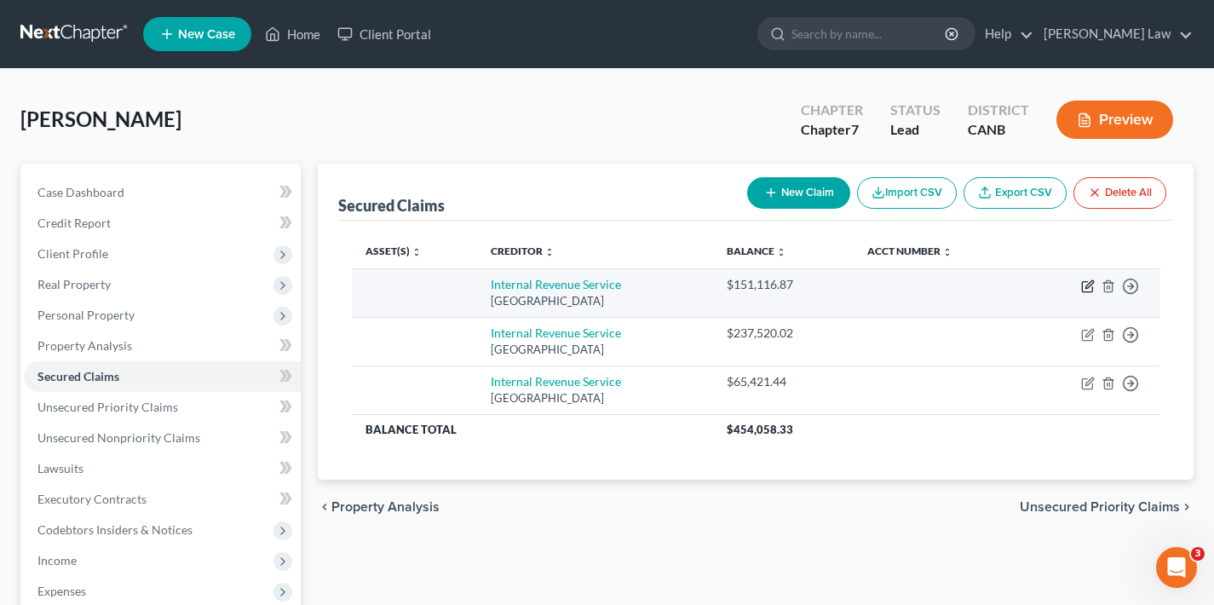
click at [1086, 287] on icon "button" at bounding box center [1090, 284] width 8 height 8
select select "39"
select select "0"
select select "2"
select select "0"
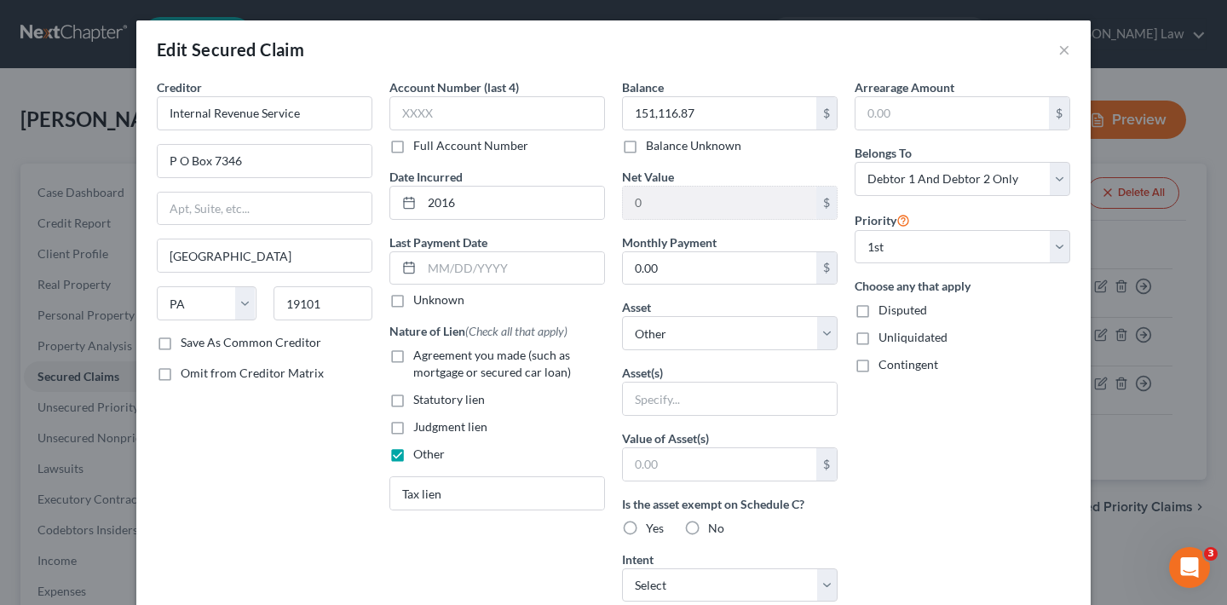
scroll to position [316, 0]
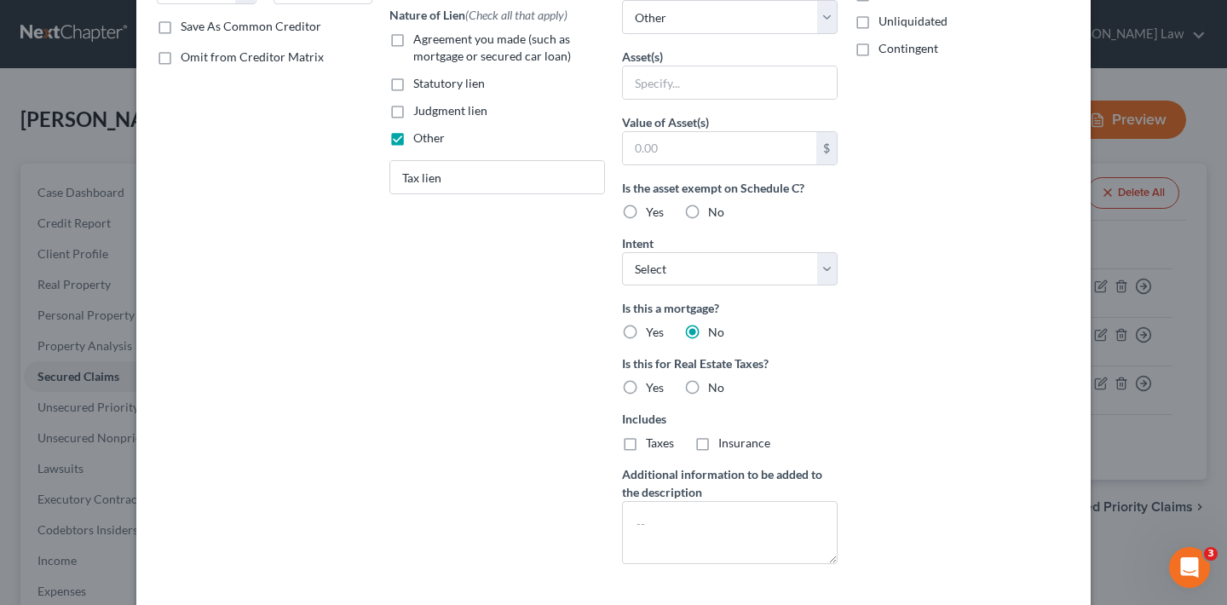
click at [708, 387] on label "No" at bounding box center [716, 387] width 16 height 17
click at [715, 387] on input "No" at bounding box center [720, 384] width 11 height 11
radio input "true"
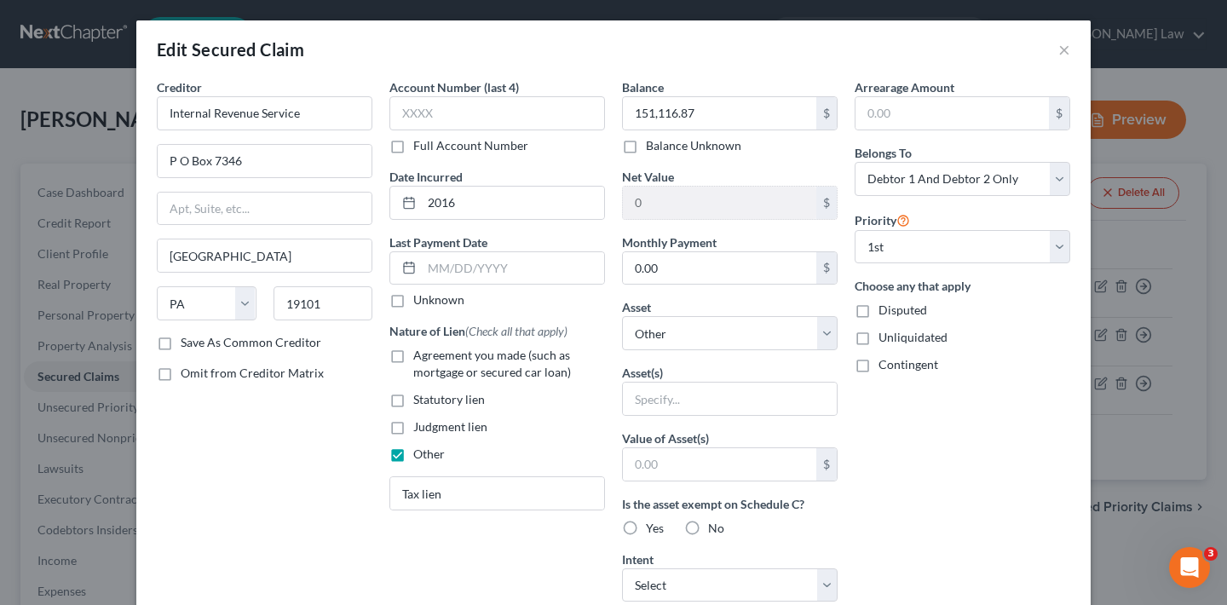
scroll to position [446, 0]
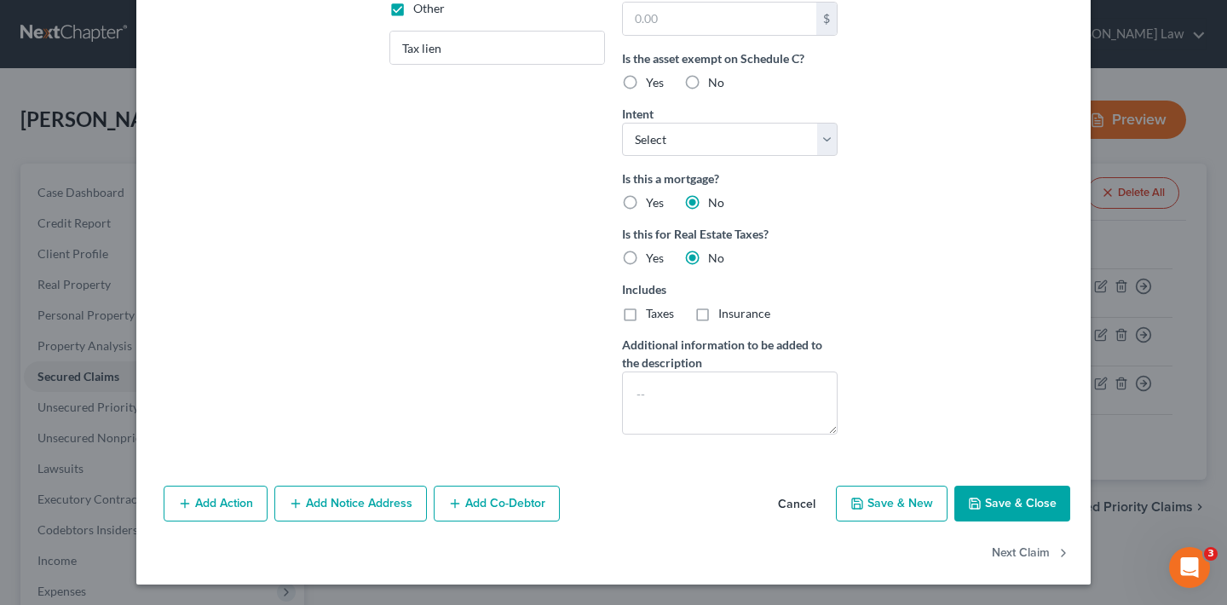
click at [1001, 504] on button "Save & Close" at bounding box center [1013, 504] width 116 height 36
select select
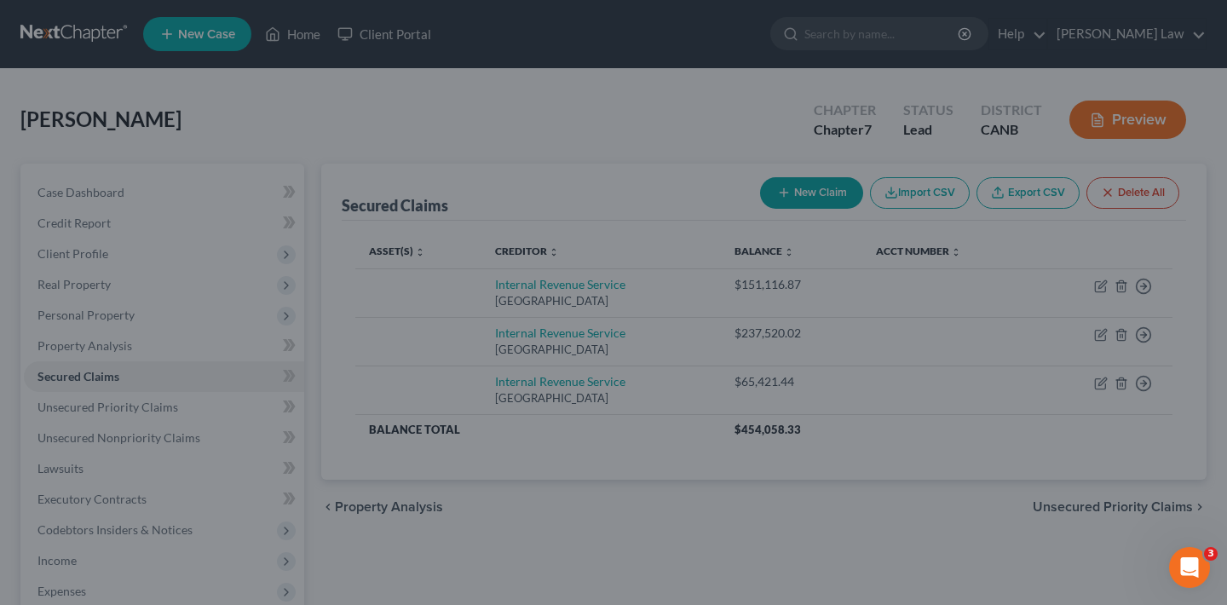
type input "0"
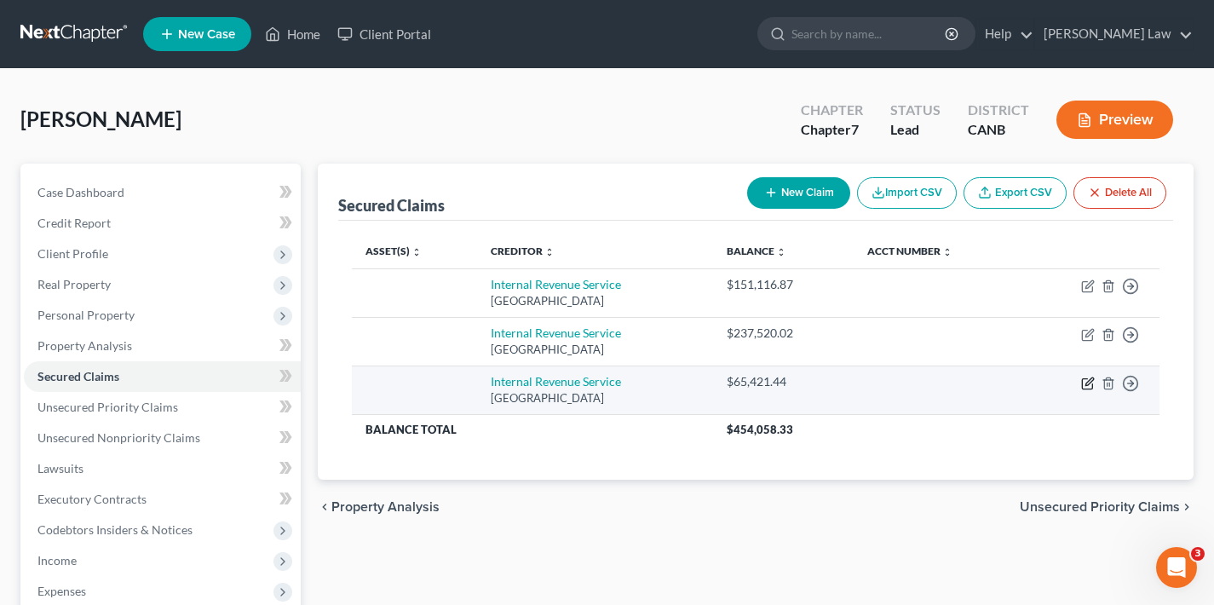
click at [1087, 386] on icon "button" at bounding box center [1089, 384] width 14 height 14
select select "39"
select select "2"
select select "0"
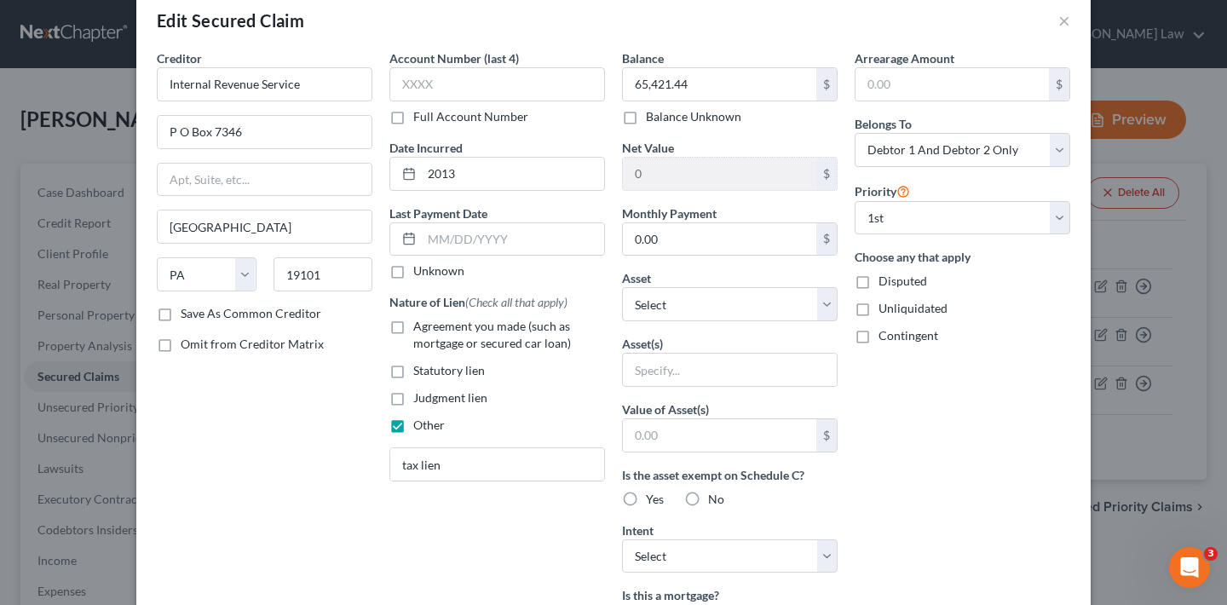
scroll to position [0, 0]
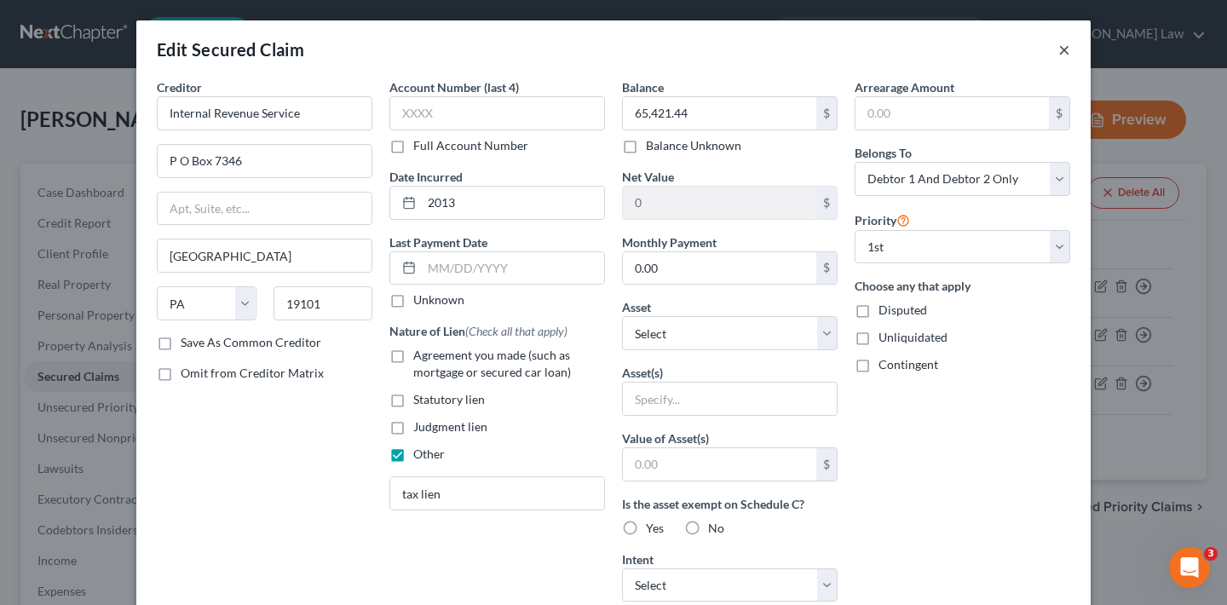
click at [1059, 53] on button "×" at bounding box center [1065, 49] width 12 height 20
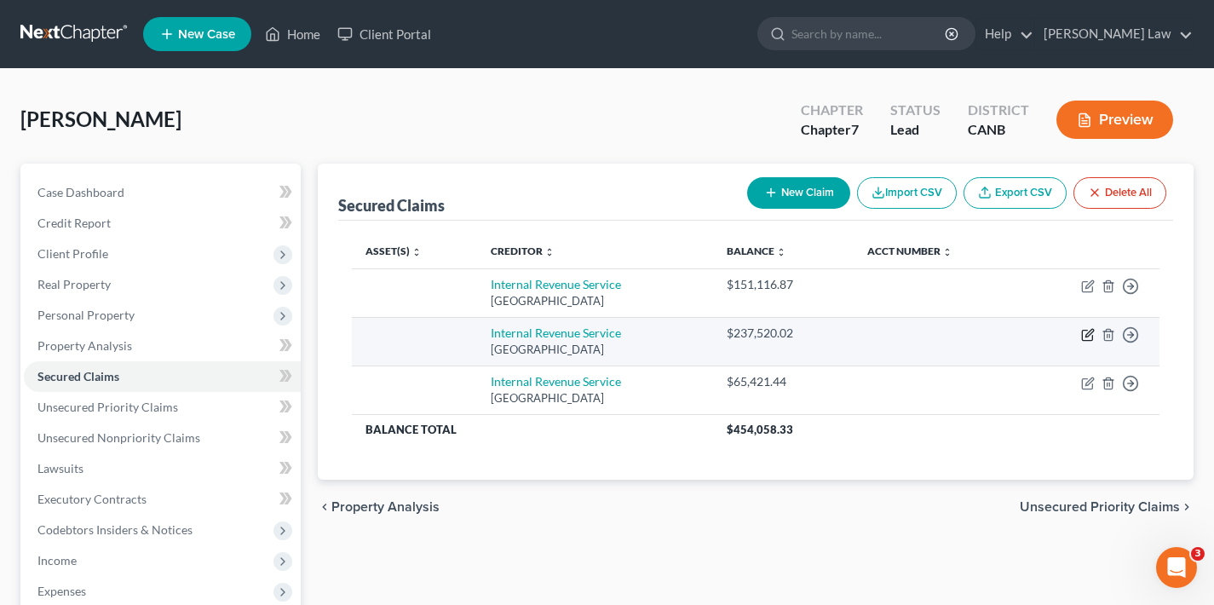
click at [1087, 335] on icon "button" at bounding box center [1090, 333] width 8 height 8
select select "39"
select select "0"
select select "2"
select select "0"
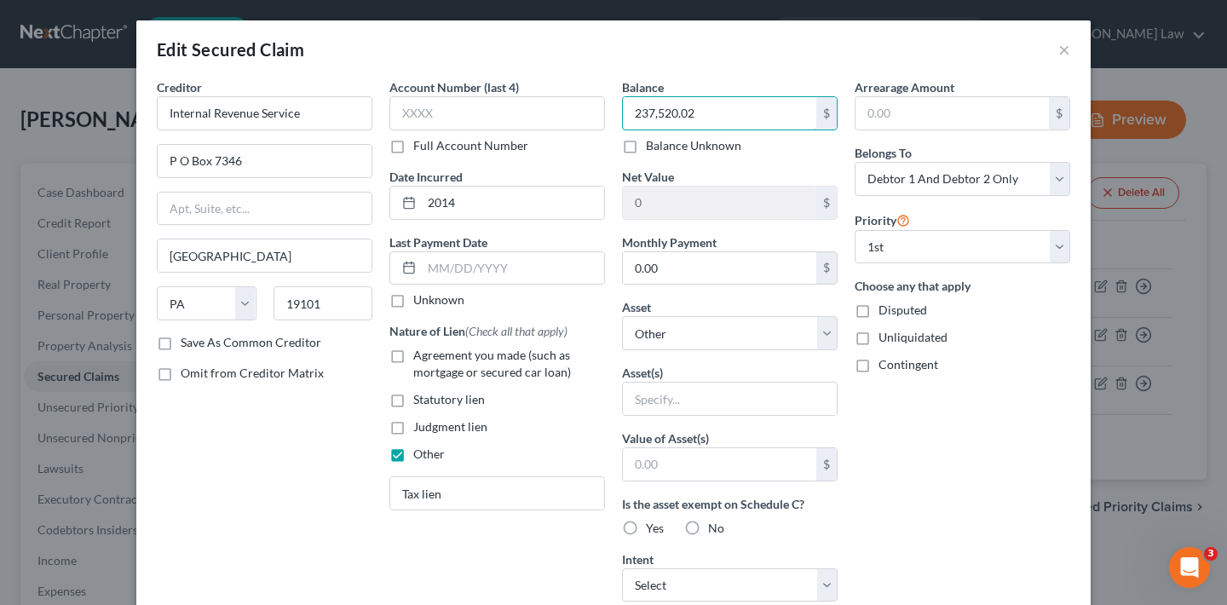
drag, startPoint x: 697, startPoint y: 113, endPoint x: 609, endPoint y: 113, distance: 87.8
click at [614, 113] on div "Balance 237,520.02 $ Balance Unknown Balance Undetermined 237,520.02 $ Balance …" at bounding box center [730, 486] width 233 height 816
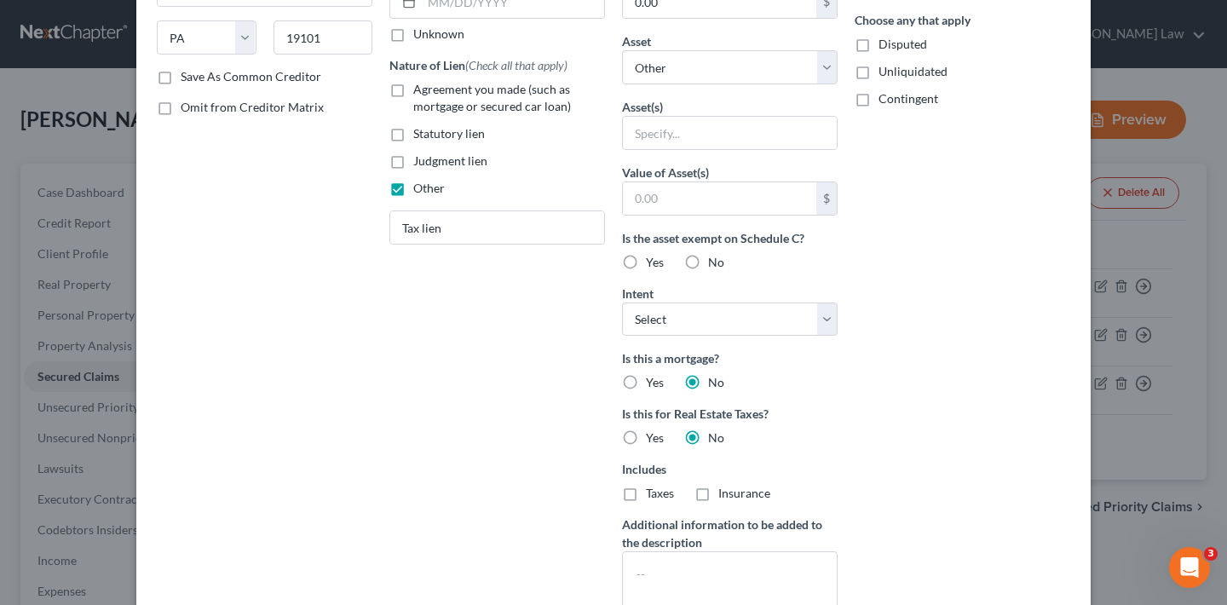
scroll to position [420, 0]
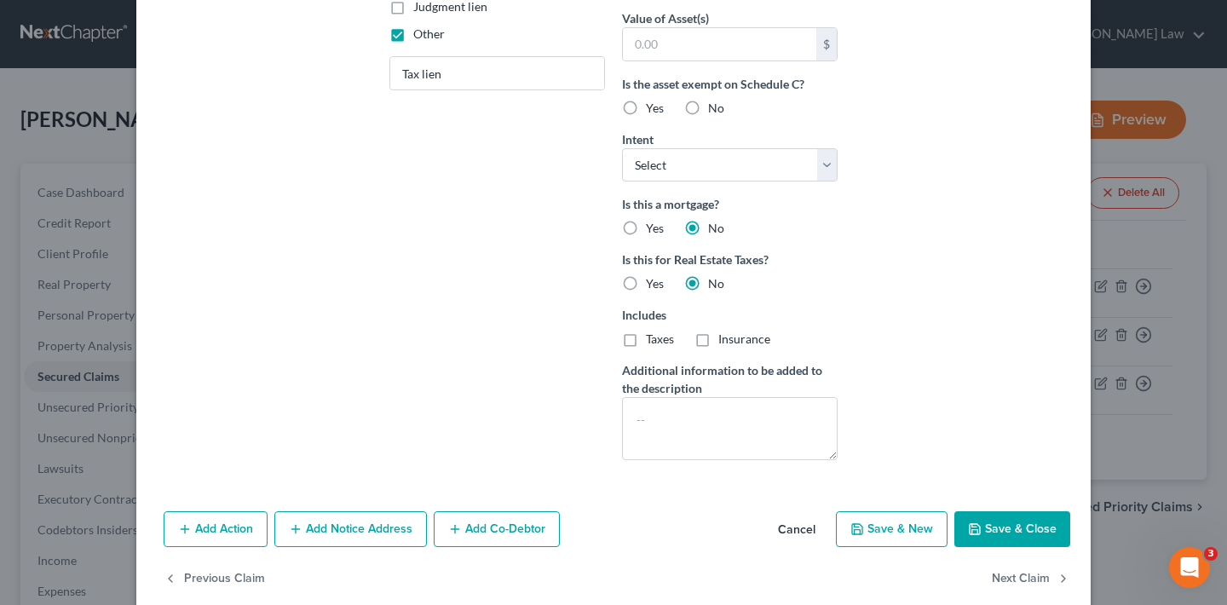
type input "238,021.57"
click at [997, 525] on button "Save & Close" at bounding box center [1013, 529] width 116 height 36
select select
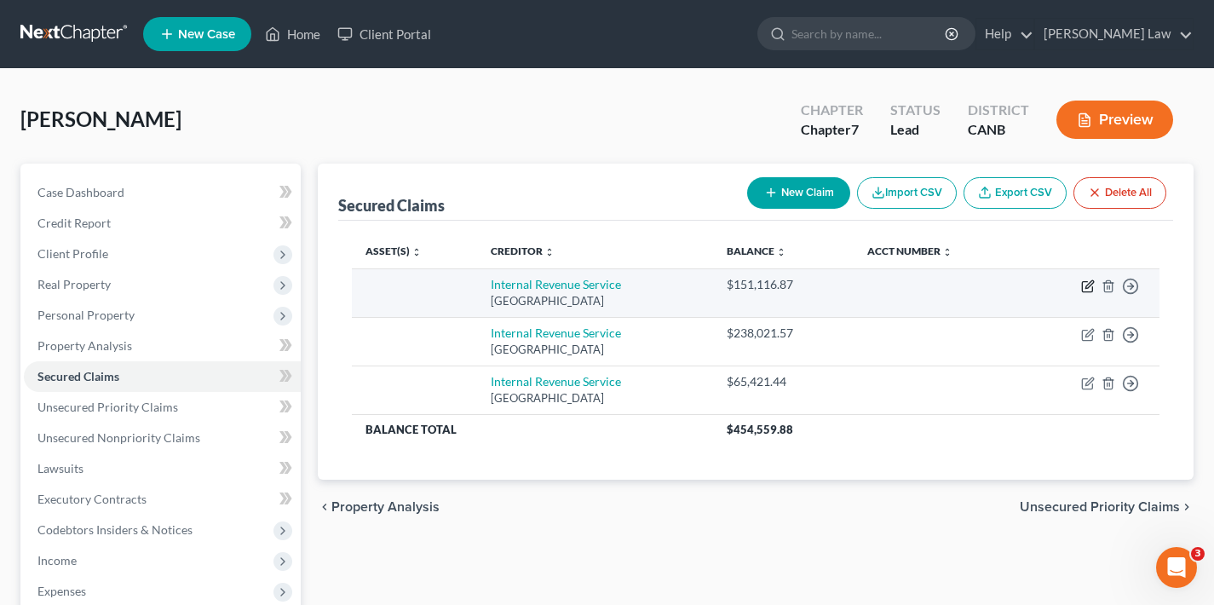
click at [1087, 288] on icon "button" at bounding box center [1090, 284] width 8 height 8
select select "39"
select select "2"
select select "0"
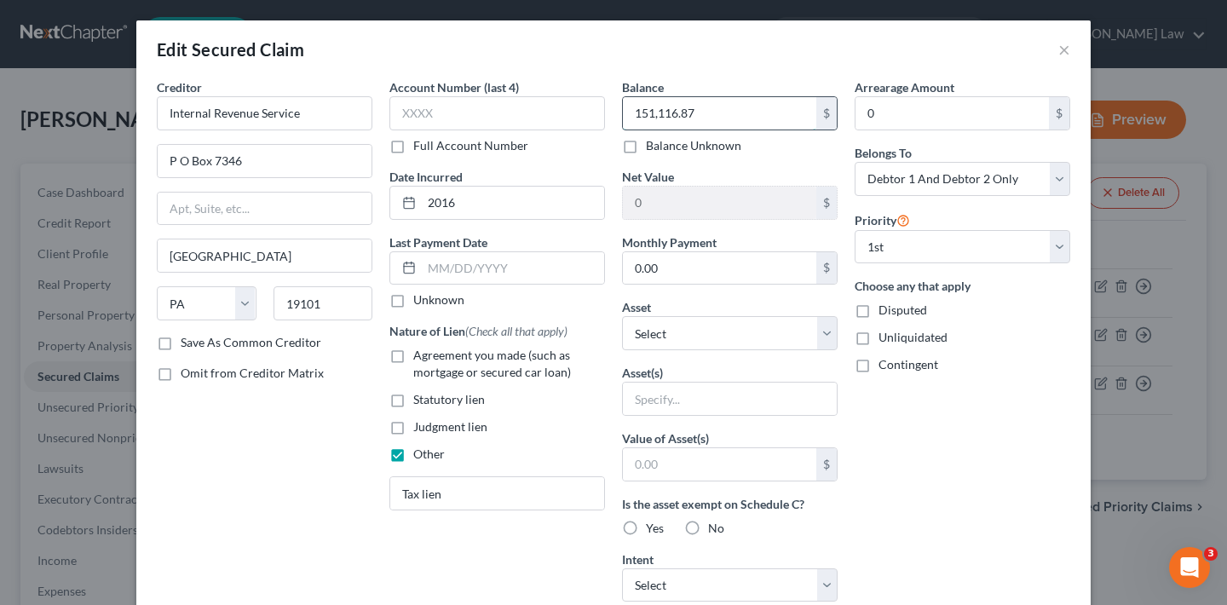
drag, startPoint x: 691, startPoint y: 112, endPoint x: 654, endPoint y: 115, distance: 37.6
click at [654, 115] on input "151,116.87" at bounding box center [719, 113] width 193 height 32
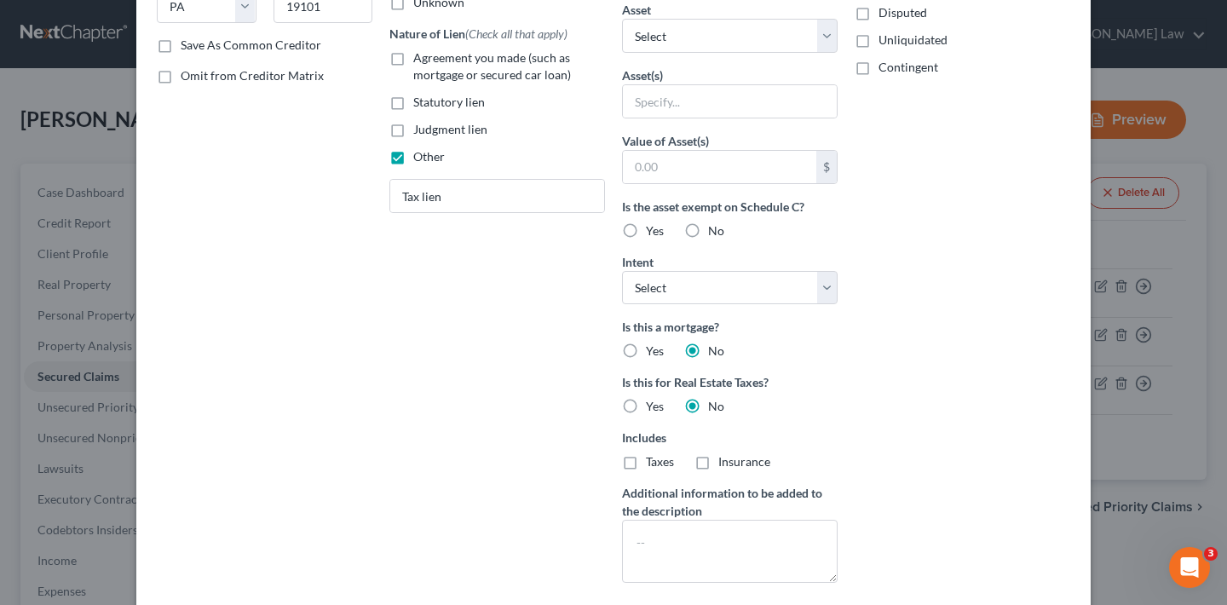
scroll to position [446, 0]
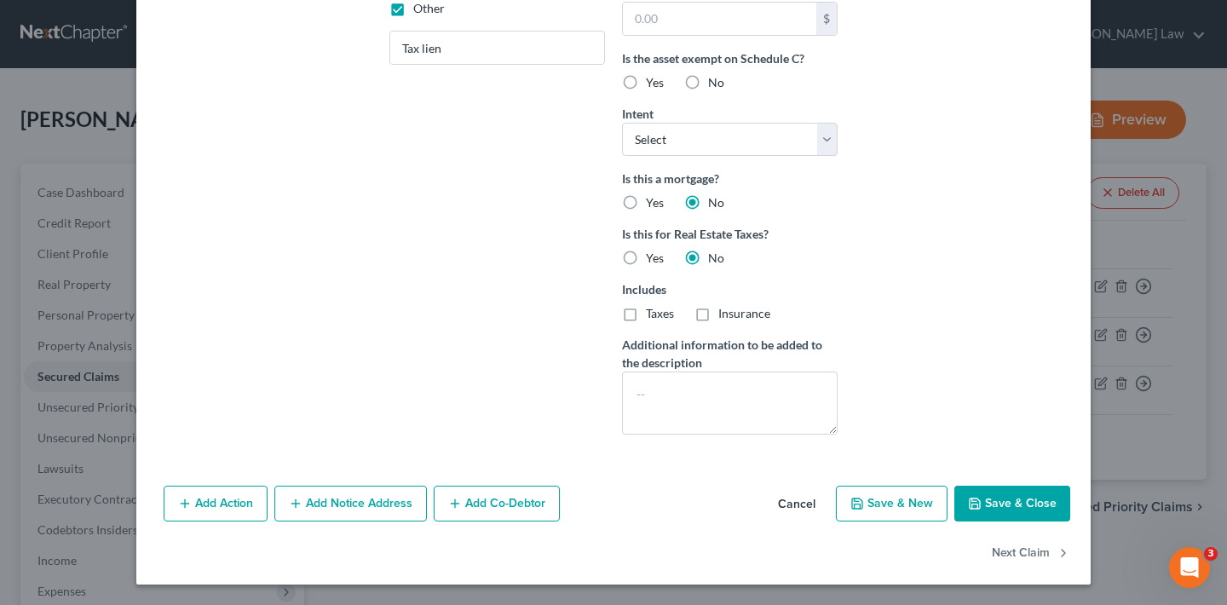
type input "151,435.97"
click at [1022, 505] on button "Save & Close" at bounding box center [1013, 504] width 116 height 36
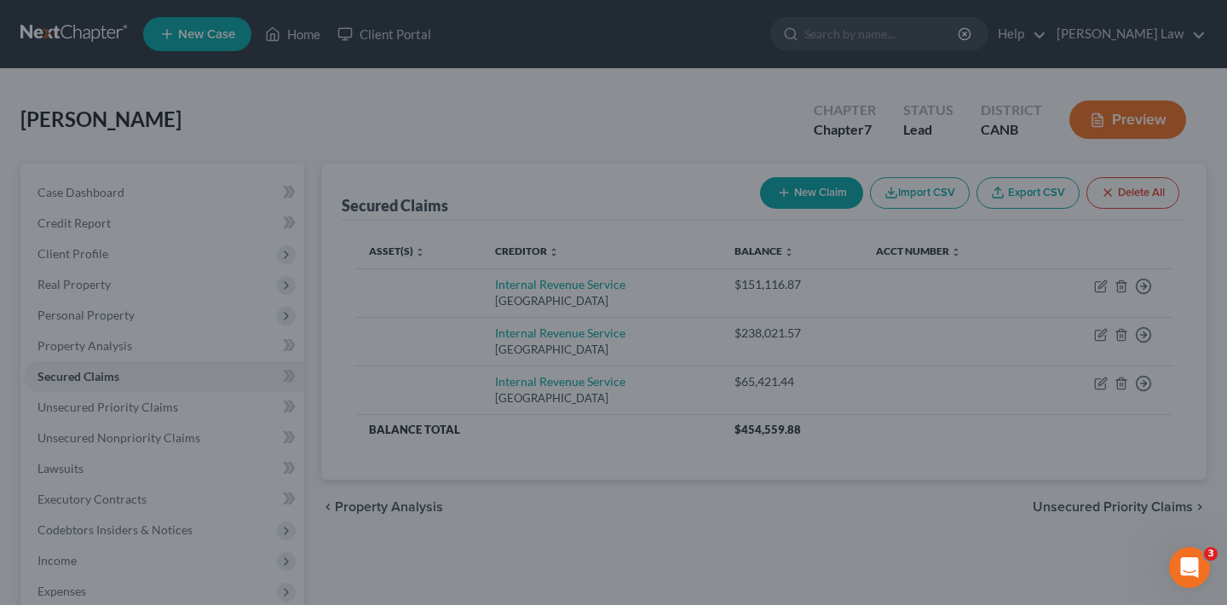
scroll to position [259, 0]
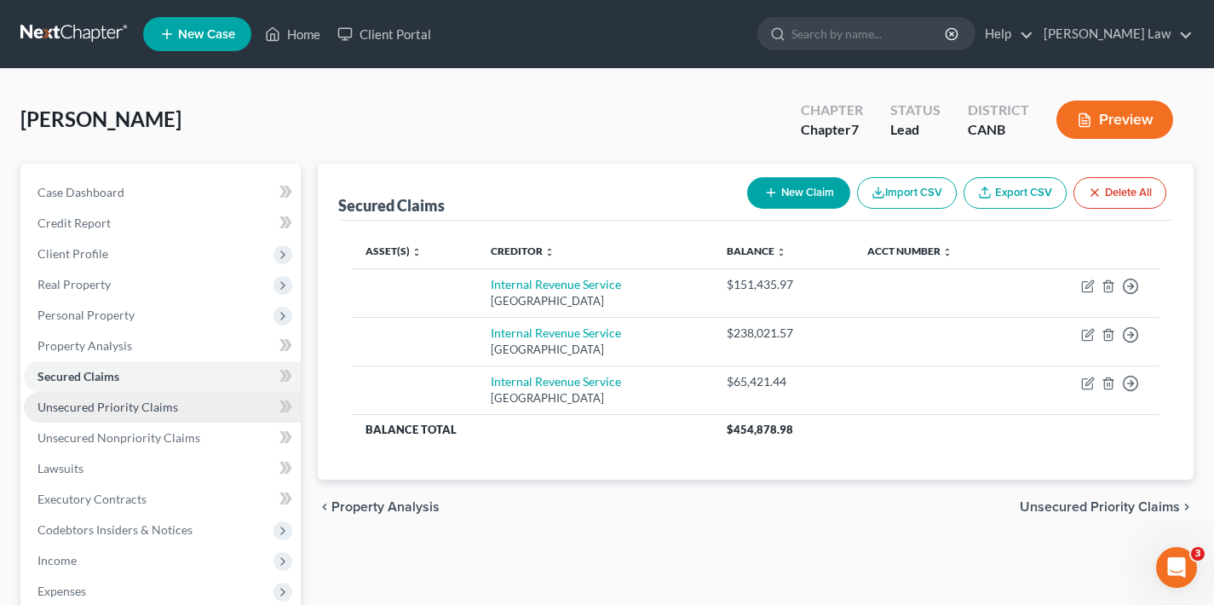
click at [131, 412] on span "Unsecured Priority Claims" at bounding box center [107, 407] width 141 height 14
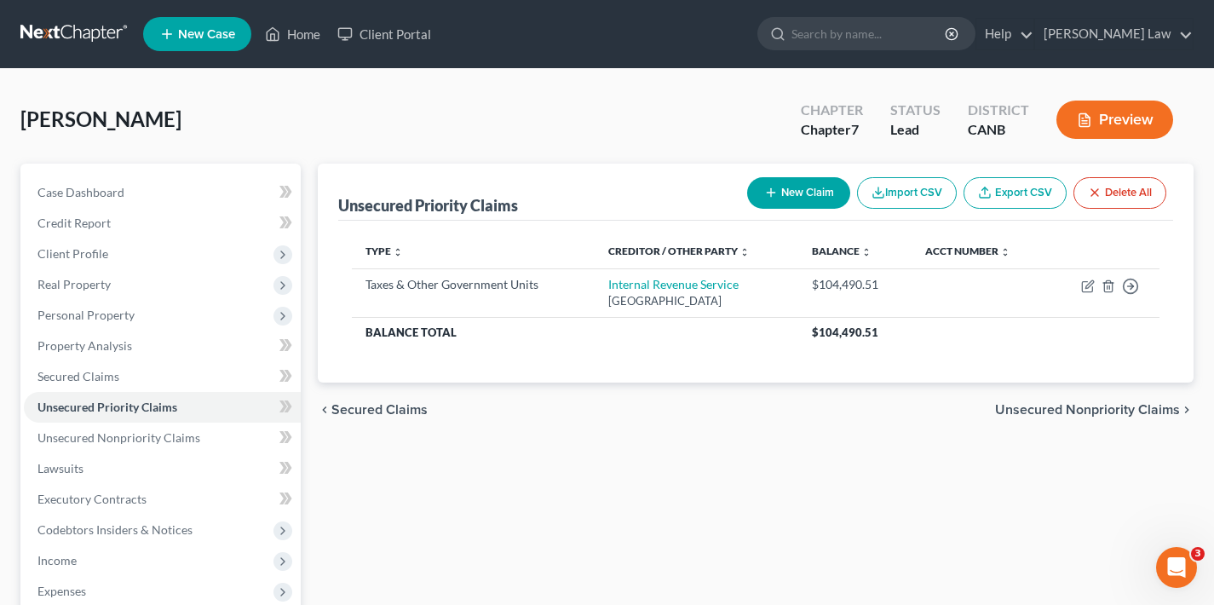
click at [810, 195] on button "New Claim" at bounding box center [798, 193] width 103 height 32
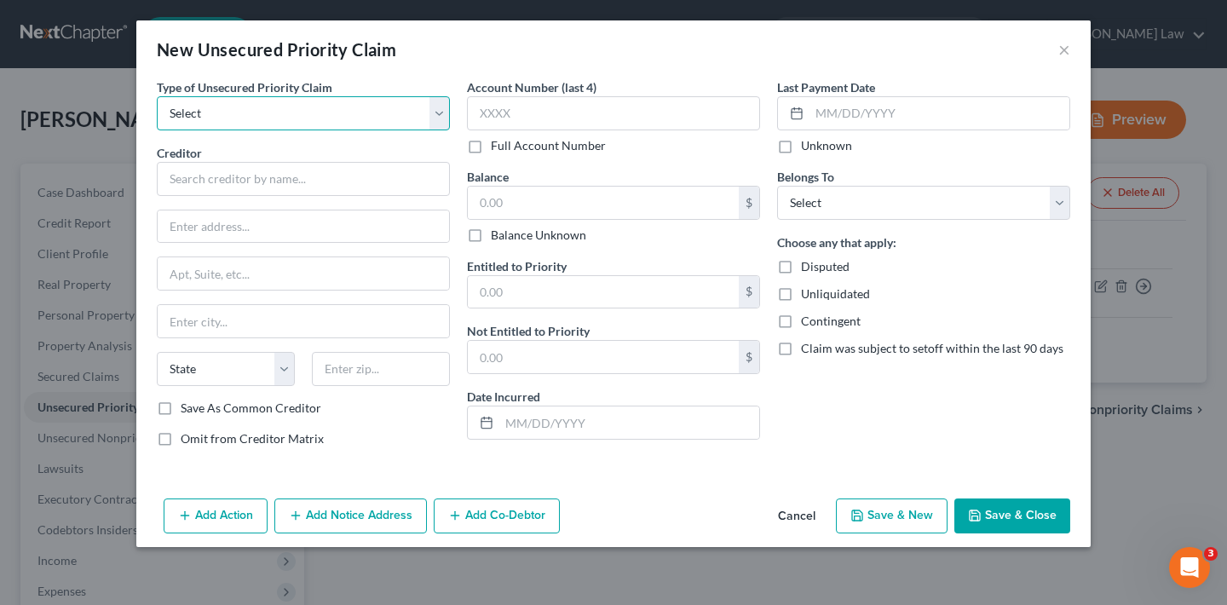
select select "0"
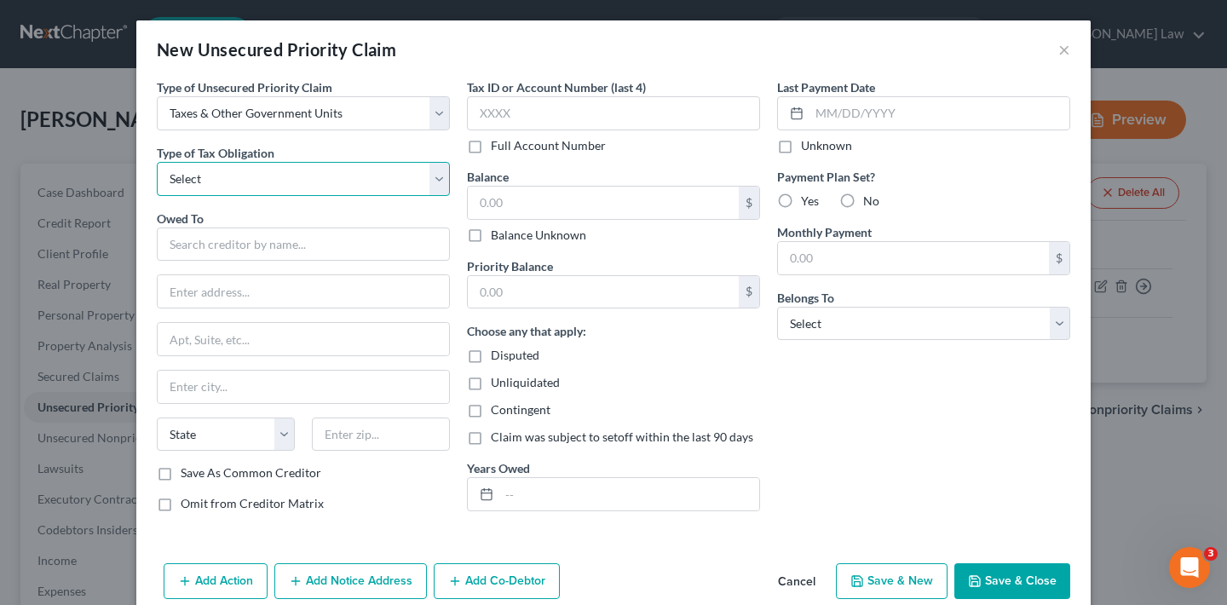
select select "3"
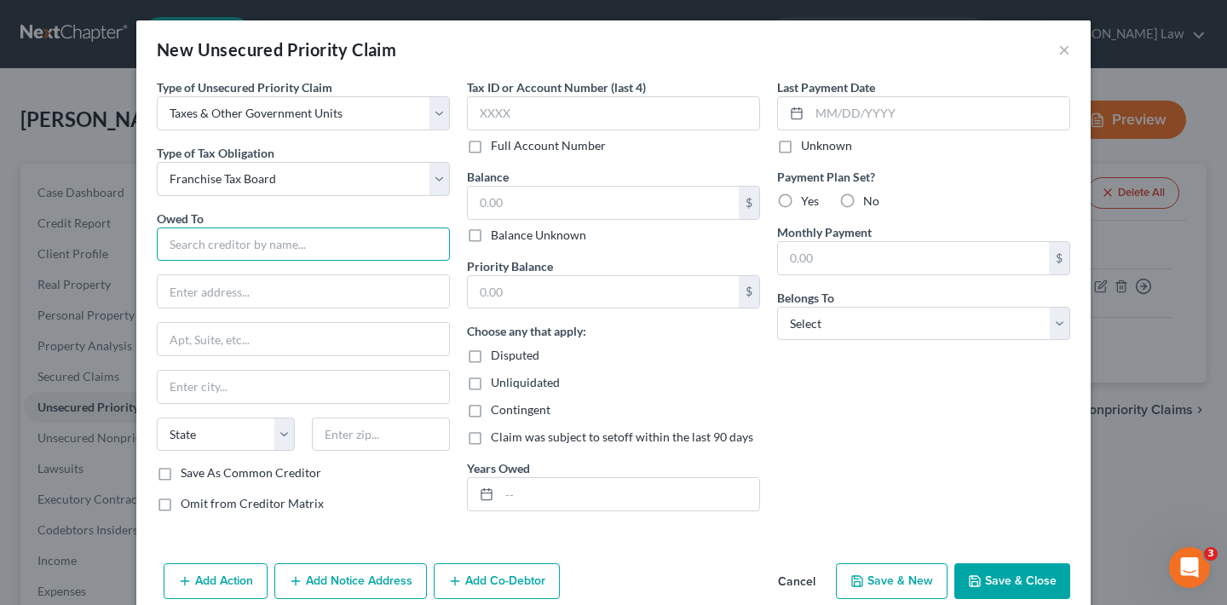
click at [285, 248] on input "text" at bounding box center [303, 245] width 293 height 34
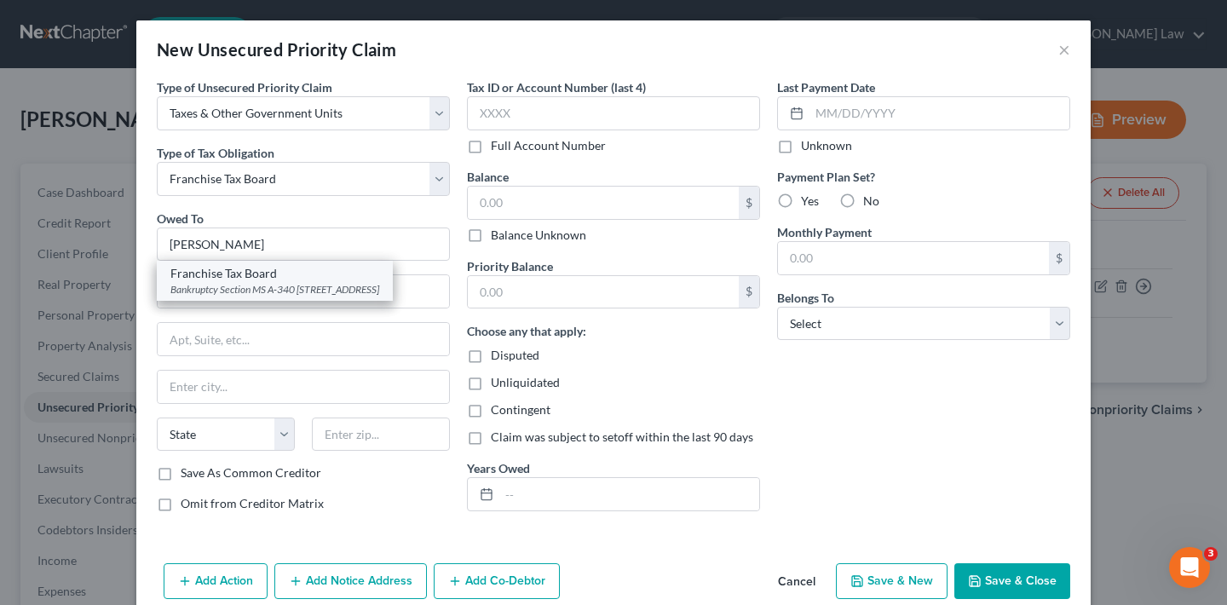
click at [268, 288] on div "Bankruptcy Section MS A-340 P O Box 2952, Sacramento, CA 95812" at bounding box center [274, 289] width 209 height 14
type input "Franchise Tax Board"
type input "Bankruptcy Section MS A-340 P O Box 2952"
type input "Sacramento"
select select "4"
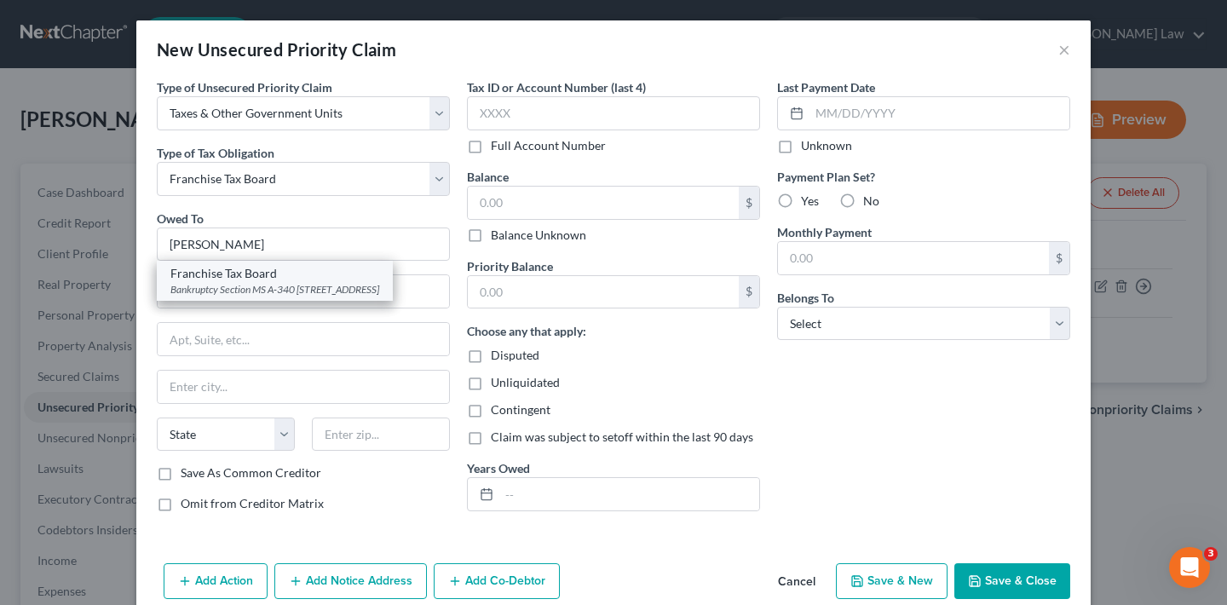
type input "95812"
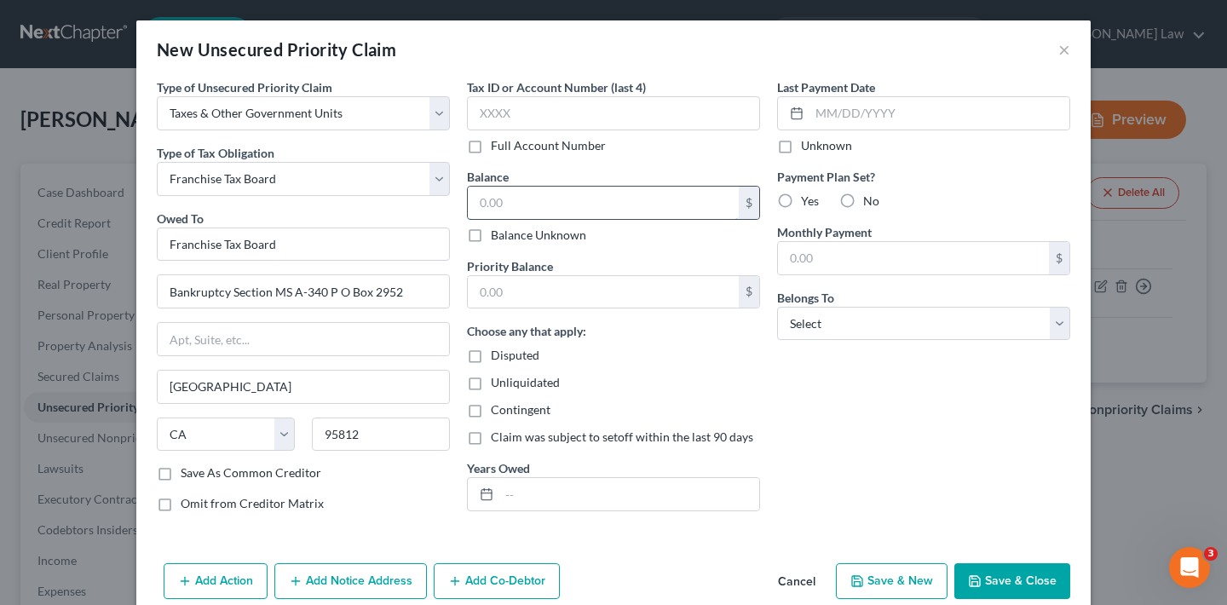
click at [542, 203] on input "text" at bounding box center [603, 203] width 271 height 32
type input "95,531.60"
click at [863, 199] on label "No" at bounding box center [871, 201] width 16 height 17
click at [870, 199] on input "No" at bounding box center [875, 198] width 11 height 11
radio input "true"
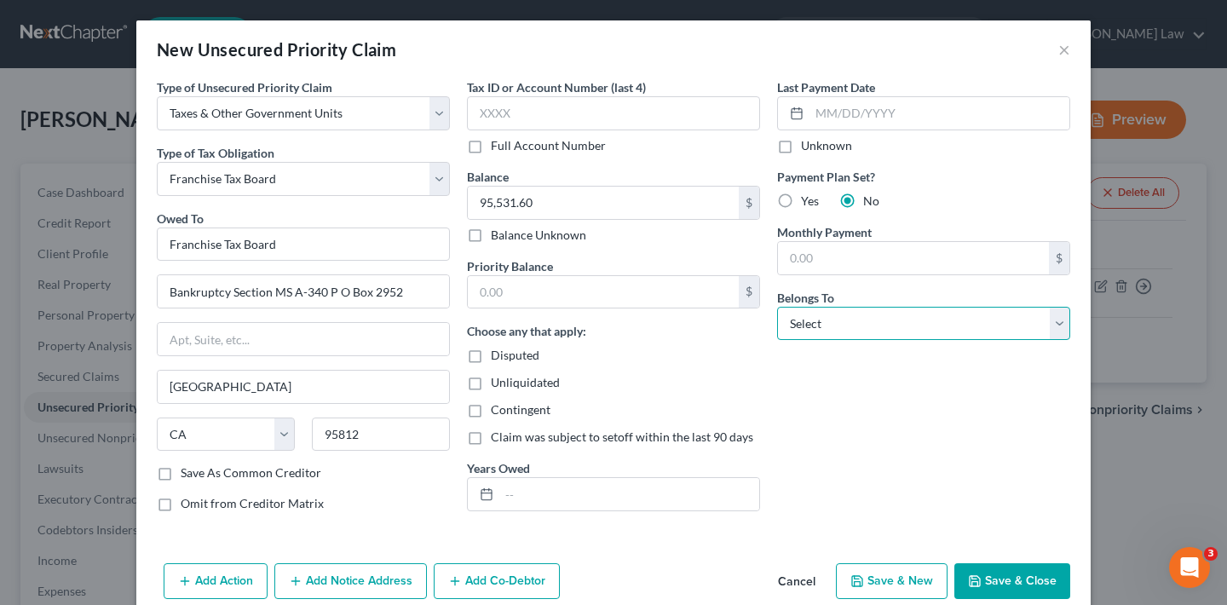
select select "2"
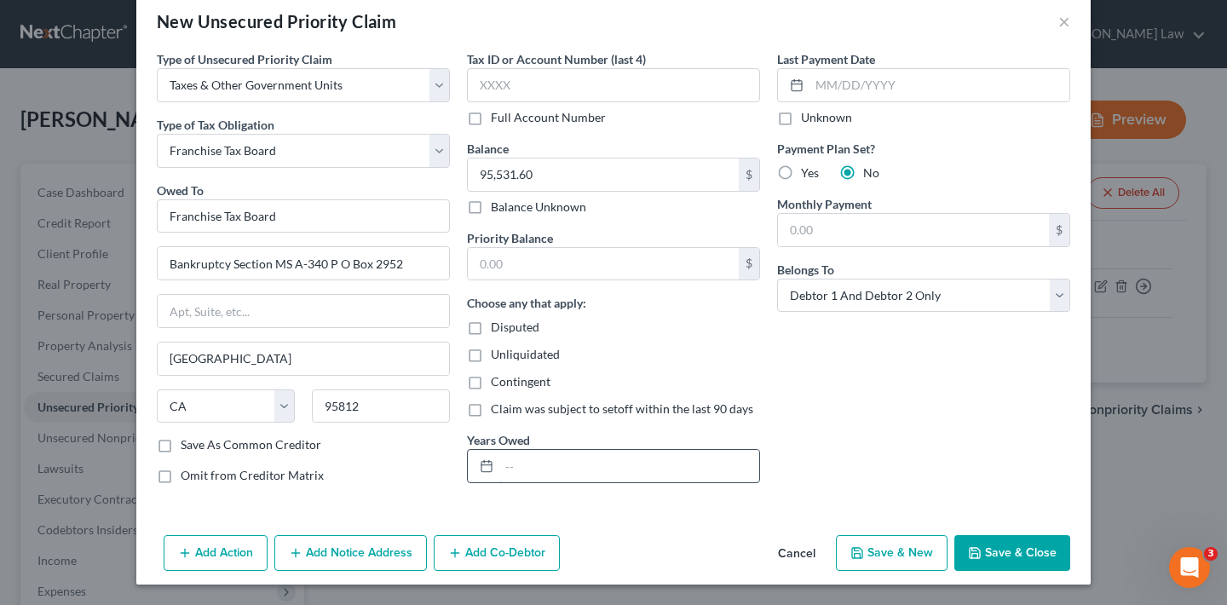
click at [569, 471] on input "text" at bounding box center [629, 466] width 260 height 32
click at [540, 175] on input "95,531.60" at bounding box center [603, 175] width 271 height 32
type input "95,687.99"
click at [547, 475] on input "text" at bounding box center [629, 466] width 260 height 32
type input "2014, 2016-2019"
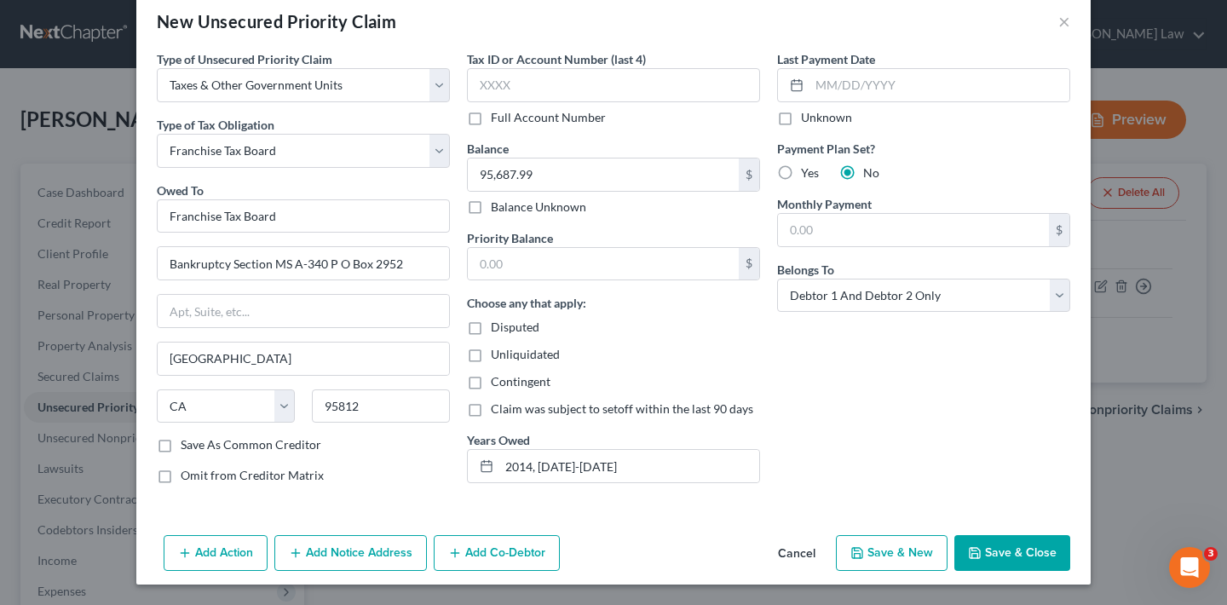
click at [1027, 553] on button "Save & Close" at bounding box center [1013, 553] width 116 height 36
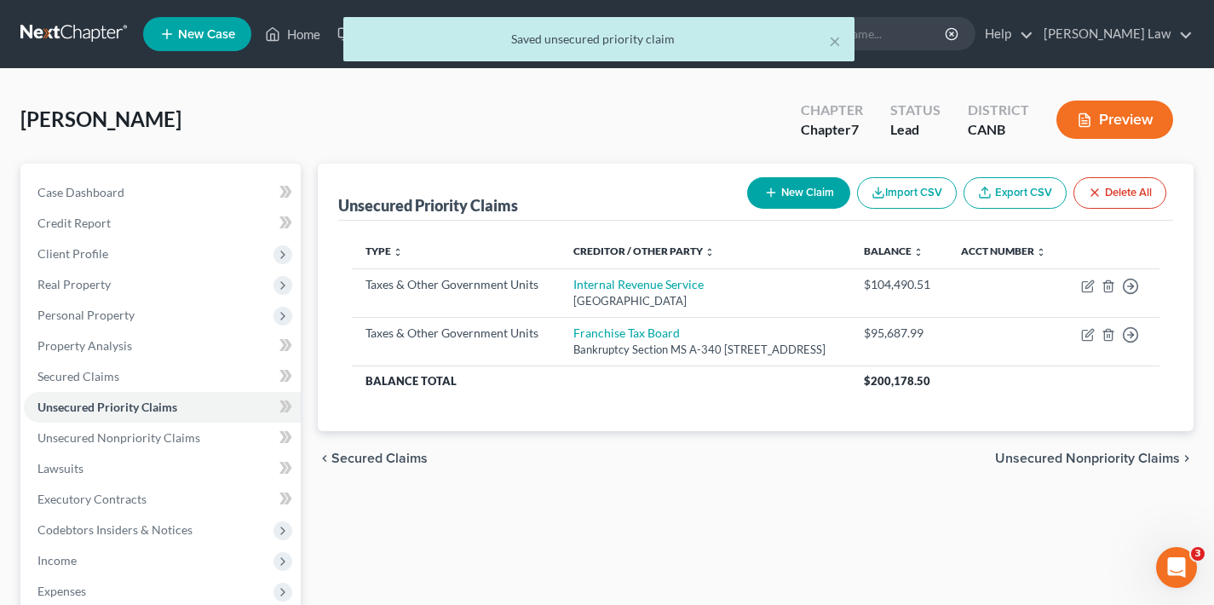
click at [799, 190] on button "New Claim" at bounding box center [798, 193] width 103 height 32
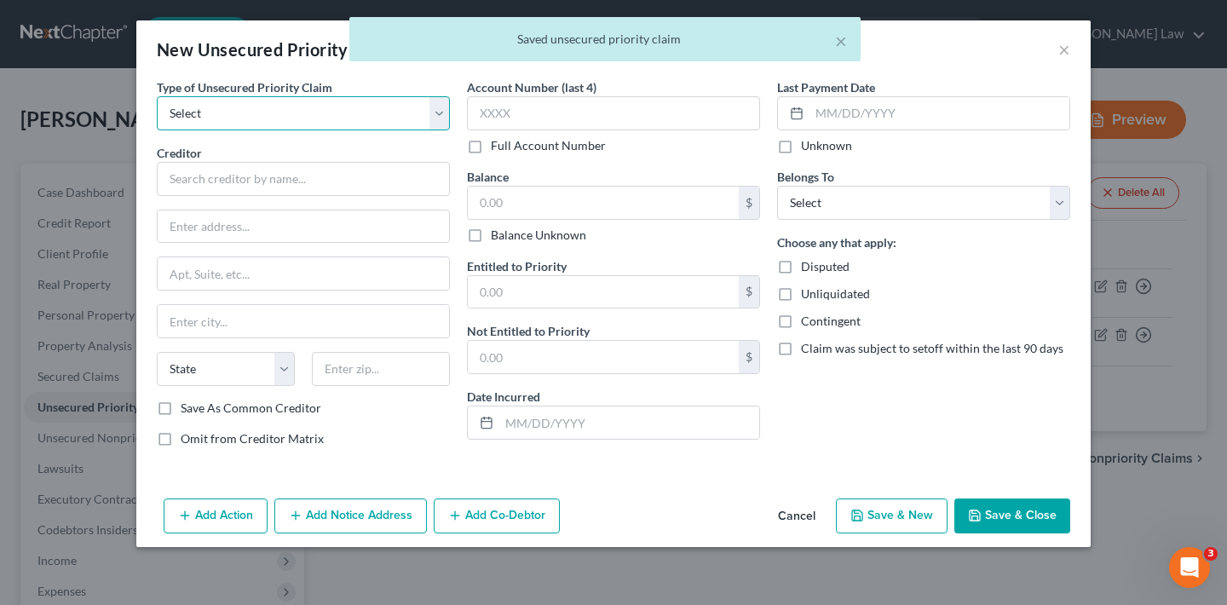
select select "0"
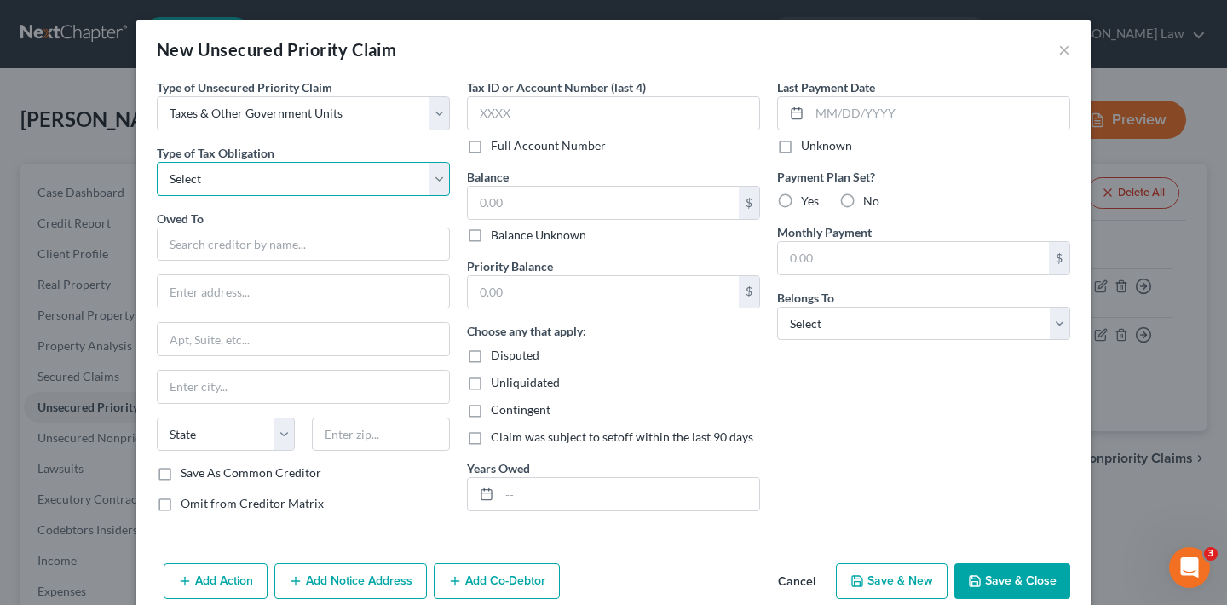
select select "2"
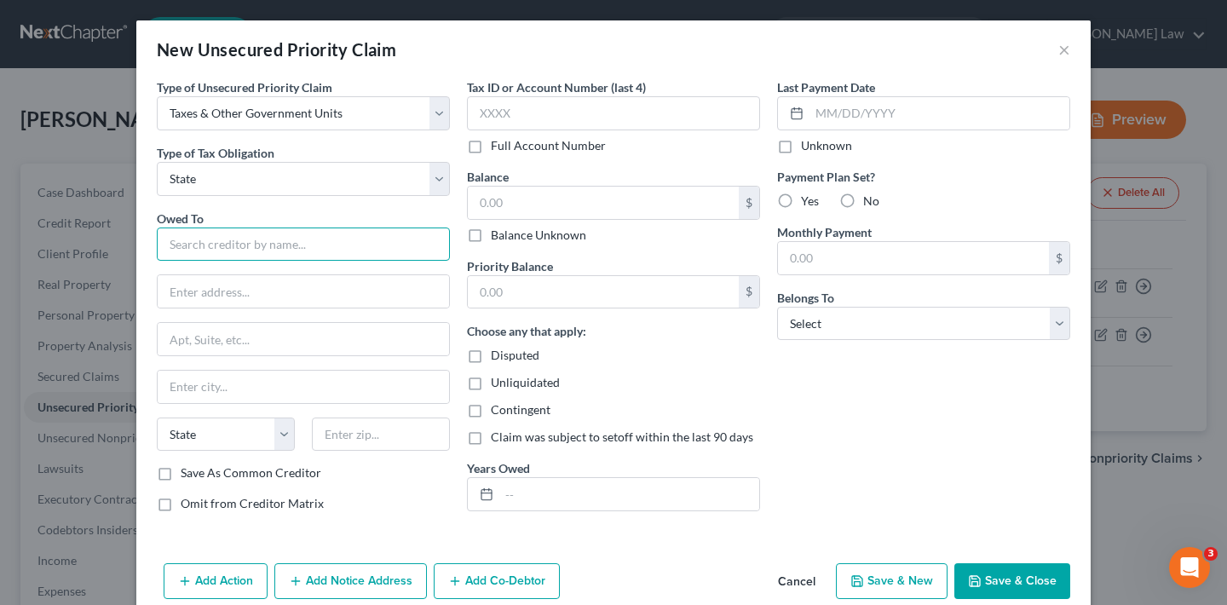
click at [262, 245] on input "text" at bounding box center [303, 245] width 293 height 34
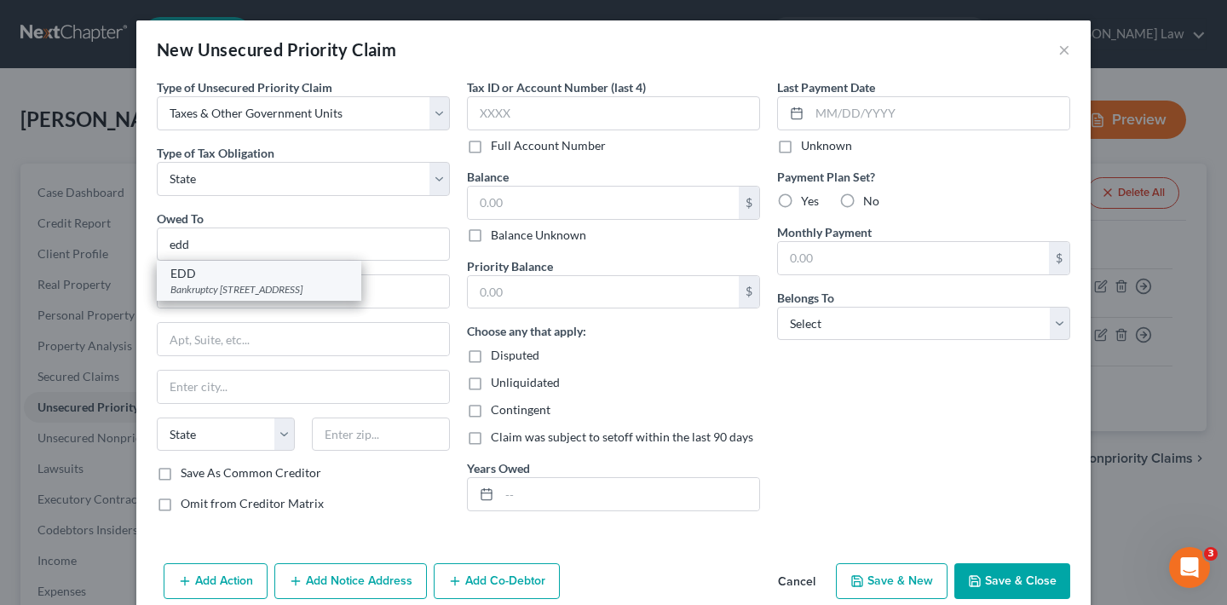
click at [242, 286] on div "Bankruptcy Unit-MIC 92E PO Box 826880, Sacramento, CA 94280" at bounding box center [258, 289] width 177 height 14
type input "EDD"
type input "Bankruptcy Unit-MIC 92E PO Box 826880"
type input "Sacramento"
select select "4"
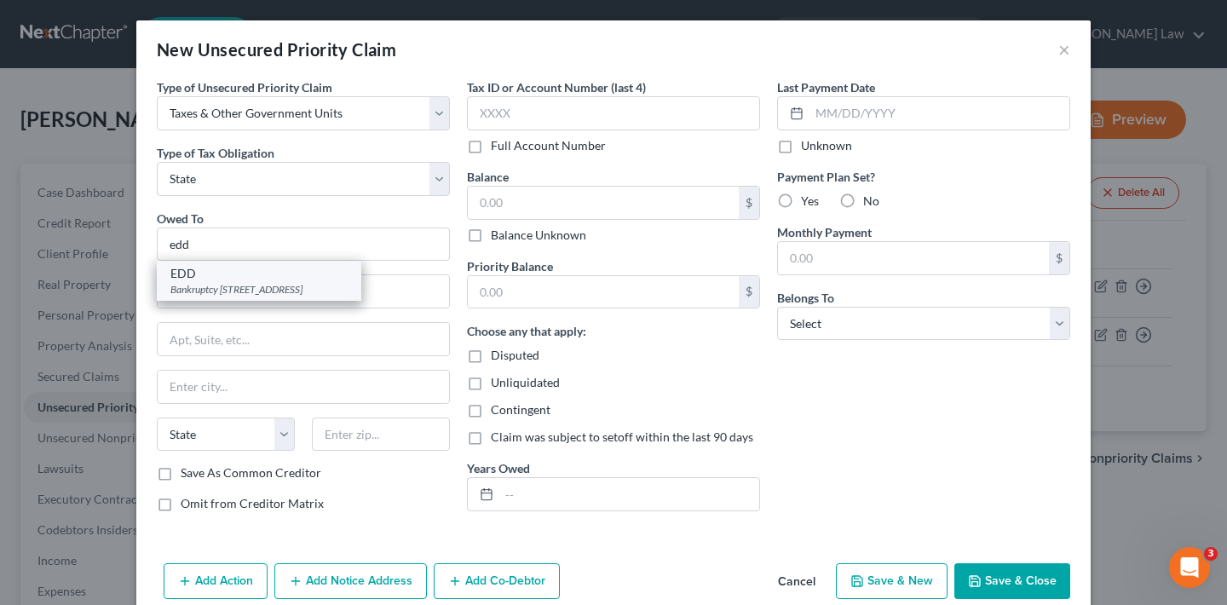
type input "94280"
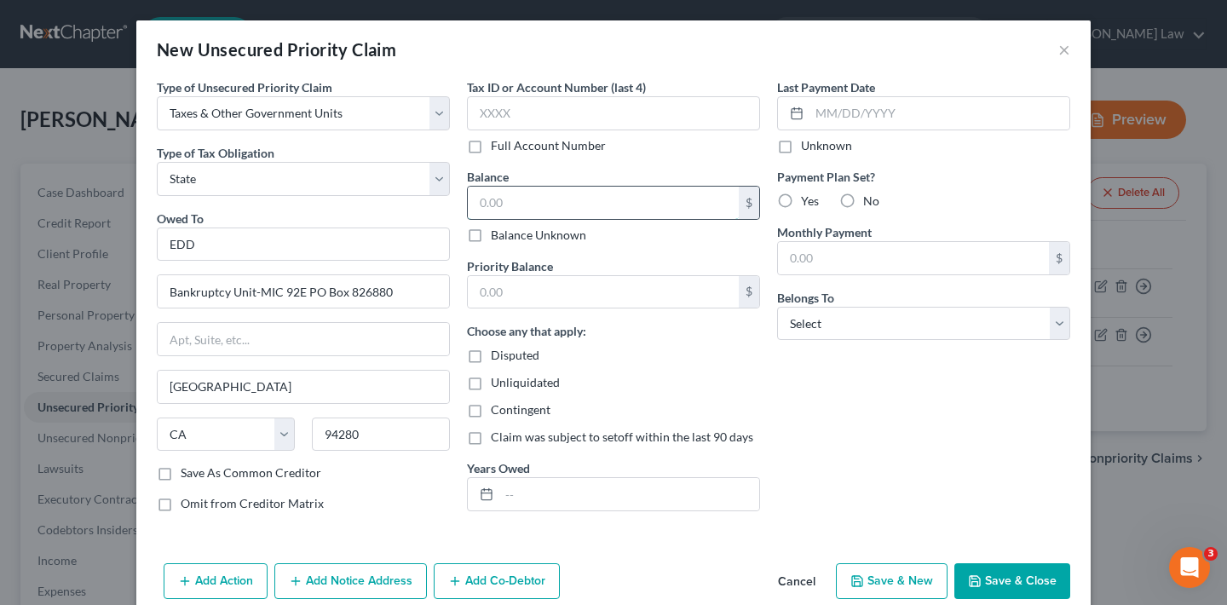
click at [568, 198] on input "text" at bounding box center [603, 203] width 271 height 32
type input "0"
select select "2"
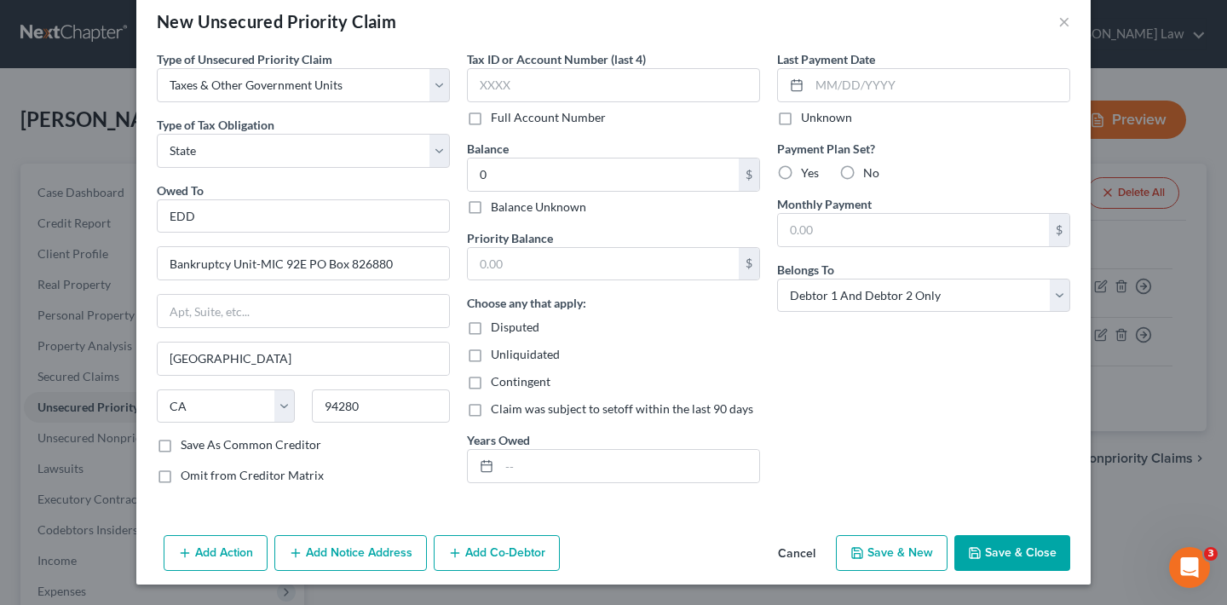
click at [1001, 547] on button "Save & Close" at bounding box center [1013, 553] width 116 height 36
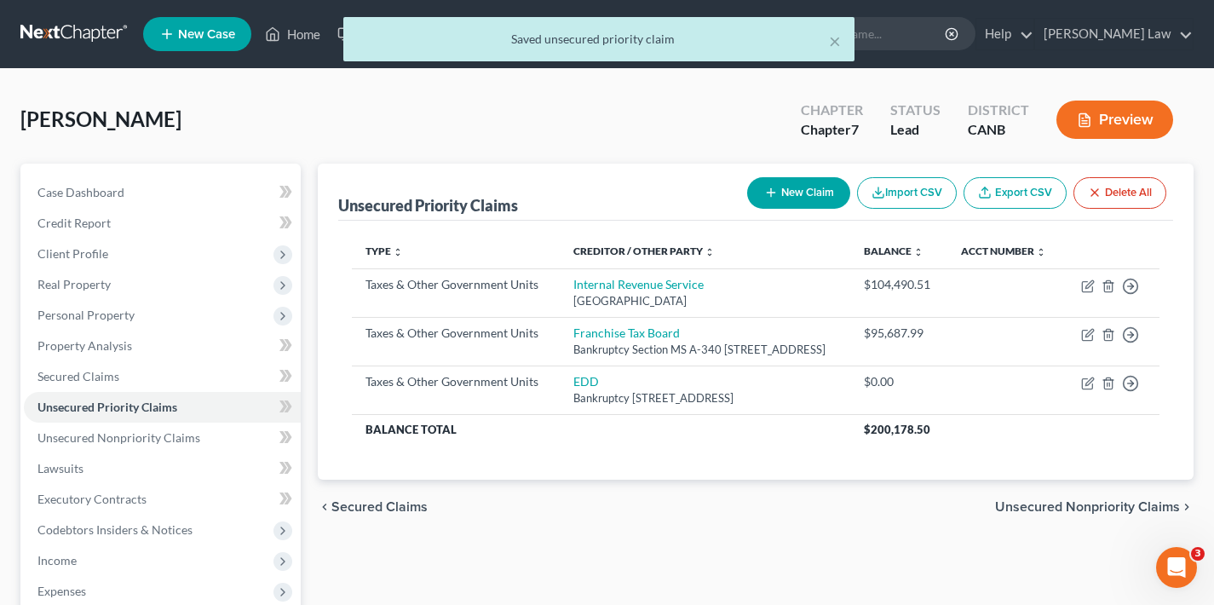
click at [1069, 514] on span "Unsecured Nonpriority Claims" at bounding box center [1087, 507] width 185 height 14
